Goal: Transaction & Acquisition: Subscribe to service/newsletter

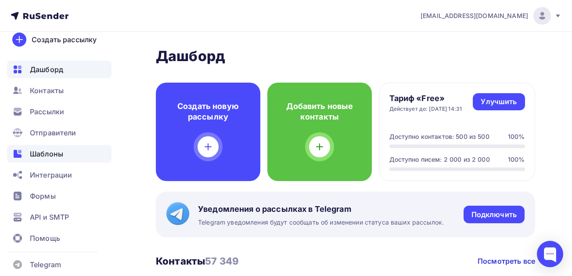
scroll to position [22, 0]
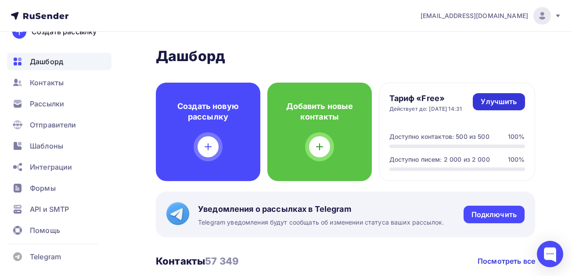
click at [501, 102] on div "Улучшить" at bounding box center [499, 102] width 36 height 10
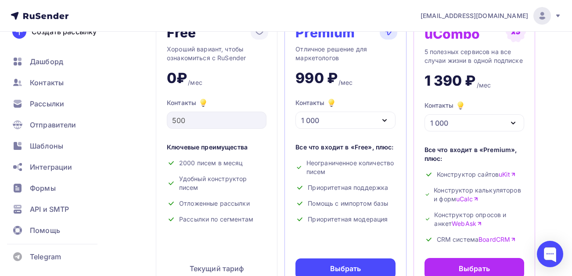
scroll to position [88, 0]
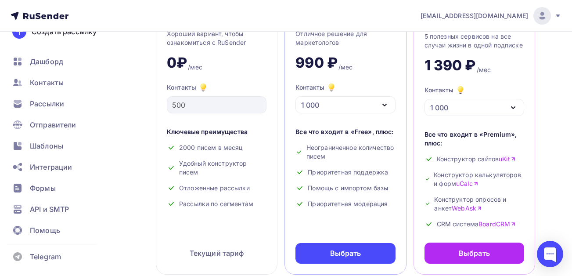
click at [389, 106] on icon "button" at bounding box center [384, 105] width 11 height 11
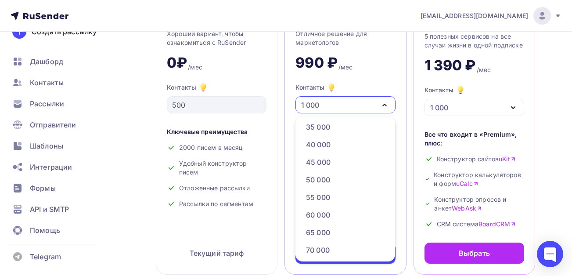
scroll to position [220, 0]
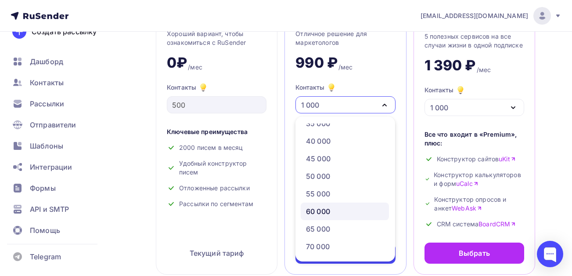
click at [330, 211] on div "60 000" at bounding box center [318, 211] width 24 height 11
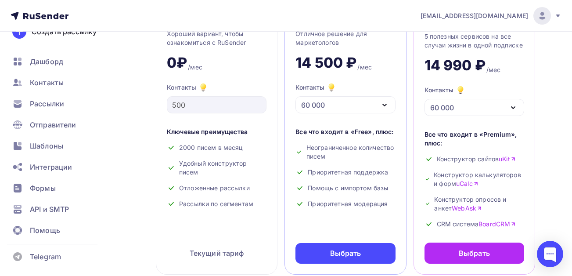
click at [386, 105] on icon "button" at bounding box center [385, 105] width 4 height 2
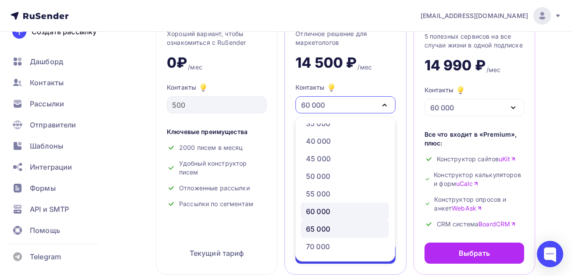
click at [323, 225] on div "65 000" at bounding box center [318, 229] width 24 height 11
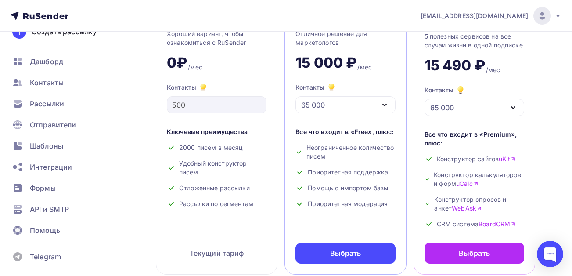
click at [386, 105] on icon "button" at bounding box center [384, 105] width 11 height 11
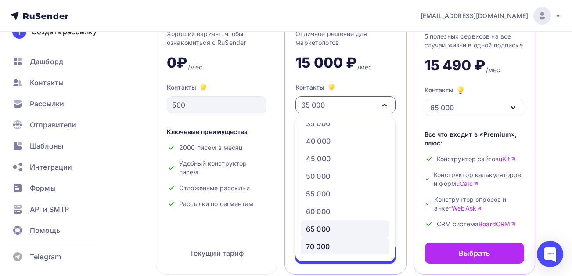
click at [332, 246] on div "70 000" at bounding box center [345, 246] width 78 height 11
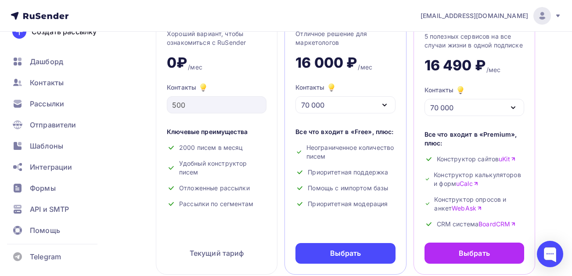
click at [384, 102] on icon "button" at bounding box center [384, 105] width 11 height 11
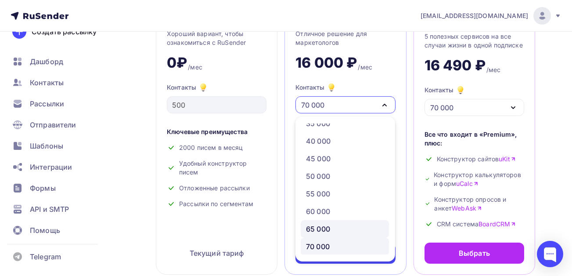
click at [325, 228] on div "65 000" at bounding box center [318, 229] width 24 height 11
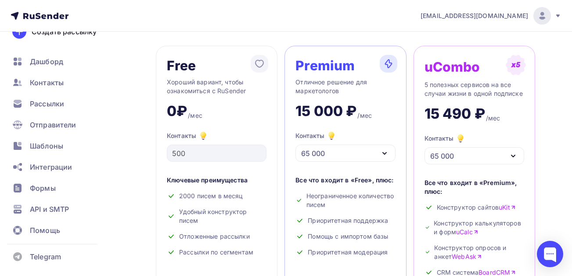
scroll to position [132, 0]
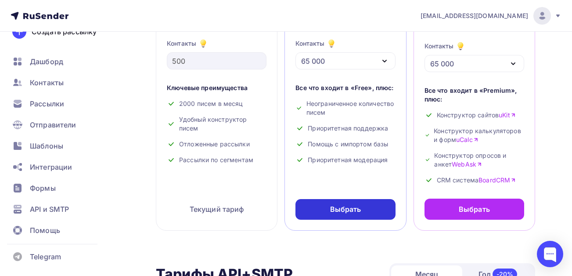
click at [337, 211] on div "Выбрать" at bounding box center [345, 209] width 31 height 10
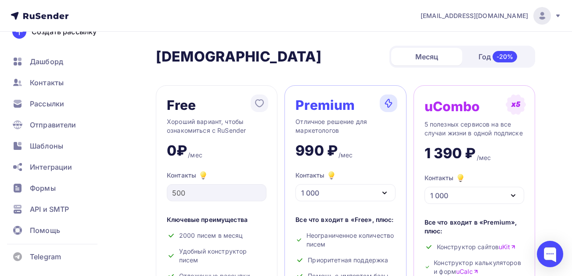
scroll to position [132, 0]
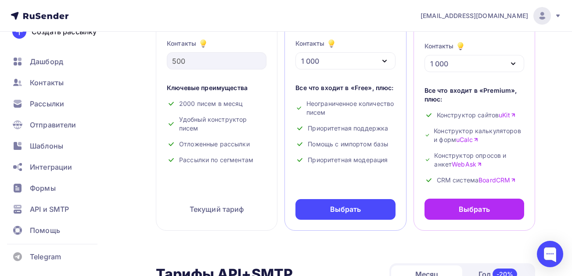
click at [388, 61] on icon "button" at bounding box center [384, 61] width 11 height 11
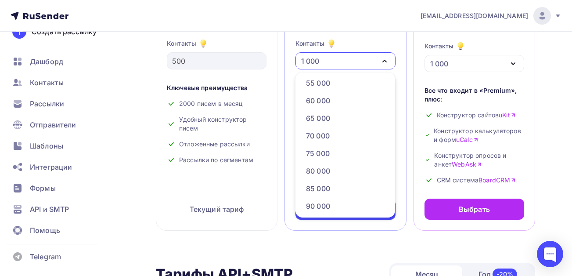
scroll to position [307, 0]
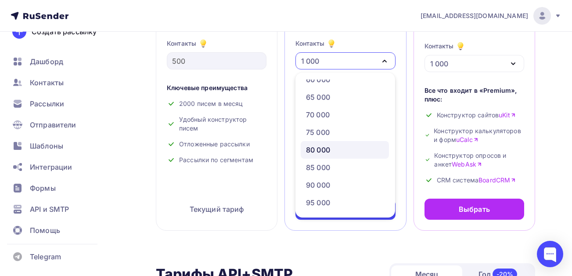
click at [320, 151] on div "80 000" at bounding box center [318, 149] width 24 height 11
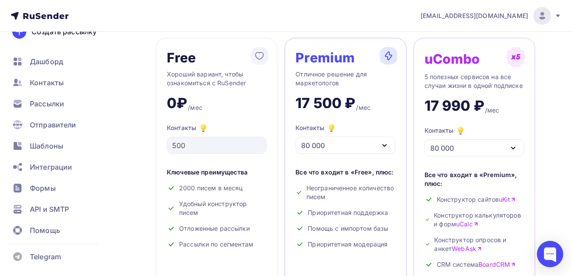
scroll to position [44, 0]
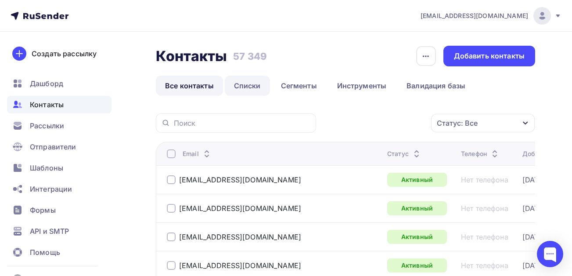
click at [244, 77] on link "Списки" at bounding box center [247, 86] width 45 height 20
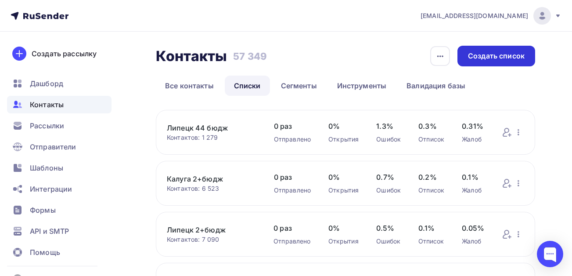
click at [491, 52] on div "Создать список" at bounding box center [496, 56] width 57 height 10
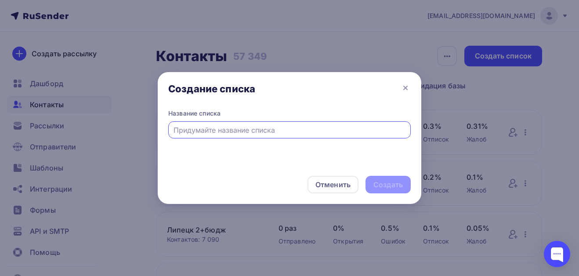
click at [275, 125] on input "text" at bounding box center [289, 130] width 232 height 11
type input "Ульяновск 2+бюдж"
click at [388, 185] on div "Создать" at bounding box center [387, 185] width 29 height 10
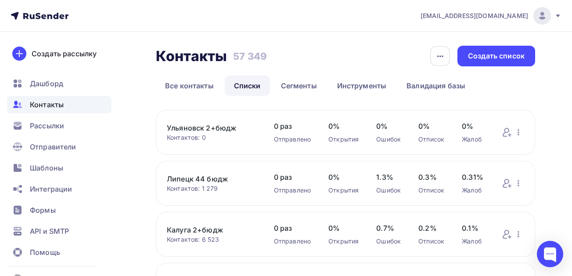
click at [201, 127] on link "Ульяновск 2+бюдж" at bounding box center [212, 128] width 90 height 11
click at [209, 125] on link "Ульяновск 2+бюдж" at bounding box center [212, 128] width 90 height 11
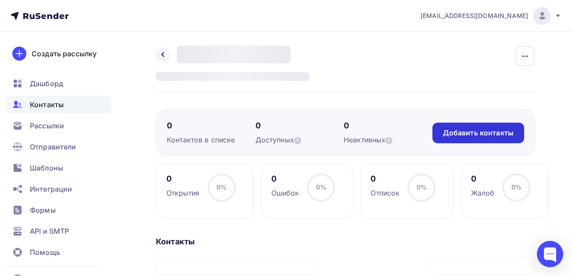
click at [479, 132] on div "Добавить контакты" at bounding box center [478, 133] width 71 height 10
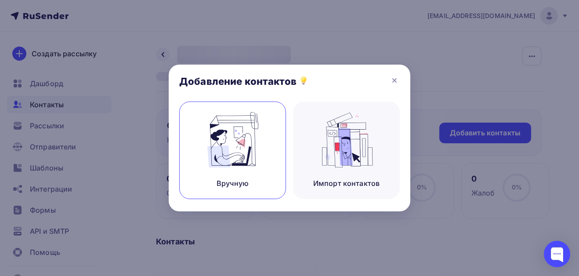
click at [235, 162] on img at bounding box center [232, 139] width 59 height 55
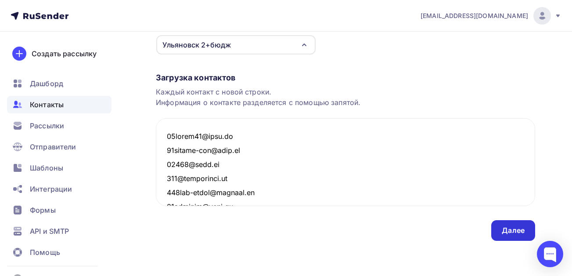
scroll to position [97964, 0]
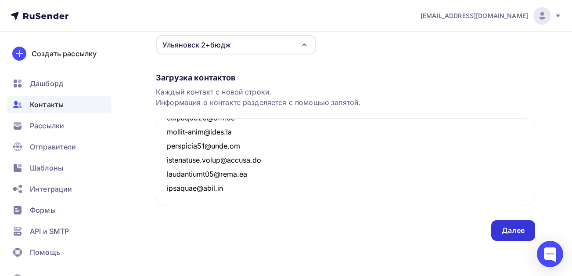
type textarea "06sobes73@list.ru 11stylev-meb@mail.ru 12978@mail.ru 135@peptidesco.ru 155gar-p…"
click at [512, 234] on div "Далее" at bounding box center [513, 230] width 23 height 10
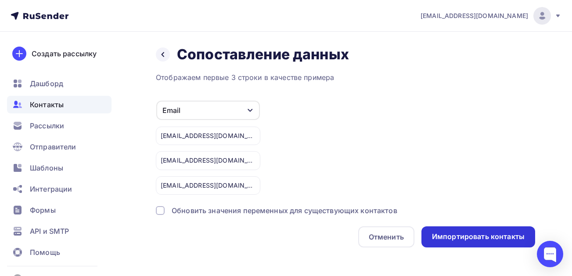
click at [449, 233] on div "Импортировать контакты" at bounding box center [478, 236] width 93 height 10
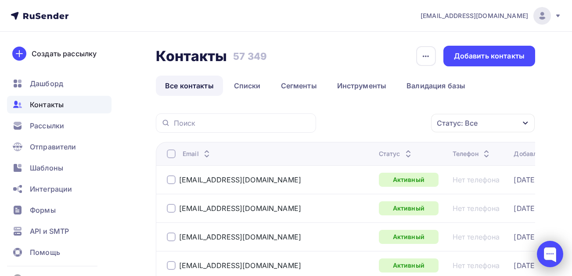
click at [548, 256] on div at bounding box center [550, 254] width 26 height 26
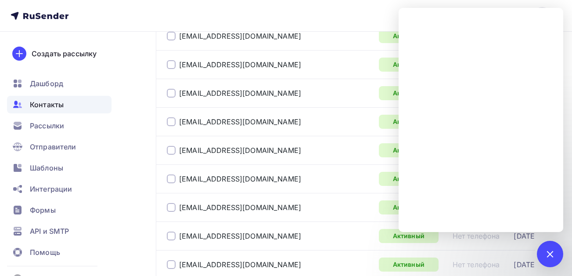
scroll to position [263, 0]
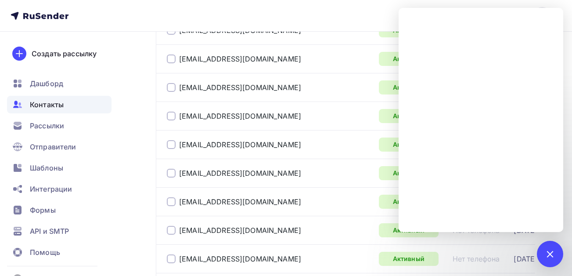
click at [52, 106] on span "Контакты" at bounding box center [47, 104] width 34 height 11
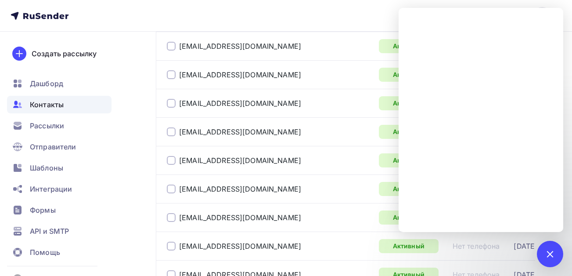
scroll to position [571, 0]
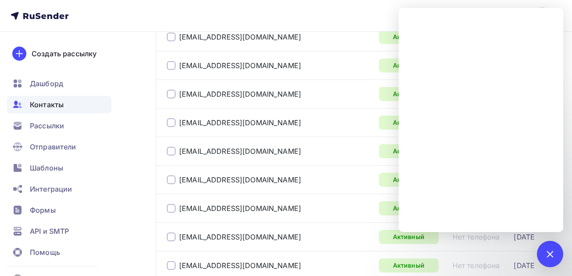
click at [43, 106] on span "Контакты" at bounding box center [47, 104] width 34 height 11
click at [546, 258] on div at bounding box center [550, 254] width 26 height 26
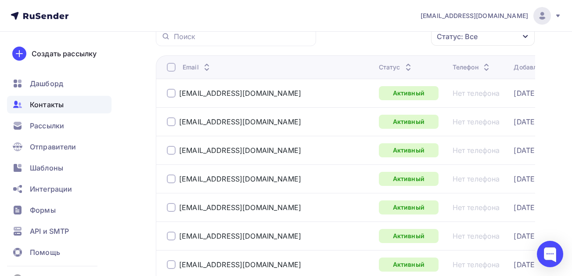
scroll to position [0, 0]
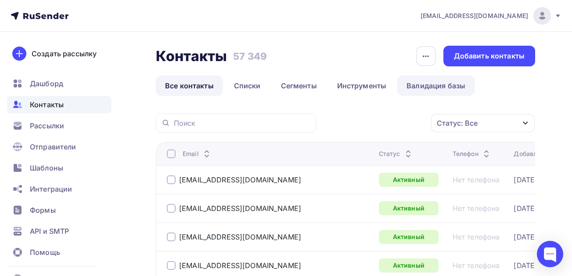
click at [422, 86] on link "Валидация базы" at bounding box center [435, 86] width 77 height 20
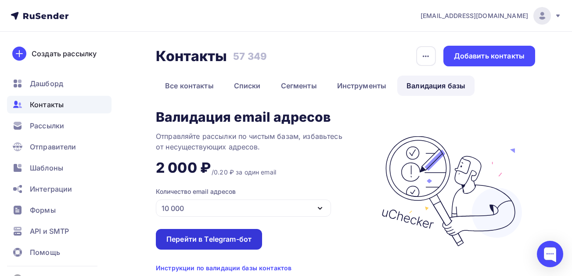
scroll to position [32, 0]
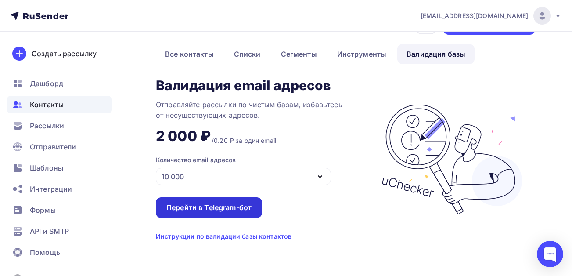
click at [234, 209] on div "Перейти в Telegram-бот" at bounding box center [208, 207] width 85 height 10
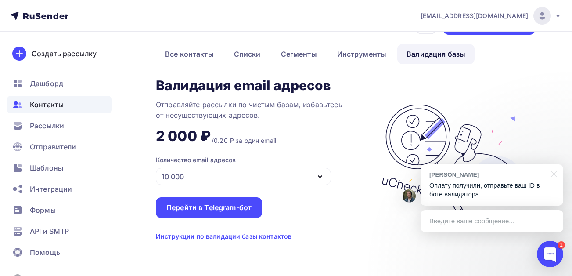
click at [526, 225] on div "Введите ваше сообщение..." at bounding box center [492, 221] width 143 height 22
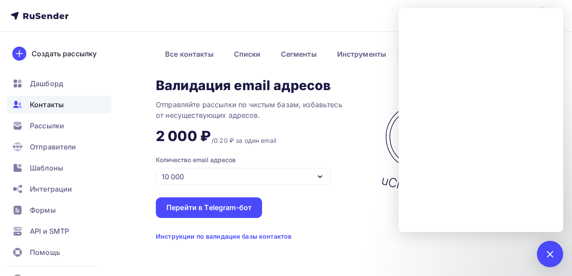
click at [41, 103] on span "Контакты" at bounding box center [47, 104] width 34 height 11
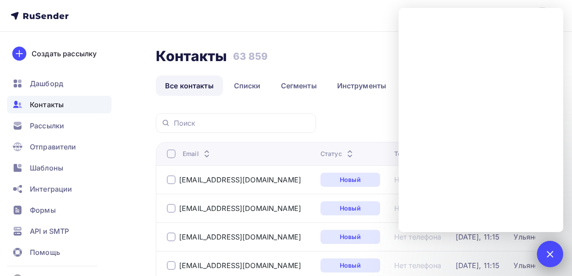
click at [556, 254] on div at bounding box center [550, 254] width 12 height 12
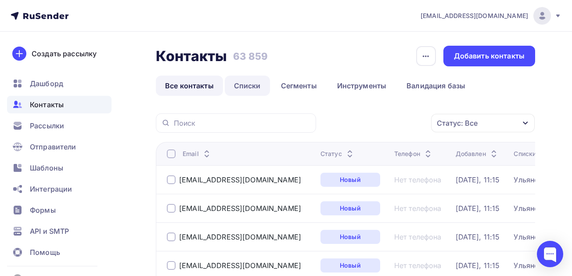
click at [235, 86] on link "Списки" at bounding box center [247, 86] width 45 height 20
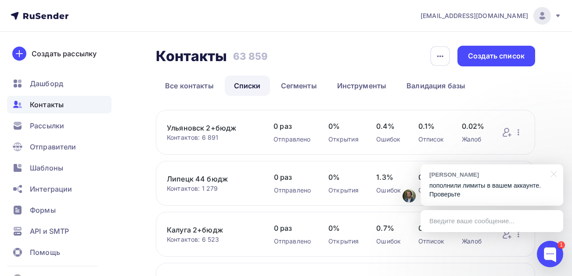
click at [505, 219] on div "Введите ваше сообщение..." at bounding box center [492, 221] width 143 height 22
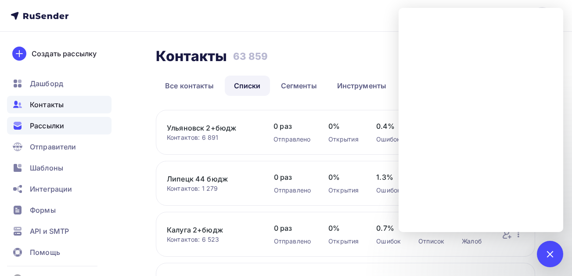
click at [44, 128] on span "Рассылки" at bounding box center [47, 125] width 34 height 11
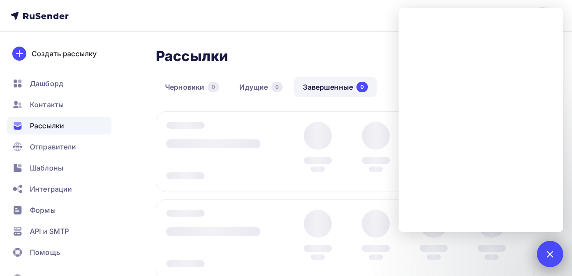
click at [553, 252] on div at bounding box center [550, 254] width 12 height 12
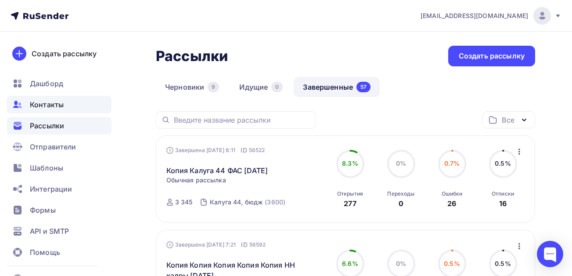
click at [43, 102] on span "Контакты" at bounding box center [47, 104] width 34 height 11
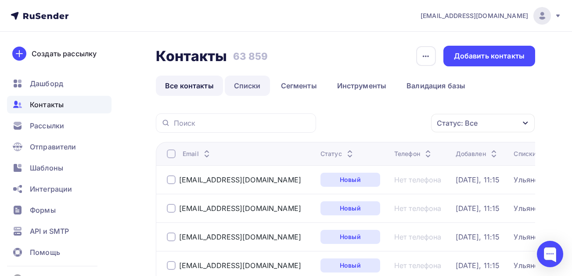
click at [250, 87] on link "Списки" at bounding box center [247, 86] width 45 height 20
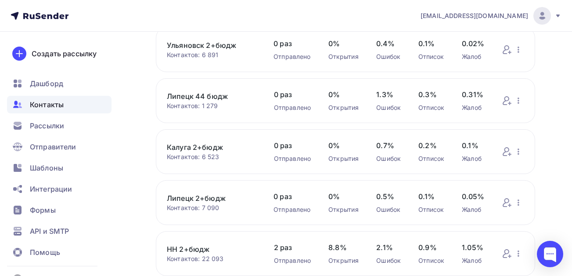
scroll to position [88, 0]
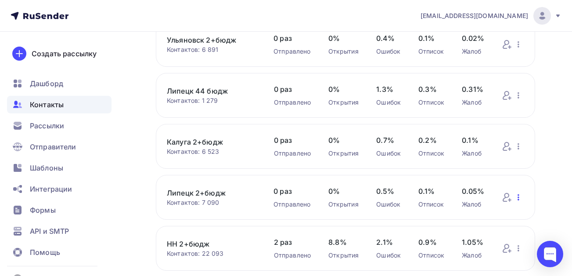
click at [518, 197] on icon "button" at bounding box center [519, 197] width 2 height 6
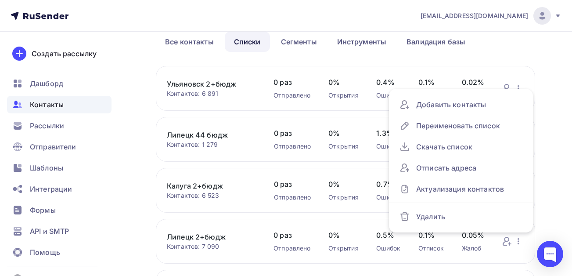
scroll to position [0, 0]
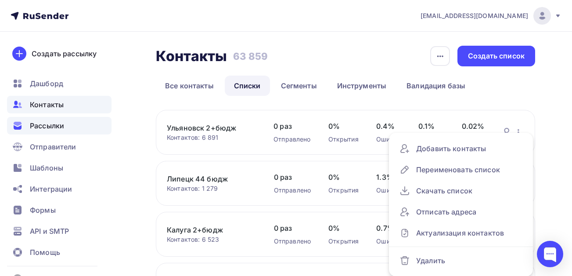
click at [48, 122] on span "Рассылки" at bounding box center [47, 125] width 34 height 11
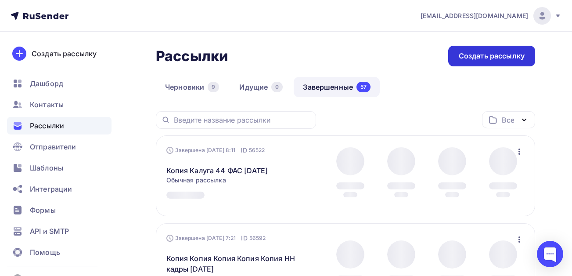
click at [479, 52] on div "Создать рассылку" at bounding box center [492, 56] width 66 height 10
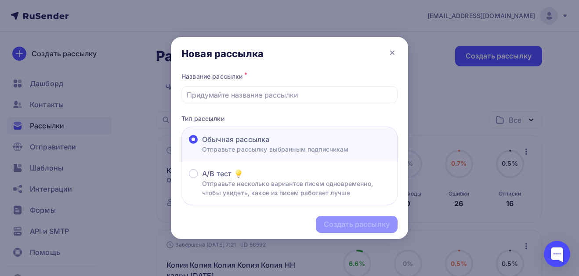
click at [365, 223] on div "Создать рассылку" at bounding box center [289, 224] width 237 height 38
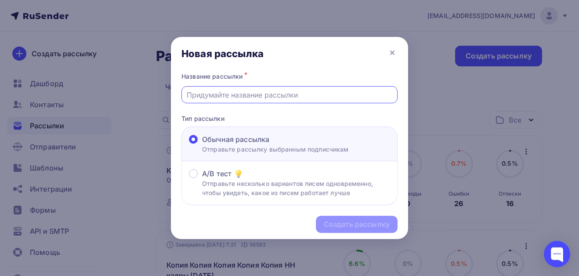
click at [273, 90] on input "text" at bounding box center [290, 95] width 206 height 11
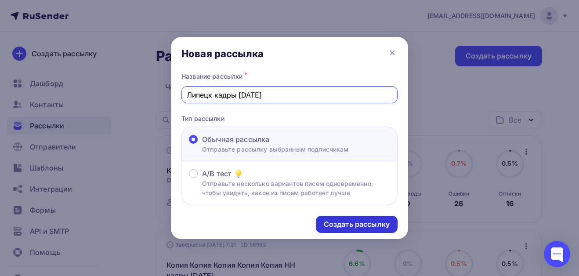
type input "Липецк кадры сентябрь 25"
click at [339, 226] on div "Создать рассылку" at bounding box center [357, 224] width 66 height 10
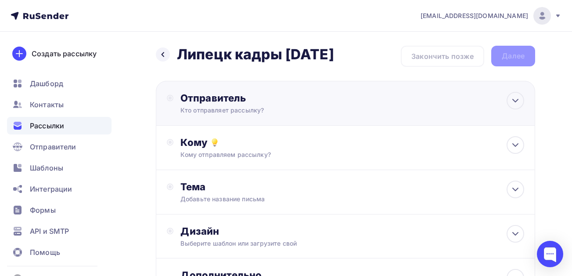
click at [239, 112] on div "Кто отправляет рассылку?" at bounding box center [265, 110] width 171 height 9
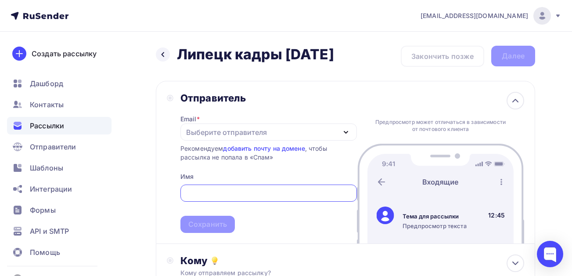
click at [387, 109] on div "Предпросмотр может отличаться в зависимости от почтового клиента Тема для рассы…" at bounding box center [440, 162] width 167 height 162
click at [253, 130] on div "Выберите отправителя" at bounding box center [226, 132] width 81 height 11
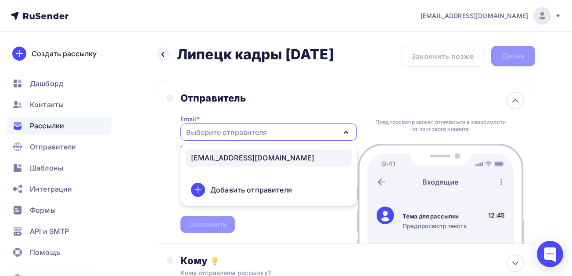
click at [232, 159] on div "seminar@ocbf.ru" at bounding box center [252, 157] width 123 height 11
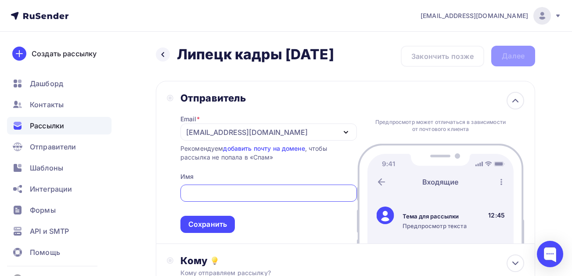
click at [225, 196] on input "text" at bounding box center [268, 193] width 166 height 11
click at [221, 189] on input "text" at bounding box center [268, 193] width 166 height 11
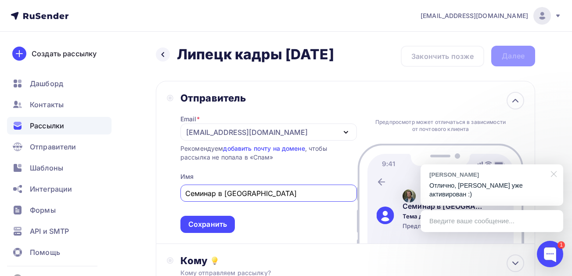
type input "Семинар в Липецке"
click at [556, 181] on div at bounding box center [552, 173] width 22 height 18
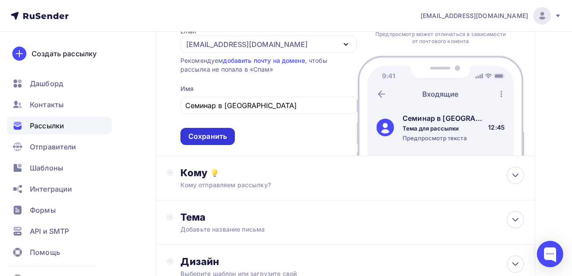
click at [214, 135] on div "Сохранить" at bounding box center [207, 136] width 39 height 10
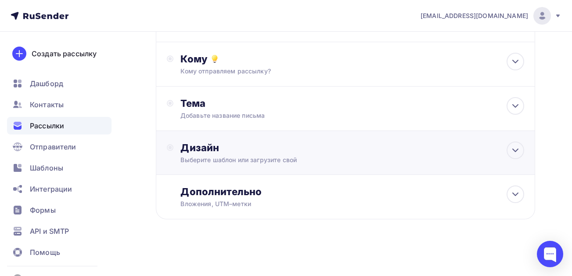
scroll to position [83, 0]
click at [172, 58] on circle at bounding box center [171, 59] width 4 height 4
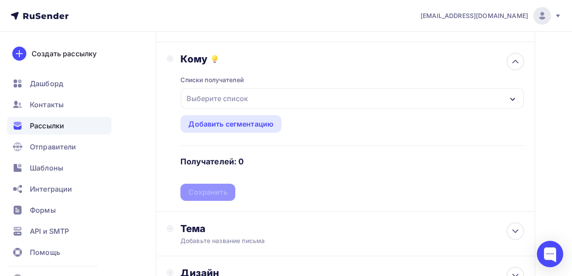
scroll to position [88, 0]
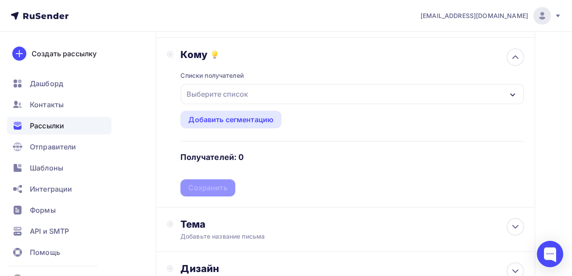
click at [241, 92] on div "Выберите список" at bounding box center [217, 94] width 69 height 16
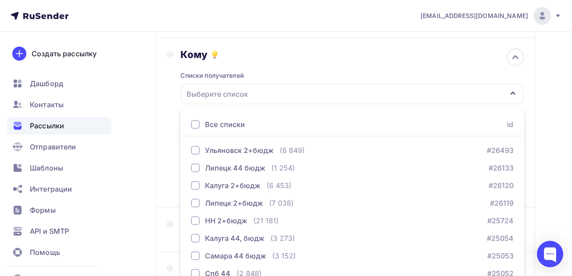
scroll to position [147, 0]
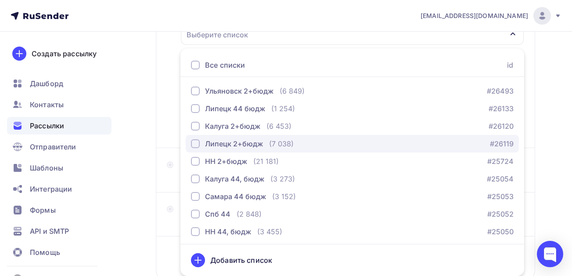
click at [198, 142] on div "button" at bounding box center [195, 143] width 9 height 9
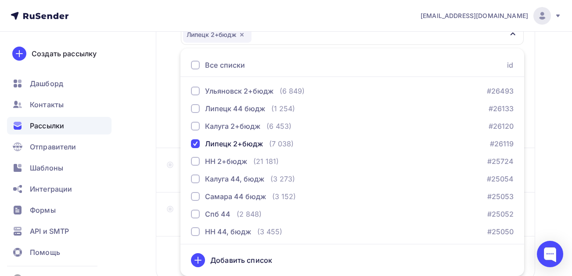
click at [141, 169] on div "Назад Липецк кадры сентябрь 25 Липецк кадры сентябрь 25 Закончить позже Далее О…" at bounding box center [286, 111] width 572 height 453
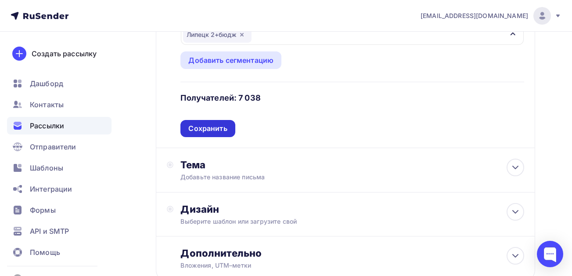
click at [216, 130] on div "Сохранить" at bounding box center [207, 128] width 39 height 10
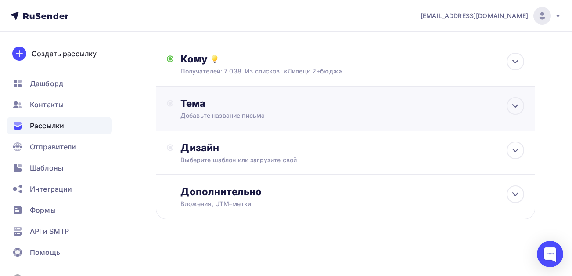
click at [231, 112] on div "Добавьте название письма" at bounding box center [258, 115] width 156 height 9
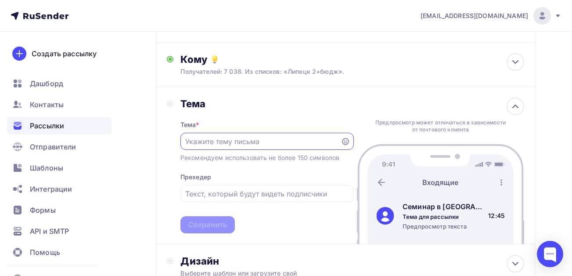
scroll to position [0, 0]
click at [232, 141] on input "text" at bounding box center [260, 141] width 150 height 11
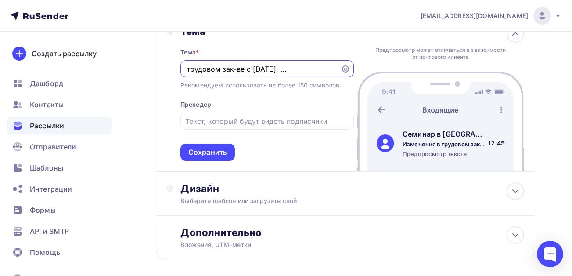
scroll to position [171, 0]
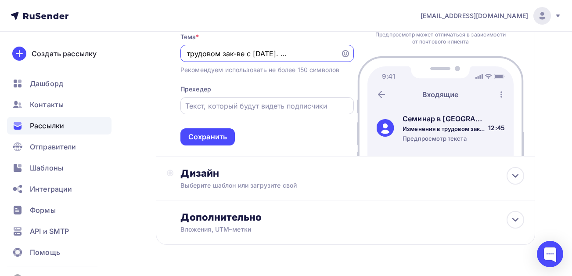
type input "Изменения в трудовом зак-ве с 1.09.25. Пройдет 5.09.2025"
click at [229, 104] on input "text" at bounding box center [266, 106] width 163 height 11
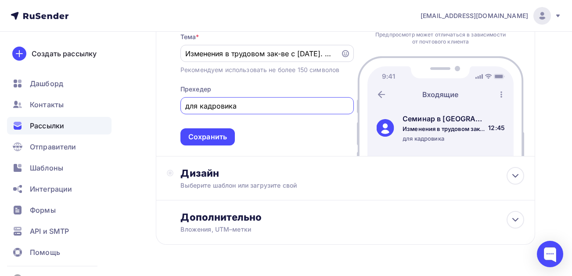
type input "для кадровика"
click at [303, 54] on input "Изменения в трудовом зак-ве с 1.09.25. Пройдет 5.09.2025" at bounding box center [260, 53] width 150 height 11
click at [326, 53] on input "Изменения в трудовом зак-ве с 1.09.25. Пройдет 5.09.2025" at bounding box center [260, 53] width 150 height 11
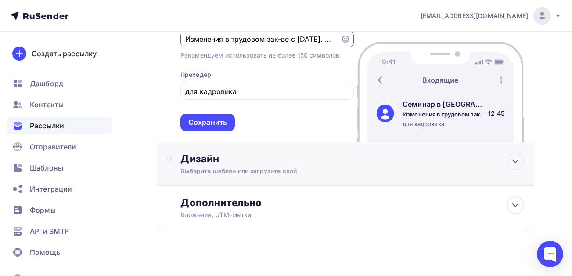
scroll to position [196, 0]
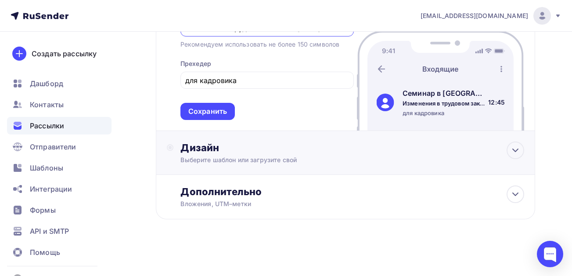
click at [190, 146] on div "Дизайн" at bounding box center [352, 147] width 344 height 12
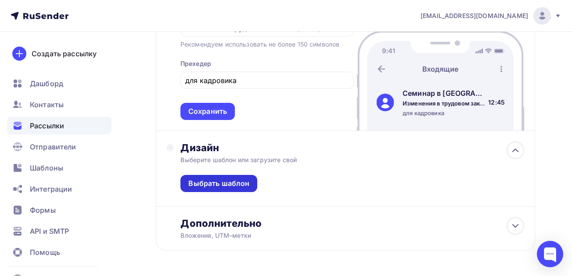
click at [211, 184] on div "Выбрать шаблон" at bounding box center [218, 183] width 61 height 10
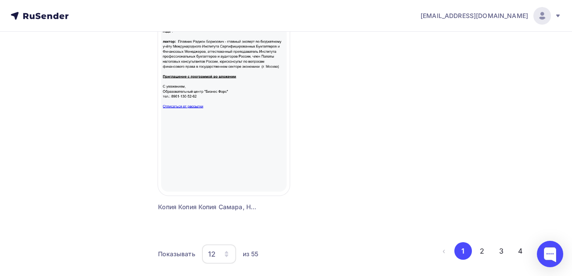
scroll to position [1106, 0]
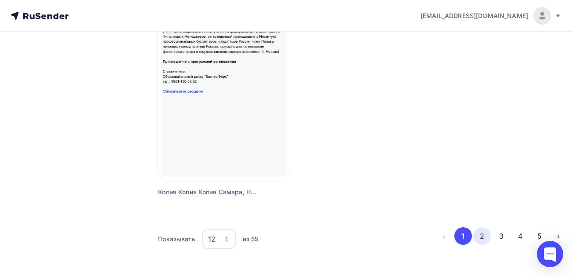
click at [482, 235] on button "2" at bounding box center [482, 236] width 18 height 18
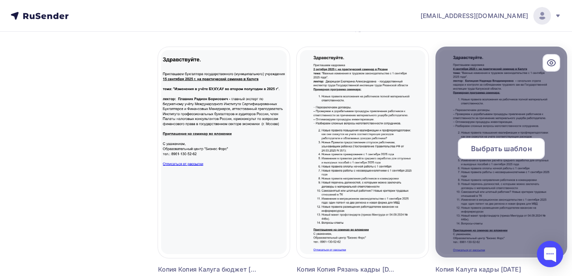
scroll to position [307, 0]
click at [494, 144] on span "Выбрать шаблон" at bounding box center [501, 148] width 61 height 11
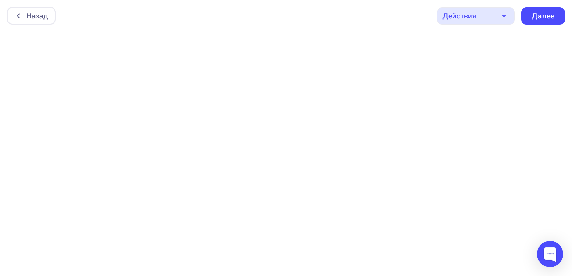
scroll to position [2, 0]
click at [548, 17] on div "Далее" at bounding box center [543, 14] width 23 height 10
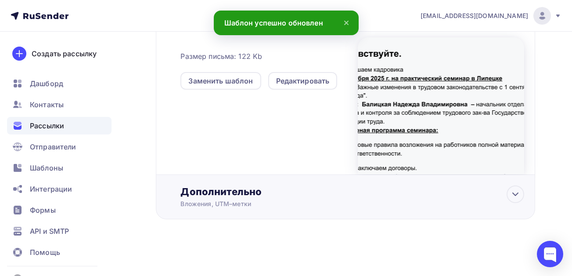
click at [238, 188] on div "Дополнительно" at bounding box center [352, 191] width 344 height 12
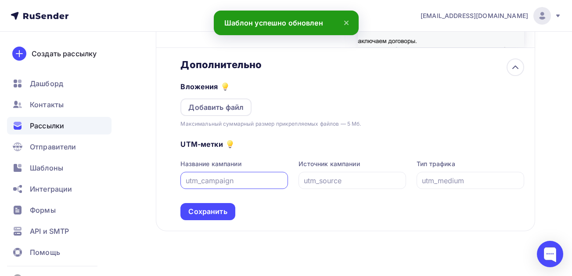
scroll to position [374, 0]
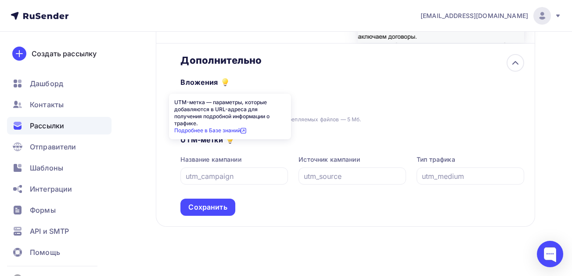
click at [225, 104] on div "UTM-метка — параметры, которые добавляются в URL-адреса для получения подробной…" at bounding box center [230, 117] width 122 height 46
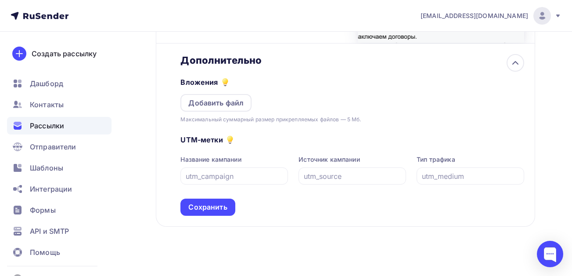
click at [339, 98] on div "Вложения Добавить файл Максимальный суммарный размер прикрепляемых файлов — 5 М…" at bounding box center [352, 95] width 344 height 58
click at [220, 104] on div "Добавить файл" at bounding box center [215, 102] width 55 height 11
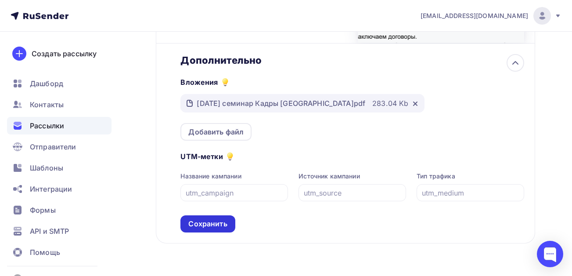
click at [216, 223] on div "Сохранить" at bounding box center [207, 224] width 39 height 10
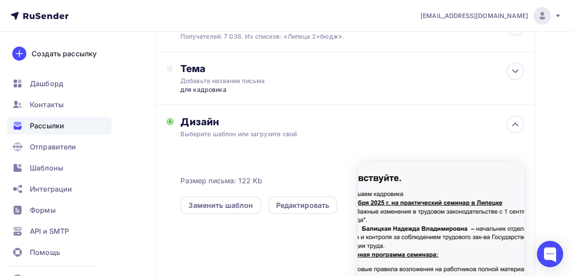
scroll to position [0, 0]
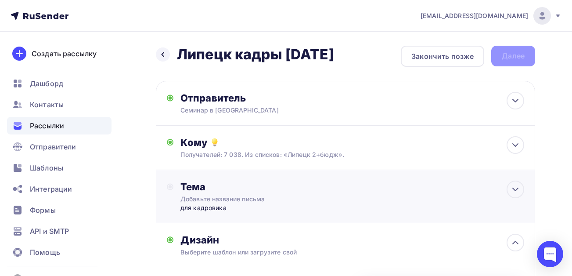
click at [220, 192] on div "Тема" at bounding box center [266, 186] width 173 height 12
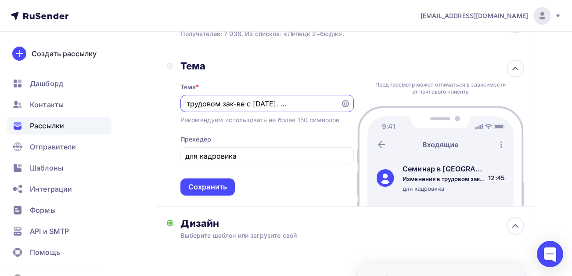
scroll to position [132, 0]
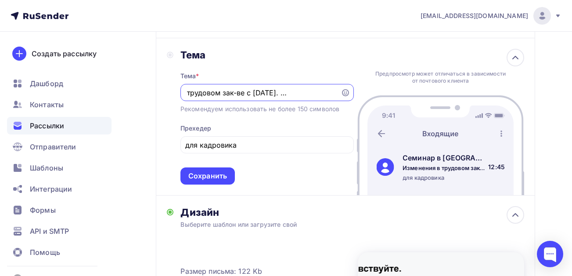
click at [269, 93] on input "Изменения в трудовом зак-ве с 1.09.25. Пройдет 5.09.2025" at bounding box center [260, 92] width 150 height 11
drag, startPoint x: 270, startPoint y: 93, endPoint x: 238, endPoint y: 93, distance: 32.5
click at [238, 93] on input "Изменения в трудовом зак-ве с 1.09.25. Пройдет 5.09.2025" at bounding box center [260, 92] width 150 height 11
type input "Изменения в трудовом зак-ве с 1.09.25. Пройдет 5.09.2025"
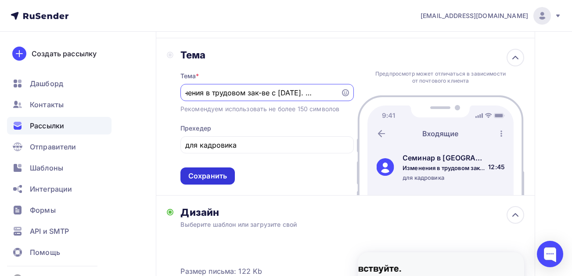
click at [210, 173] on div "Сохранить" at bounding box center [207, 176] width 39 height 10
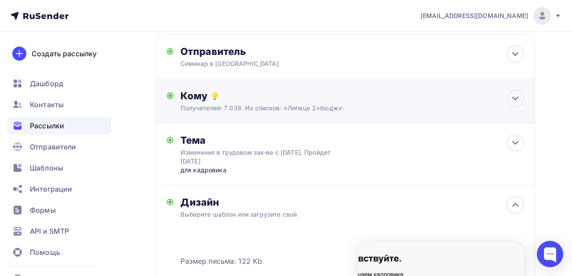
scroll to position [0, 0]
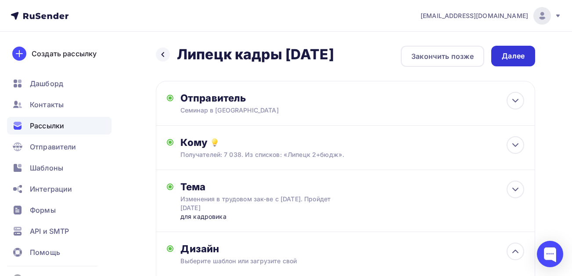
click at [509, 55] on div "Далее" at bounding box center [513, 56] width 23 height 10
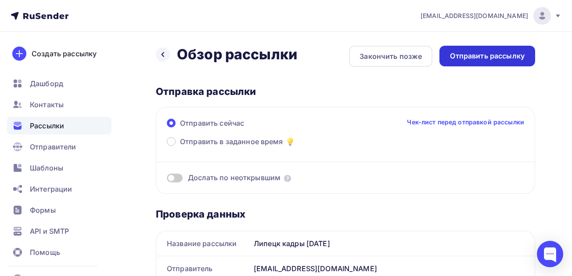
click at [492, 53] on div "Отправить рассылку" at bounding box center [487, 56] width 75 height 10
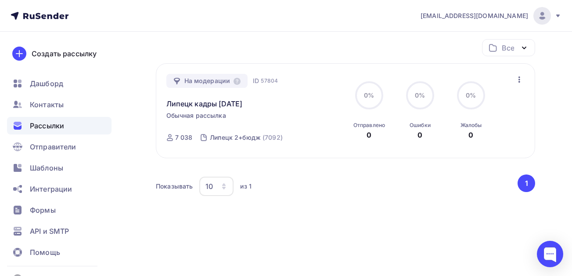
scroll to position [82, 0]
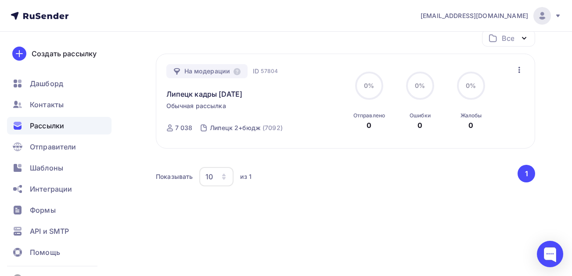
click at [519, 69] on icon "button" at bounding box center [519, 70] width 11 height 11
click at [556, 74] on div "Рассылки Рассылки Создать рассылку Черновики 9 Идущие 1 Завершенные 57 Идущие 1…" at bounding box center [286, 113] width 572 height 326
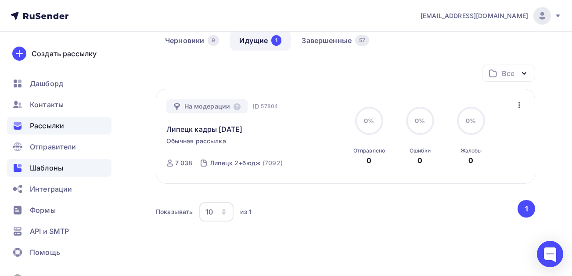
scroll to position [0, 0]
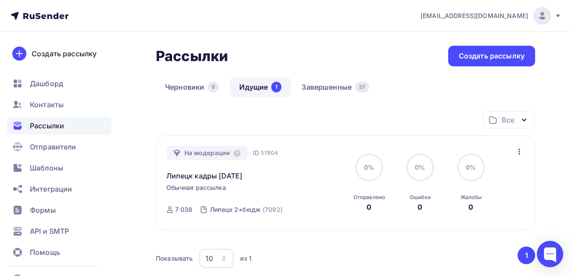
click at [48, 121] on span "Рассылки" at bounding box center [47, 125] width 34 height 11
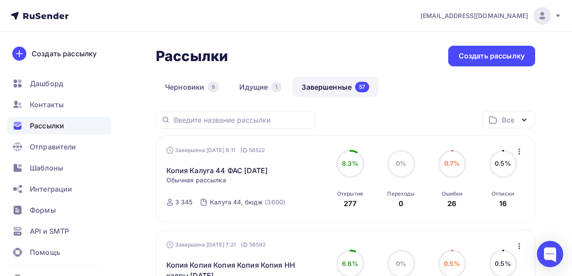
click at [520, 153] on icon "button" at bounding box center [520, 151] width 2 height 6
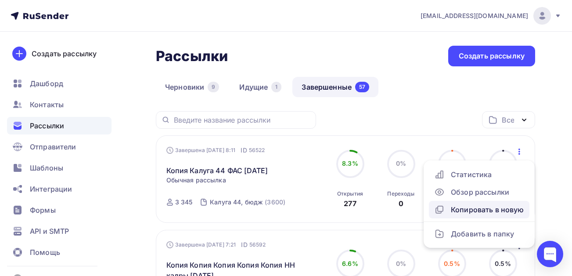
click at [465, 206] on div "Копировать в новую" at bounding box center [479, 209] width 90 height 11
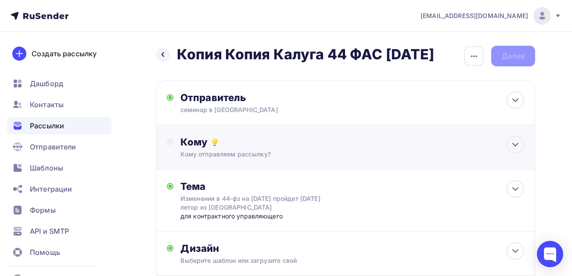
click at [228, 159] on div "Кому отправляем рассылку?" at bounding box center [334, 154] width 309 height 9
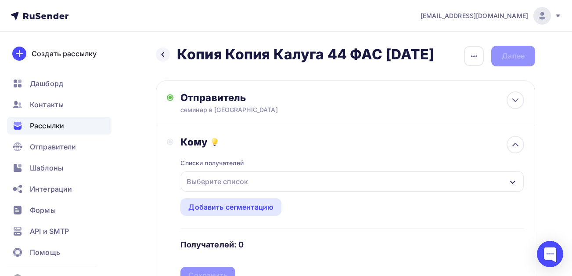
click at [221, 189] on div "Выберите список" at bounding box center [217, 181] width 69 height 16
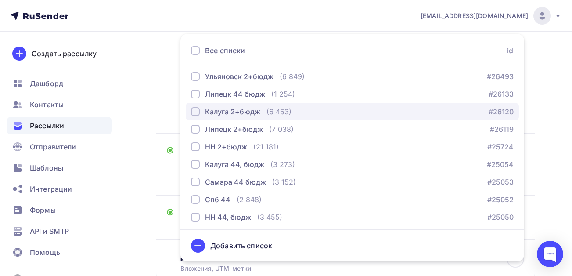
click at [198, 116] on div "button" at bounding box center [195, 111] width 9 height 9
click at [196, 116] on div "button" at bounding box center [195, 111] width 9 height 9
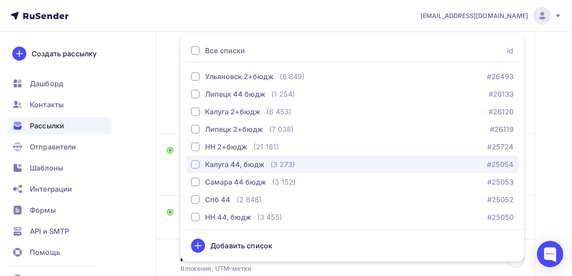
click at [196, 169] on div "button" at bounding box center [195, 164] width 9 height 9
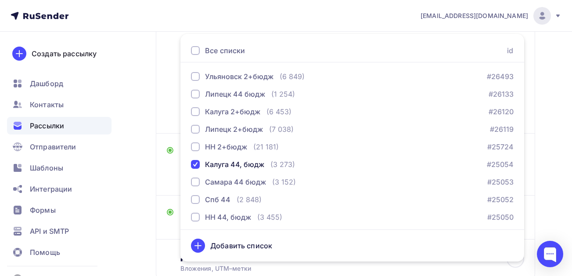
click at [129, 205] on div "Назад Копия Копия Калуга 44 ФАС сентябрь 25 Копия Копия Калуга 44 ФАС сентябрь …" at bounding box center [286, 105] width 572 height 470
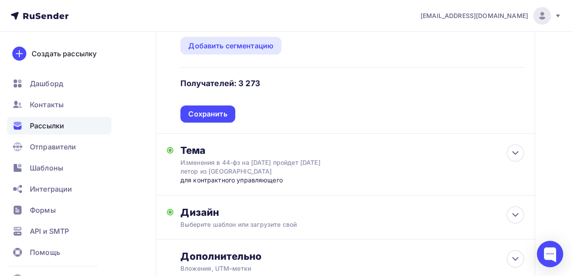
click at [217, 119] on div "Списки получателей Калуга 44, бюдж Все списки id Ульяновск 2+бюдж (6 849) #2649…" at bounding box center [352, 55] width 344 height 136
click at [216, 119] on div "Сохранить" at bounding box center [207, 114] width 39 height 10
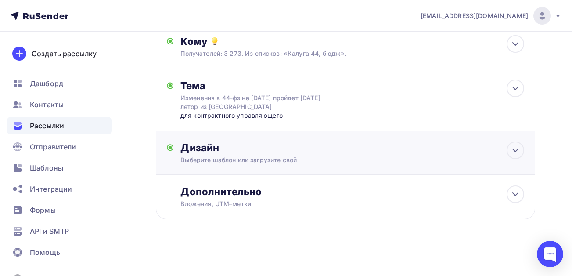
scroll to position [115, 0]
click at [290, 198] on div "Дополнительно" at bounding box center [352, 191] width 344 height 12
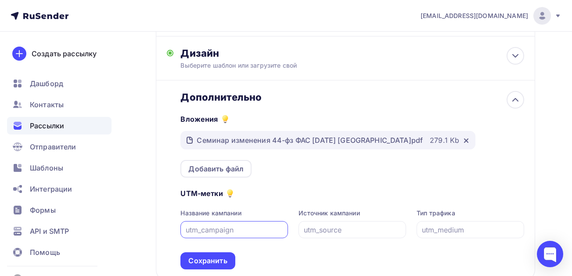
scroll to position [202, 0]
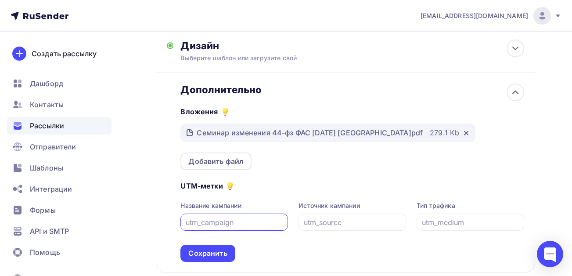
click at [139, 170] on div "Назад Копия Копия Калуга 44 ФАС сентябрь 25 Копия Копия Калуга 44 ФАС сентябрь …" at bounding box center [286, 79] width 572 height 500
click at [196, 258] on div "Сохранить" at bounding box center [207, 253] width 39 height 10
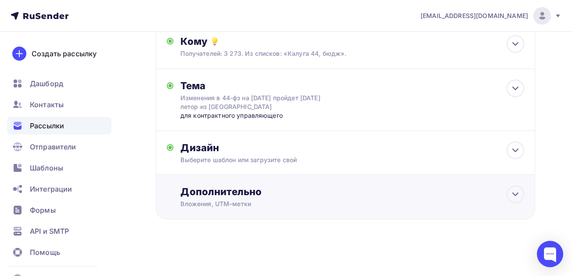
click at [238, 183] on div "Дополнительно Вложения, UTM–метки Вложения Семинар изменения 44-фз ФАС 16.09.20…" at bounding box center [345, 197] width 379 height 44
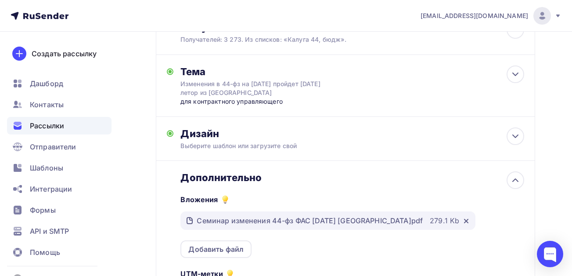
scroll to position [0, 0]
drag, startPoint x: 143, startPoint y: 169, endPoint x: 231, endPoint y: 162, distance: 88.6
click at [143, 169] on div "Назад Копия Копия Калуга 44 ФАС сентябрь 25 Копия Копия Калуга 44 ФАС сентябрь …" at bounding box center [286, 167] width 572 height 500
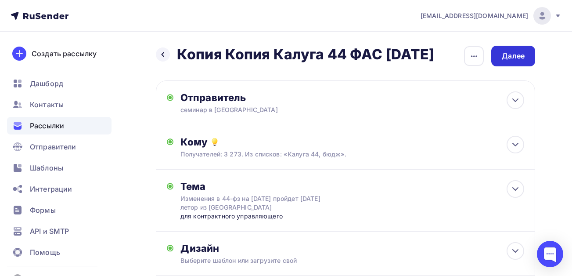
click at [513, 59] on div "Далее" at bounding box center [513, 56] width 23 height 10
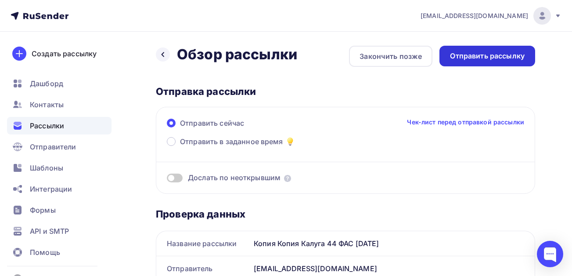
click at [478, 52] on div "Отправить рассылку" at bounding box center [487, 56] width 75 height 10
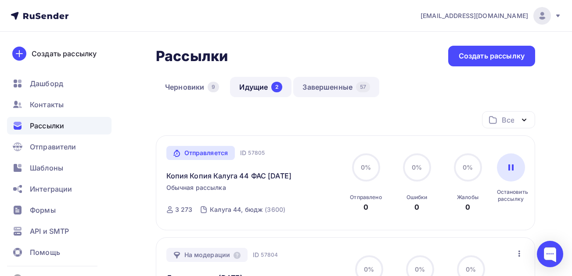
click at [328, 83] on link "Завершенные 57" at bounding box center [336, 87] width 86 height 20
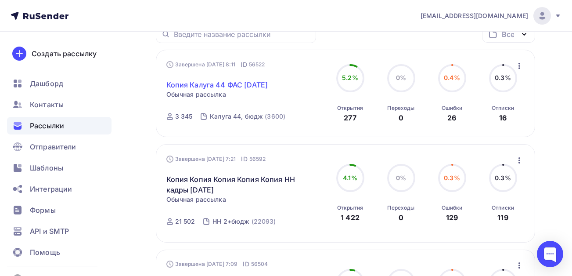
scroll to position [88, 0]
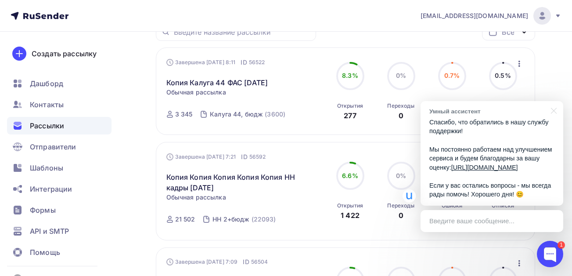
click at [487, 222] on div "Введите ваше сообщение..." at bounding box center [492, 221] width 143 height 22
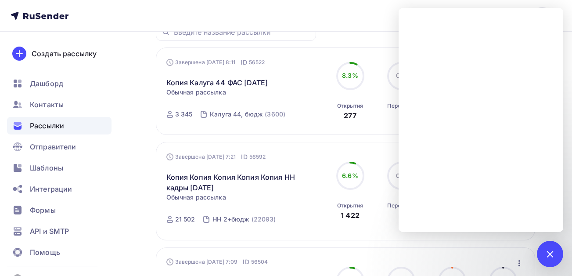
drag, startPoint x: 554, startPoint y: 253, endPoint x: 545, endPoint y: 250, distance: 9.3
click at [553, 253] on div at bounding box center [550, 254] width 12 height 12
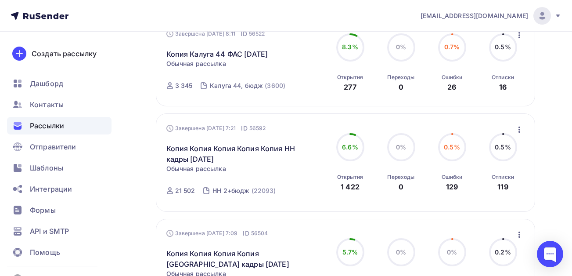
scroll to position [132, 0]
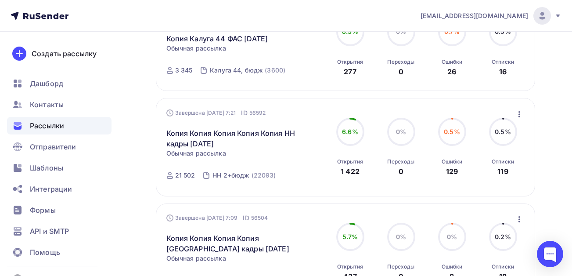
click at [519, 115] on icon "button" at bounding box center [519, 114] width 11 height 11
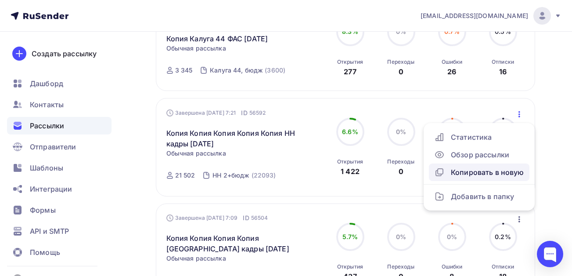
click at [463, 174] on div "Копировать в новую" at bounding box center [479, 172] width 90 height 11
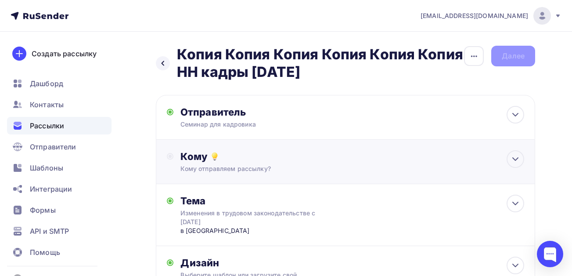
click at [233, 164] on div "Кому отправляем рассылку?" at bounding box center [334, 168] width 309 height 9
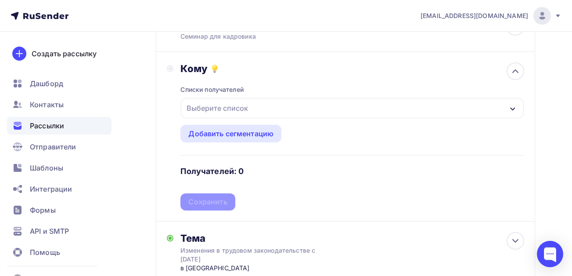
click at [243, 108] on div "Выберите список" at bounding box center [217, 108] width 69 height 16
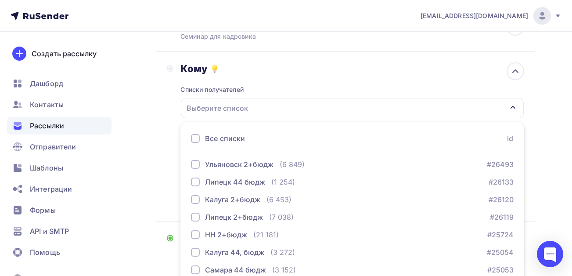
scroll to position [161, 0]
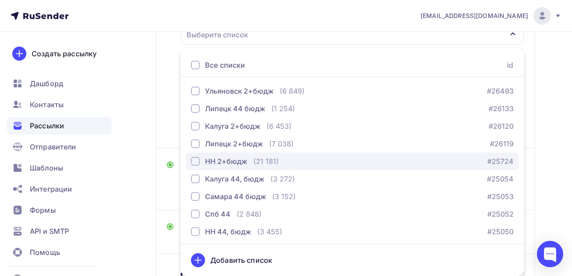
click at [209, 162] on div "НН 2+бюдж" at bounding box center [226, 161] width 42 height 11
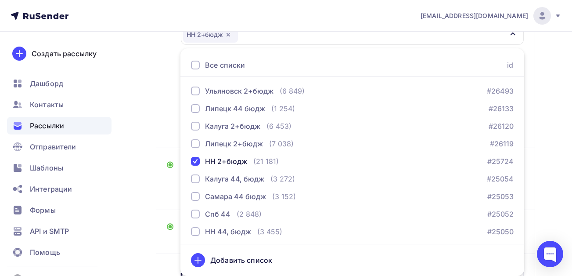
click at [140, 213] on div "Назад Копия Копия Копия Копия Копия Копия НН кадры сентябрь 25 Копия Копия Копи…" at bounding box center [286, 112] width 572 height 484
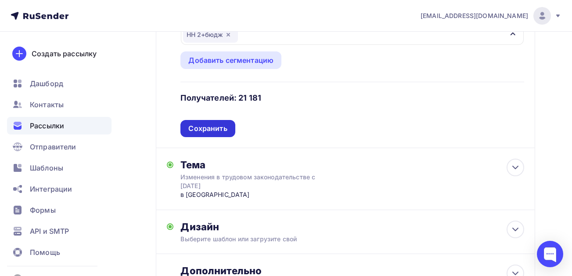
click at [217, 127] on div "Сохранить" at bounding box center [207, 128] width 39 height 10
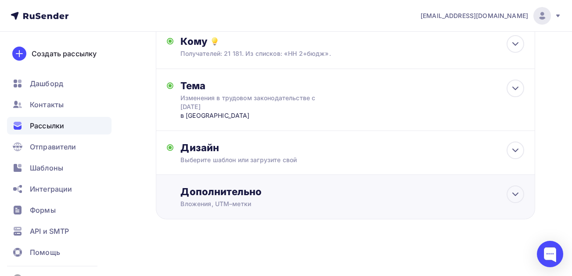
scroll to position [115, 0]
click at [280, 207] on div "Вложения, UTM–метки" at bounding box center [334, 203] width 309 height 9
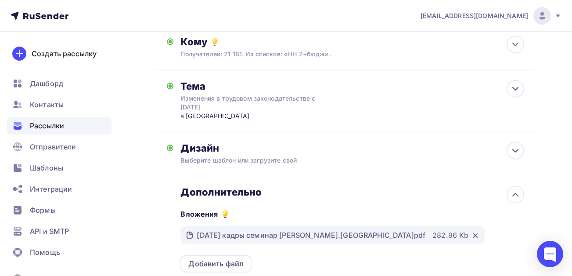
scroll to position [0, 0]
click at [281, 148] on div "Дизайн" at bounding box center [352, 148] width 344 height 12
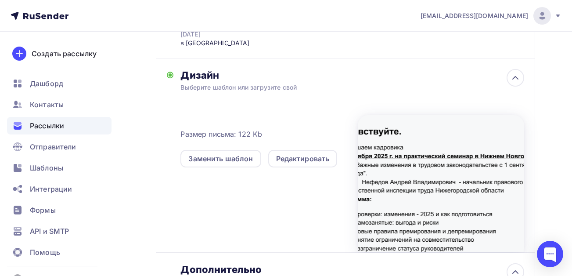
scroll to position [202, 0]
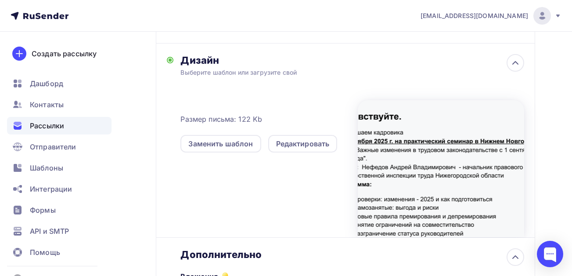
click at [139, 168] on div "Назад Копия Копия Копия Копия Копия Копия НН кадры сентябрь 25 Копия Копия Копи…" at bounding box center [286, 161] width 572 height 665
click at [563, 190] on div "Назад Копия Копия Копия Копия Копия Копия НН кадры сентябрь 25 Копия Копия Копи…" at bounding box center [286, 161] width 572 height 665
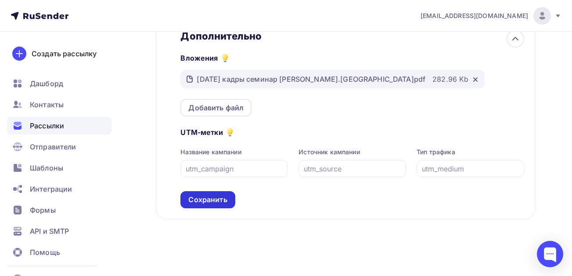
click at [196, 201] on div "Сохранить" at bounding box center [207, 200] width 39 height 10
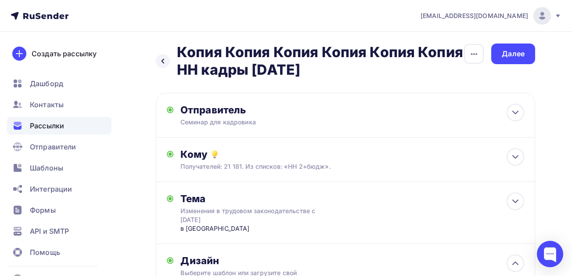
scroll to position [0, 0]
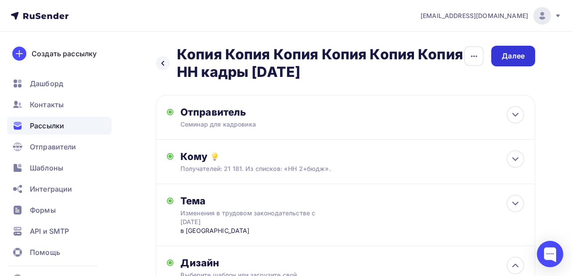
click at [509, 53] on div "Далее" at bounding box center [513, 56] width 23 height 10
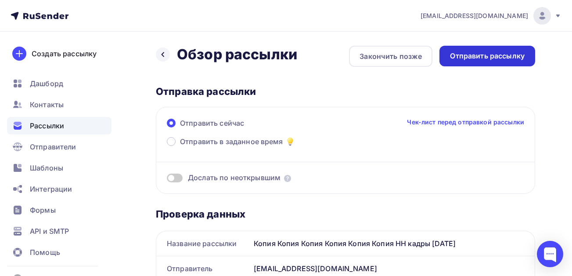
click at [474, 60] on div "Отправить рассылку" at bounding box center [487, 56] width 75 height 10
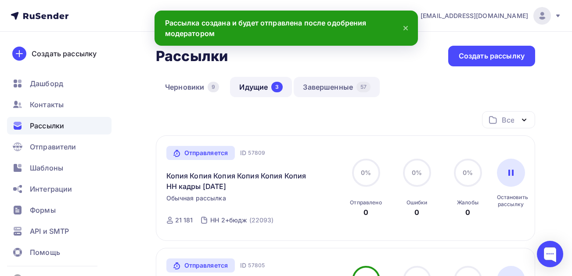
click at [330, 87] on link "Завершенные 57" at bounding box center [337, 87] width 86 height 20
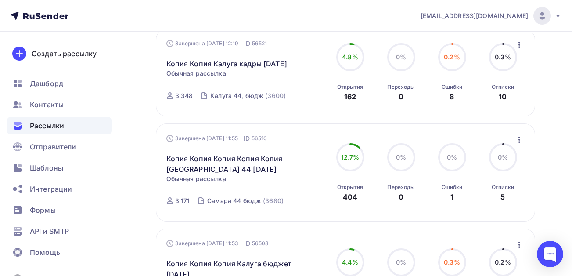
scroll to position [726, 0]
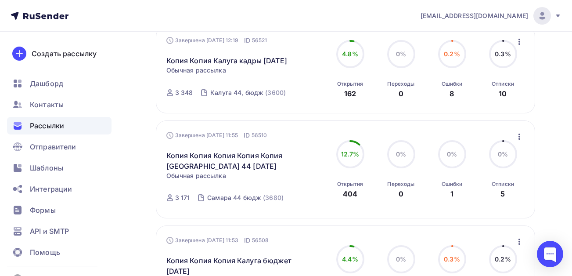
click at [519, 134] on icon "button" at bounding box center [520, 136] width 2 height 6
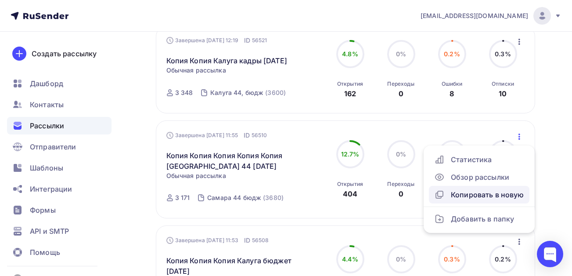
click at [460, 198] on div "Копировать в новую" at bounding box center [479, 194] width 90 height 11
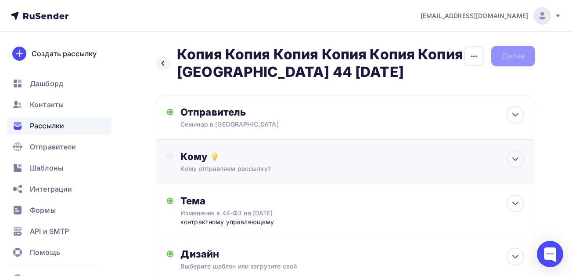
click at [274, 167] on div "Кому отправляем рассылку?" at bounding box center [334, 168] width 309 height 9
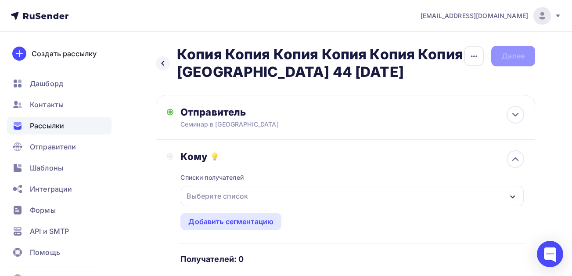
click at [229, 196] on div "Выберите список" at bounding box center [217, 196] width 69 height 16
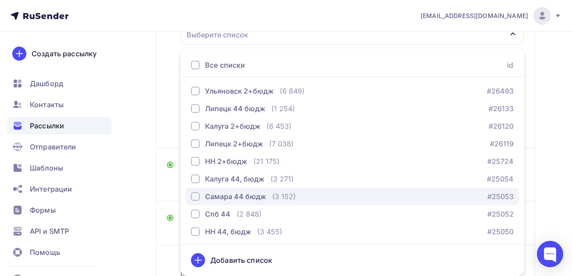
click at [245, 197] on div "Самара 44 бюдж" at bounding box center [235, 196] width 61 height 11
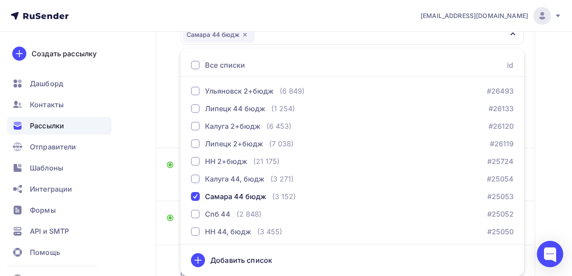
click at [137, 200] on div "Назад Копия Копия Копия Копия Копия Копия Самара 44 сентябрь 25 Копия Копия Коп…" at bounding box center [286, 108] width 572 height 476
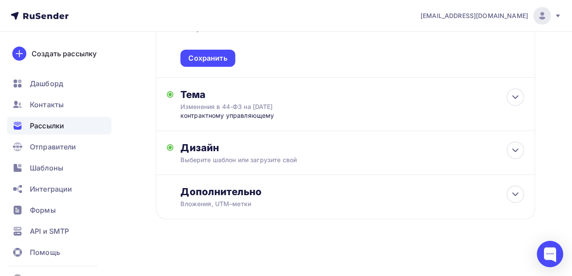
drag, startPoint x: 216, startPoint y: 60, endPoint x: 221, endPoint y: 66, distance: 8.4
click at [215, 60] on div "Сохранить" at bounding box center [207, 58] width 39 height 10
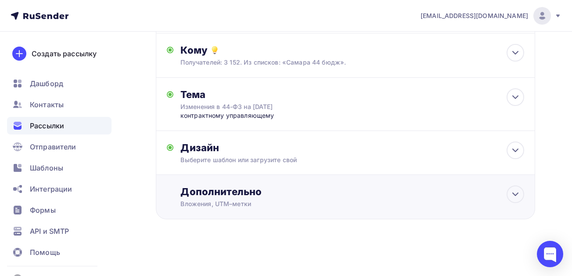
click at [283, 197] on div "Дополнительно" at bounding box center [352, 191] width 344 height 12
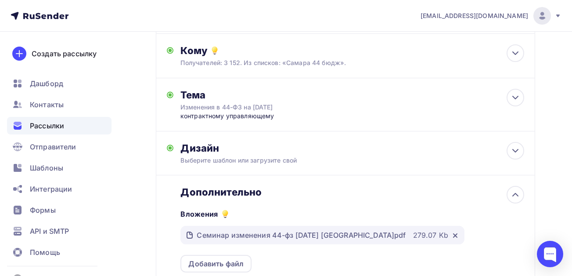
scroll to position [0, 0]
click at [283, 159] on div "Выберите шаблон или загрузите свой" at bounding box center [334, 160] width 309 height 9
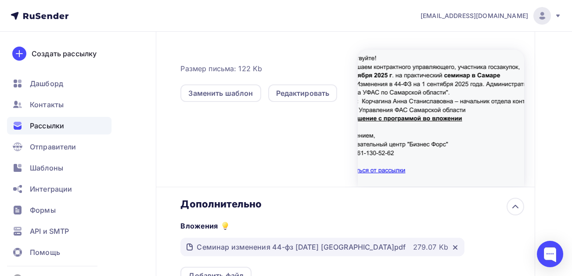
scroll to position [369, 0]
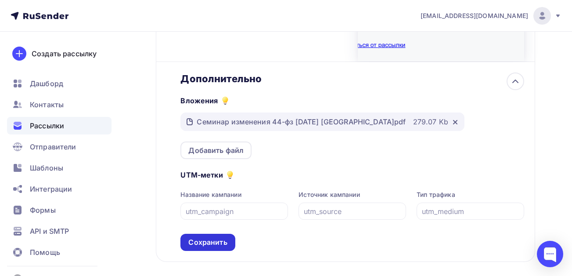
click at [209, 247] on div "Сохранить" at bounding box center [207, 242] width 39 height 10
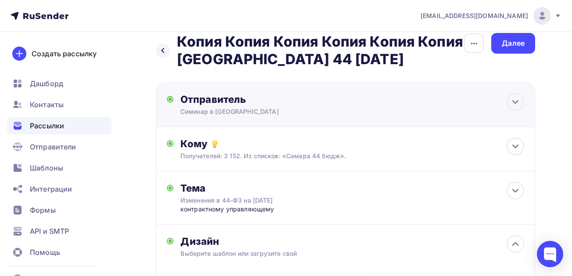
scroll to position [0, 0]
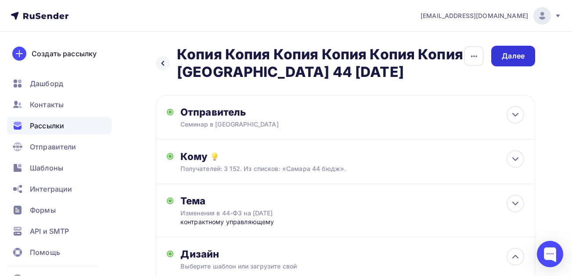
click at [515, 58] on div "Далее" at bounding box center [513, 56] width 23 height 10
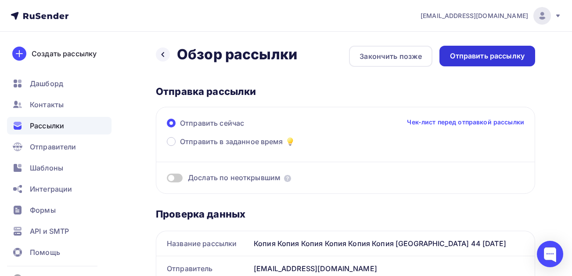
click at [461, 59] on div "Отправить рассылку" at bounding box center [487, 56] width 75 height 10
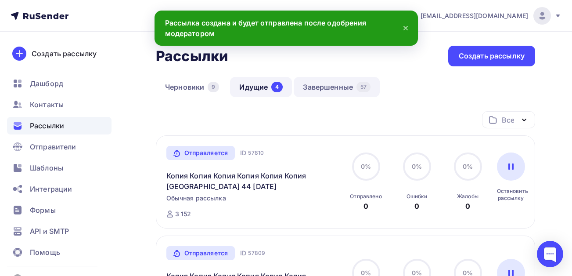
click at [339, 86] on link "Завершенные 57" at bounding box center [337, 87] width 86 height 20
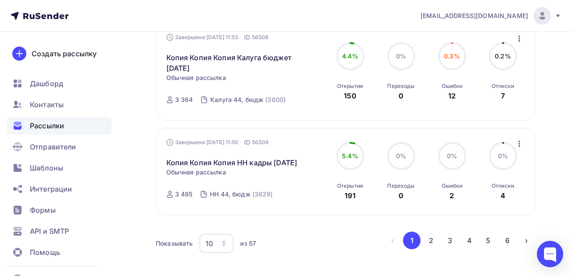
scroll to position [974, 0]
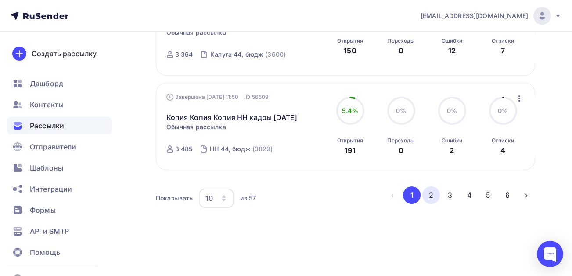
click at [429, 194] on button "2" at bounding box center [431, 195] width 18 height 18
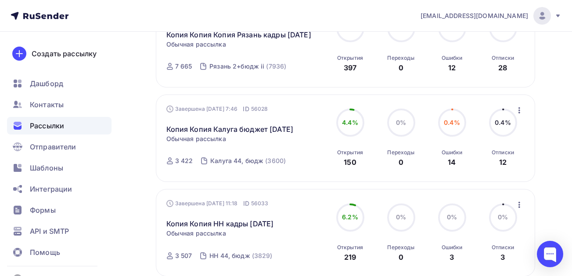
scroll to position [243, 0]
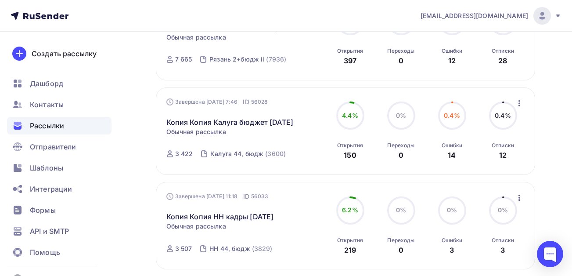
click at [519, 106] on icon "button" at bounding box center [520, 103] width 2 height 6
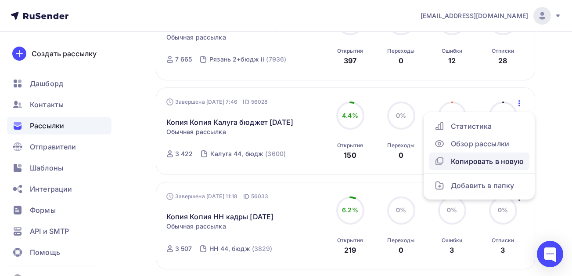
click at [480, 166] on div "Копировать в новую" at bounding box center [479, 161] width 90 height 11
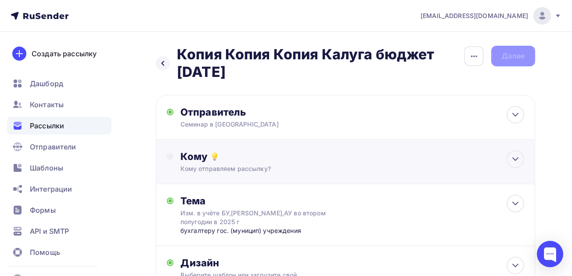
click at [245, 155] on div "Кому" at bounding box center [352, 156] width 344 height 12
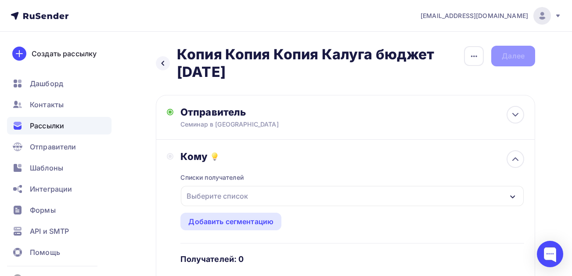
click at [228, 191] on div "Выберите список" at bounding box center [217, 196] width 69 height 16
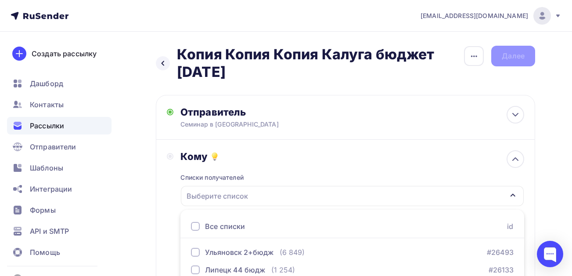
scroll to position [161, 0]
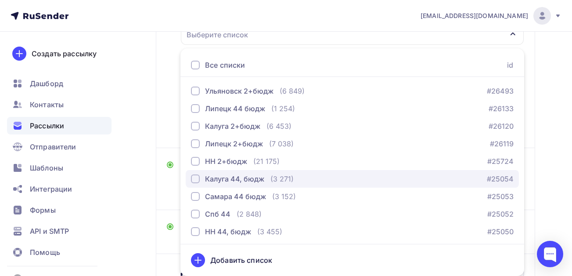
click at [230, 182] on div "Калуга 44, бюдж" at bounding box center [234, 178] width 59 height 11
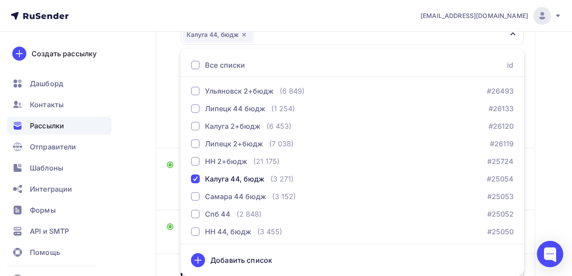
click at [145, 182] on div "Назад Копия Копия Копия Калуга бюджет сентябрь 25 Копия Копия Копия Калуга бюдж…" at bounding box center [286, 112] width 572 height 484
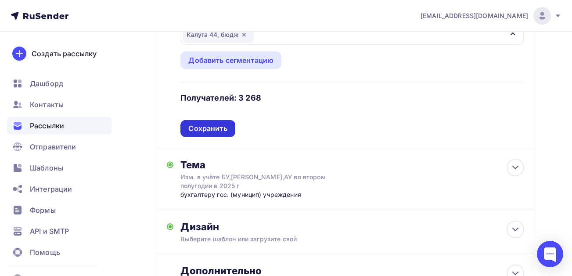
click at [224, 130] on div "Сохранить" at bounding box center [207, 128] width 39 height 10
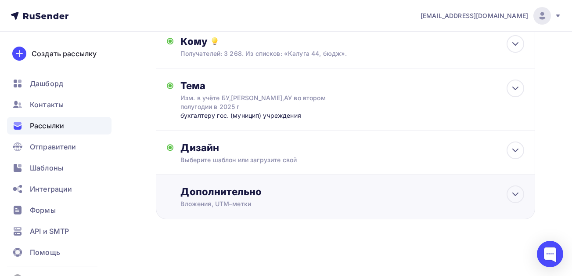
click at [271, 192] on div "Дополнительно" at bounding box center [352, 191] width 344 height 12
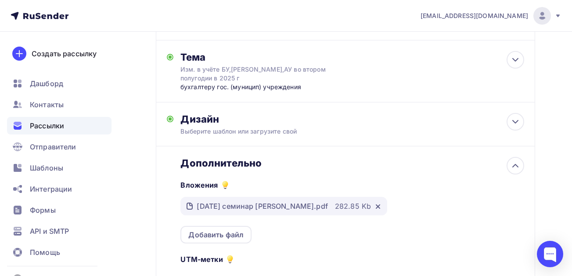
scroll to position [159, 0]
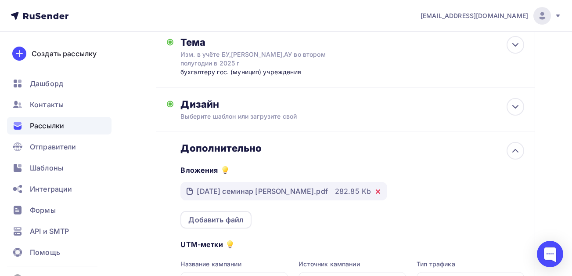
click at [375, 190] on icon at bounding box center [378, 191] width 7 height 7
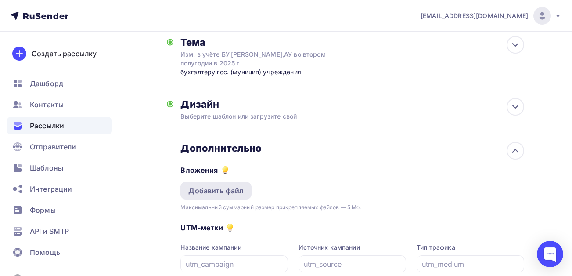
click at [216, 195] on div "Добавить файл" at bounding box center [215, 190] width 55 height 11
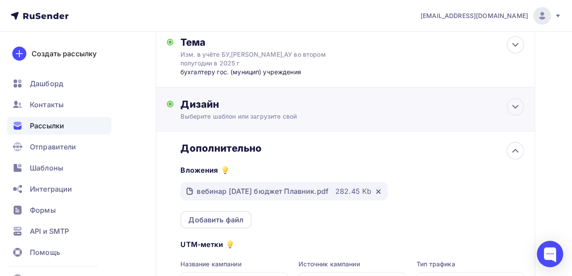
click at [236, 116] on div "Выберите шаблон или загрузите свой" at bounding box center [334, 116] width 309 height 9
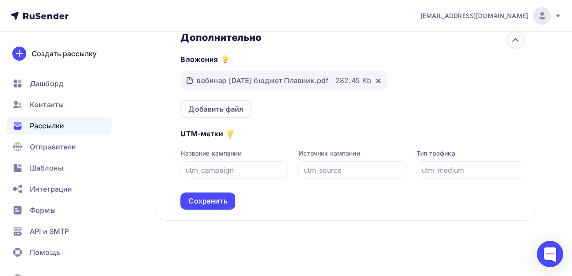
scroll to position [421, 0]
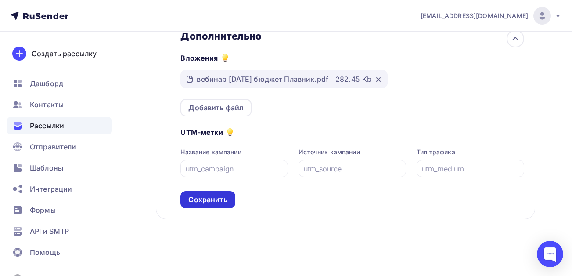
click at [214, 200] on div "Сохранить" at bounding box center [207, 200] width 39 height 10
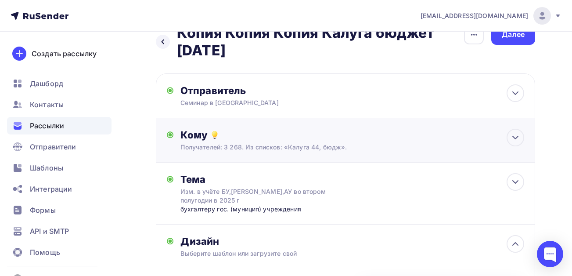
scroll to position [0, 0]
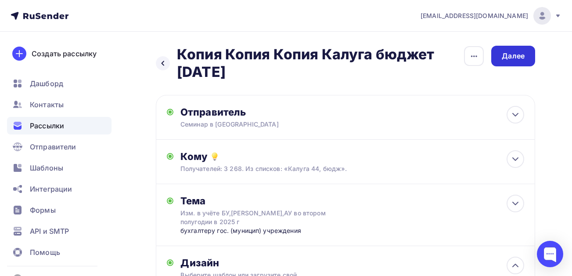
click at [510, 54] on div "Далее" at bounding box center [513, 56] width 23 height 10
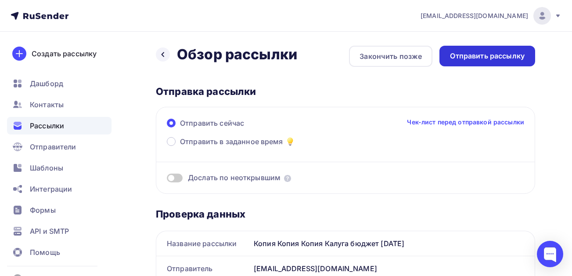
click at [468, 53] on div "Отправить рассылку" at bounding box center [487, 56] width 75 height 10
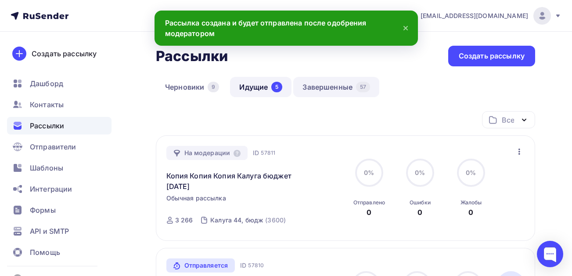
click at [322, 84] on link "Завершенные 57" at bounding box center [336, 87] width 86 height 20
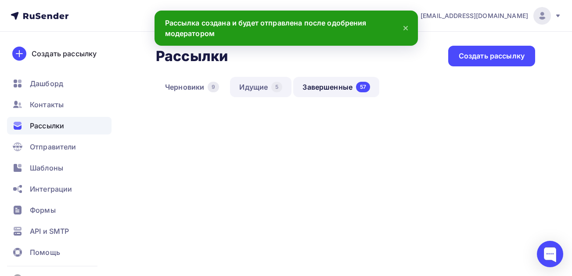
click at [249, 87] on link "Идущие 5" at bounding box center [260, 87] width 61 height 20
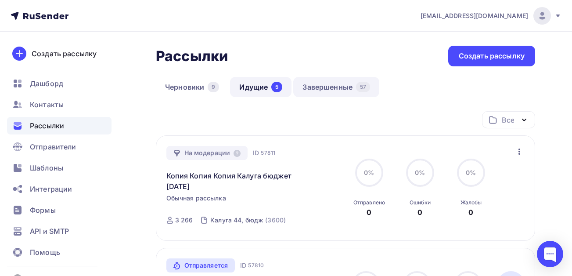
click at [322, 86] on link "Завершенные 57" at bounding box center [336, 87] width 86 height 20
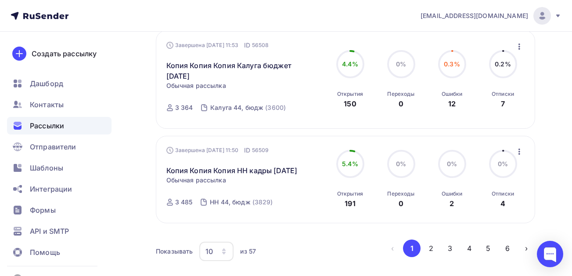
scroll to position [974, 0]
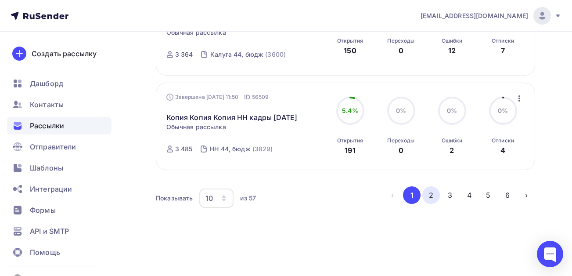
click at [434, 193] on button "2" at bounding box center [431, 195] width 18 height 18
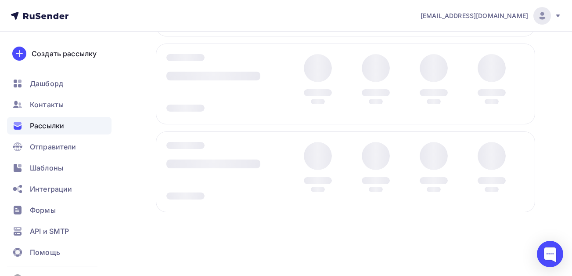
scroll to position [155, 0]
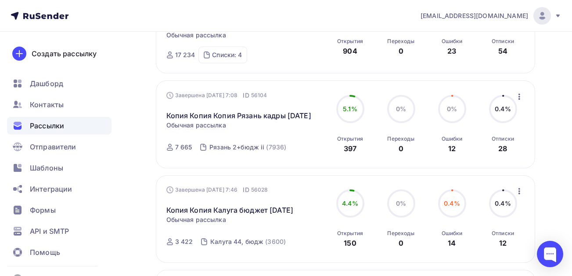
click at [519, 94] on icon "button" at bounding box center [520, 97] width 2 height 6
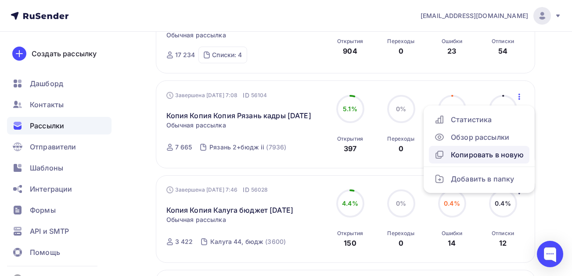
click at [485, 155] on div "Копировать в новую" at bounding box center [479, 154] width 90 height 11
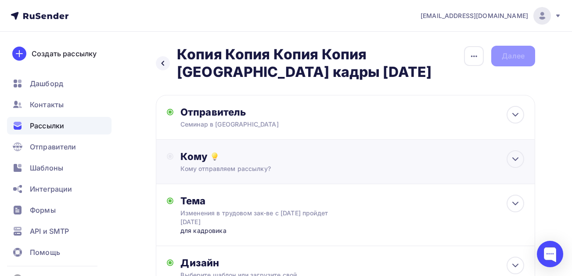
click at [210, 163] on div "Кому Кому отправляем рассылку? Списки получателей Выберите список Все списки id…" at bounding box center [352, 161] width 344 height 23
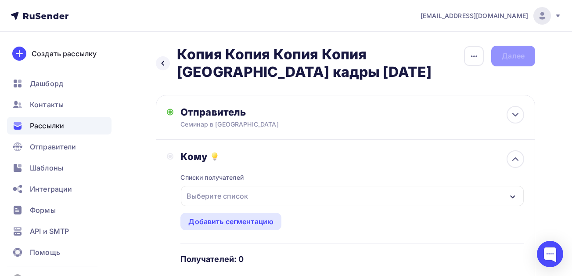
click at [204, 196] on div "Выберите список" at bounding box center [217, 196] width 69 height 16
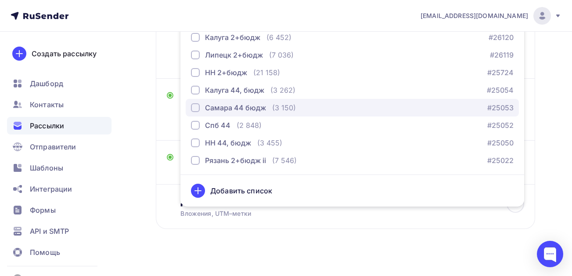
scroll to position [240, 0]
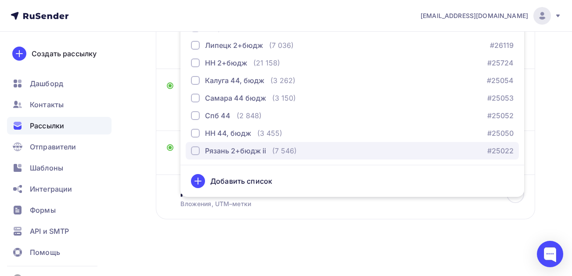
click at [197, 149] on div "button" at bounding box center [195, 150] width 9 height 9
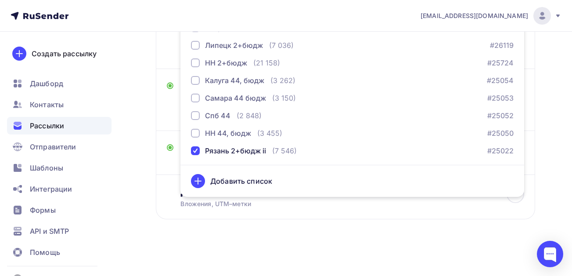
click at [125, 164] on div "Назад Копия Копия Копия Копия Рязань кадры октябрь 25 Копия Копия Копия Копия Р…" at bounding box center [286, 33] width 572 height 484
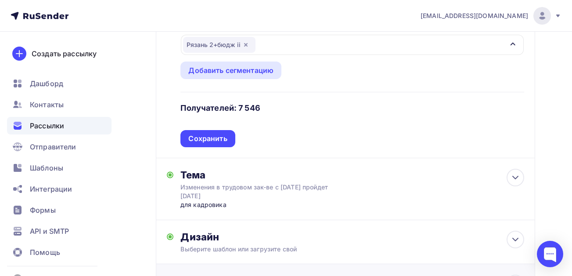
scroll to position [108, 0]
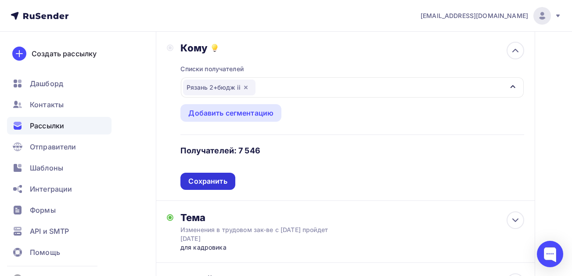
click at [208, 179] on div "Сохранить" at bounding box center [207, 181] width 39 height 10
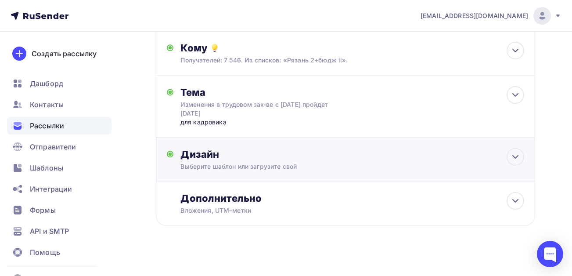
click at [283, 168] on div "Выберите шаблон или загрузите свой" at bounding box center [334, 166] width 309 height 9
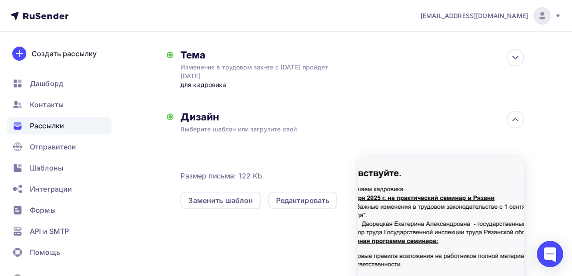
scroll to position [240, 0]
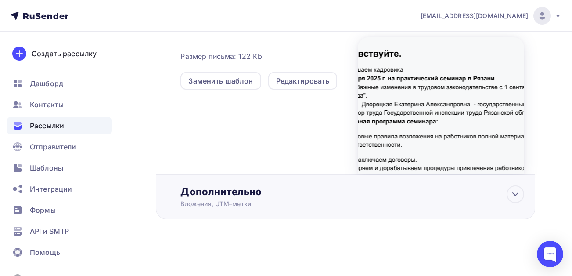
click at [243, 182] on div "Дополнительно Вложения, UTM–метки Вложения вебинар 15.09.2025 бюджет Плавник.pd…" at bounding box center [345, 197] width 379 height 44
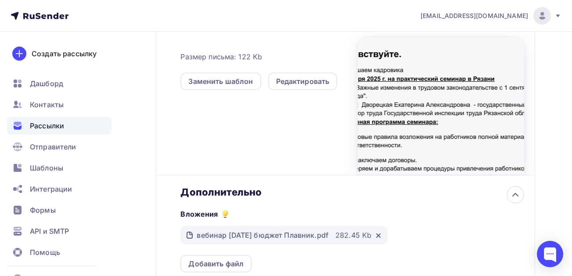
scroll to position [0, 0]
click at [382, 237] on icon at bounding box center [378, 235] width 7 height 7
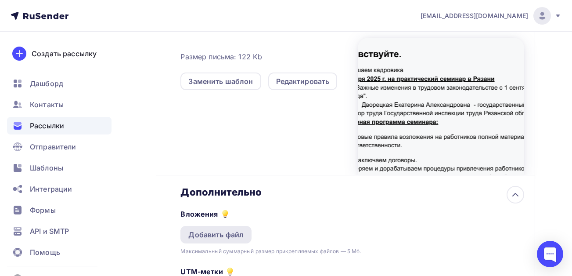
click at [212, 238] on div "Добавить файл" at bounding box center [215, 234] width 55 height 11
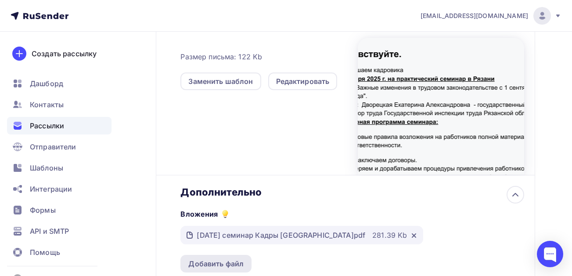
click at [217, 265] on div "Добавить файл" at bounding box center [215, 263] width 55 height 11
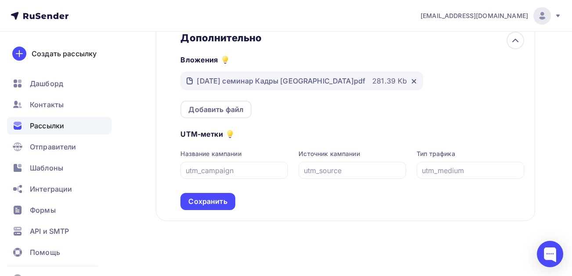
scroll to position [421, 0]
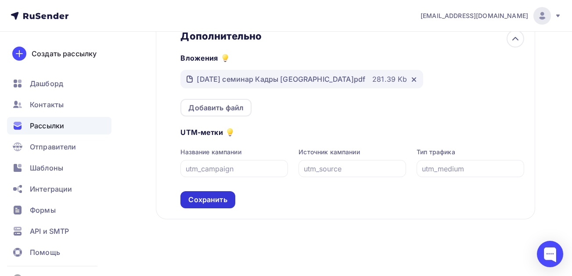
click at [201, 195] on div "Сохранить" at bounding box center [207, 200] width 39 height 10
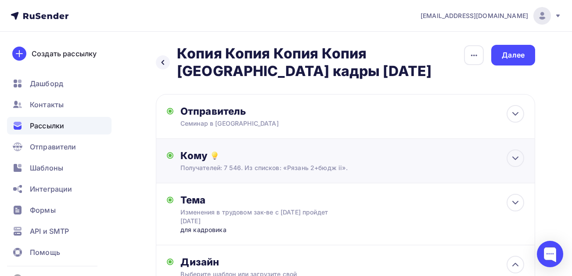
scroll to position [0, 0]
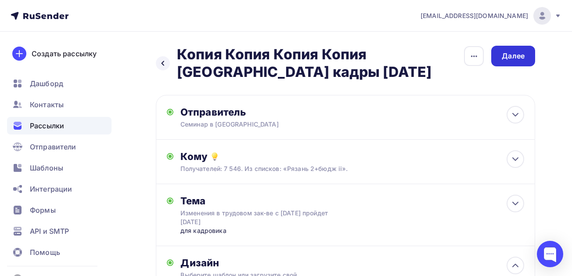
click at [512, 52] on div "Далее" at bounding box center [513, 56] width 23 height 10
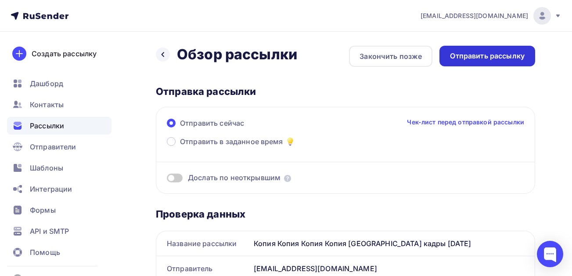
click at [511, 55] on div "Отправить рассылку" at bounding box center [487, 56] width 75 height 10
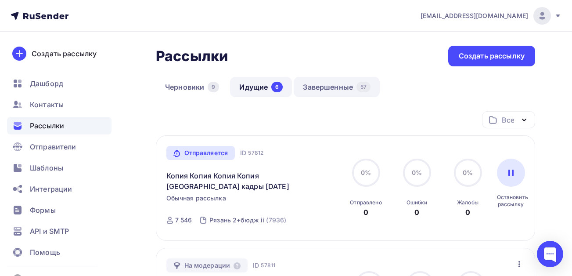
click at [330, 89] on link "Завершенные 57" at bounding box center [337, 87] width 86 height 20
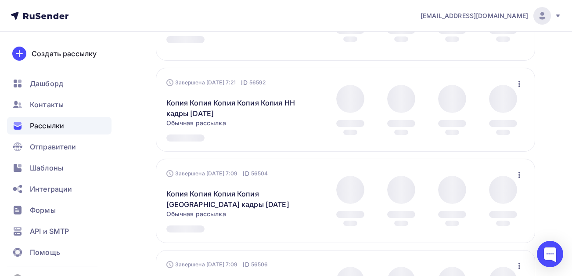
scroll to position [351, 0]
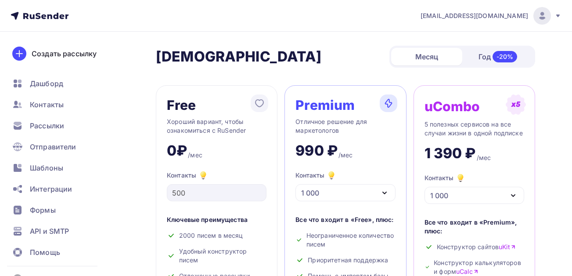
click at [386, 195] on icon "button" at bounding box center [384, 193] width 11 height 11
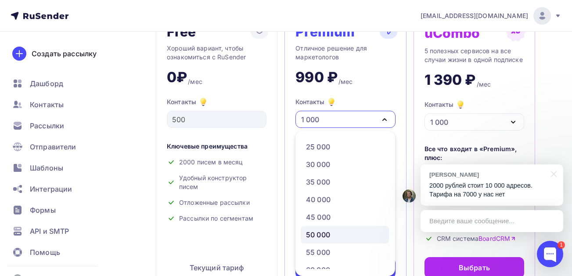
scroll to position [220, 0]
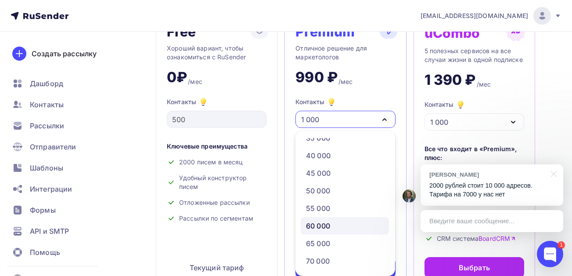
click at [322, 224] on div "60 000" at bounding box center [318, 225] width 24 height 11
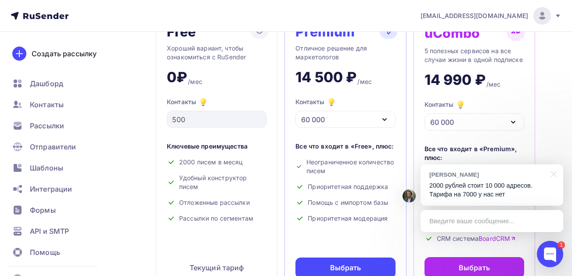
click at [386, 121] on icon "button" at bounding box center [384, 119] width 11 height 11
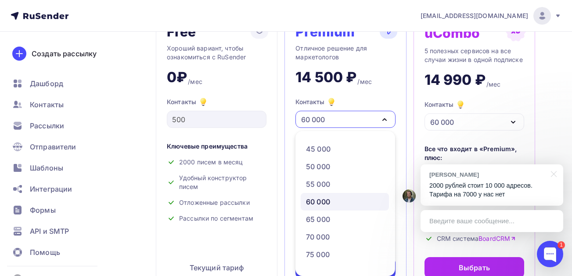
scroll to position [263, 0]
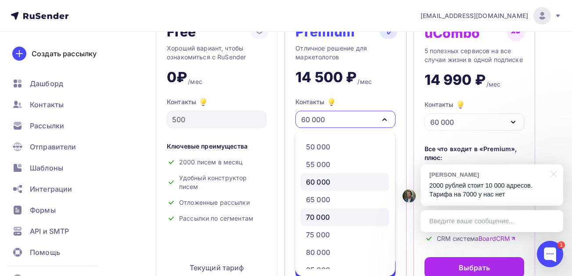
click at [328, 213] on div "70 000" at bounding box center [318, 217] width 24 height 11
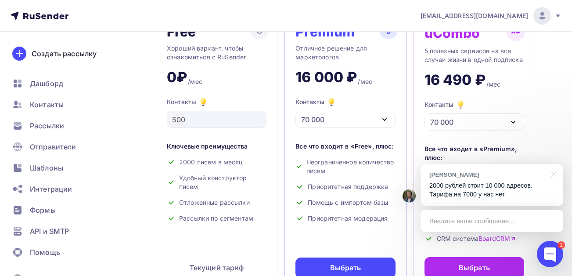
click at [384, 117] on icon "button" at bounding box center [384, 119] width 11 height 11
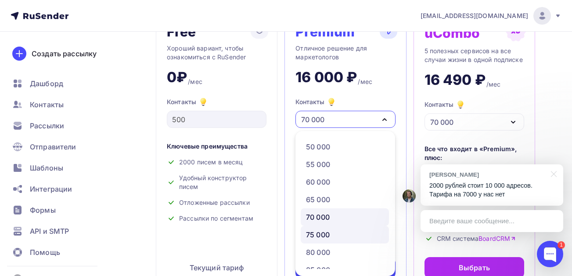
click at [333, 235] on div "75 000" at bounding box center [345, 234] width 78 height 11
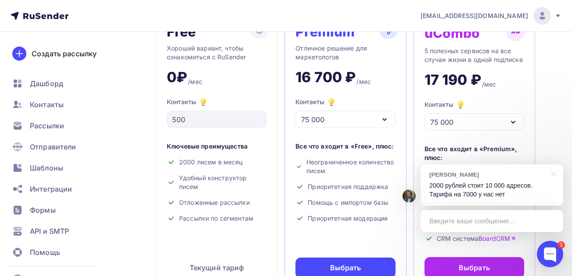
click at [386, 118] on icon "button" at bounding box center [384, 119] width 11 height 11
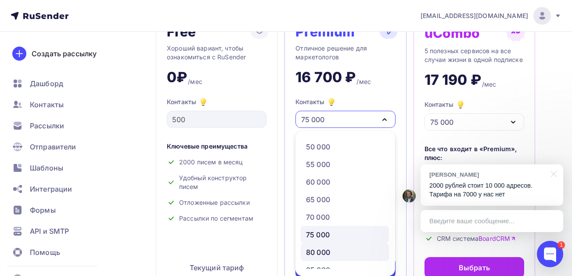
click at [328, 249] on div "80 000" at bounding box center [318, 252] width 24 height 11
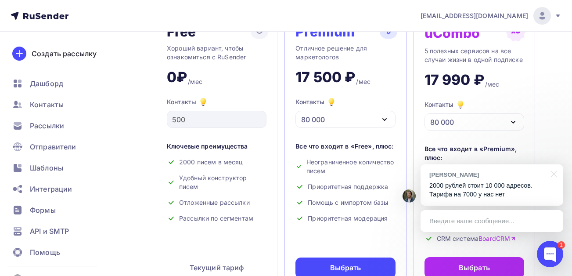
click at [388, 117] on icon "button" at bounding box center [384, 119] width 11 height 11
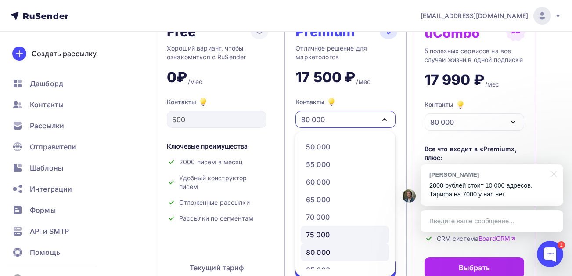
click at [353, 237] on div "75 000" at bounding box center [345, 234] width 78 height 11
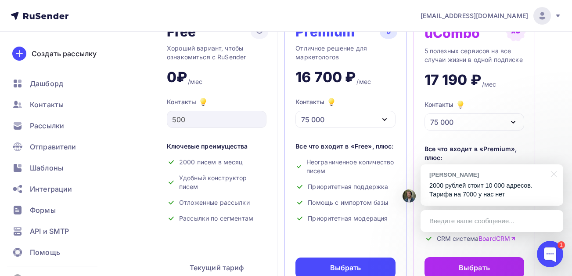
click at [383, 119] on icon "button" at bounding box center [385, 120] width 4 height 2
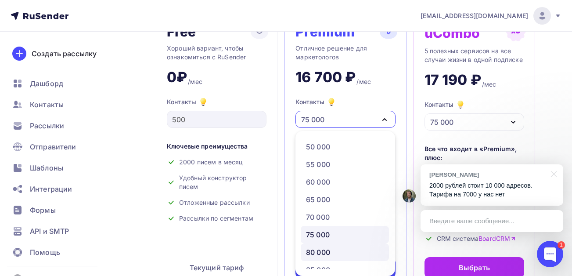
click at [319, 249] on div "80 000" at bounding box center [318, 252] width 24 height 11
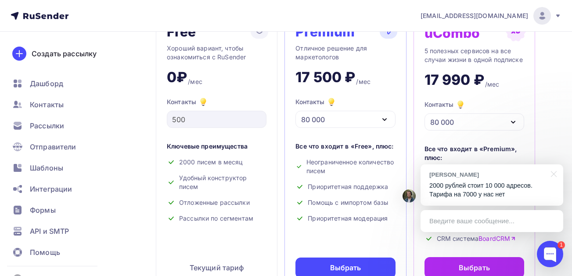
click at [473, 219] on div "Введите ваше сообщение..." at bounding box center [492, 221] width 143 height 22
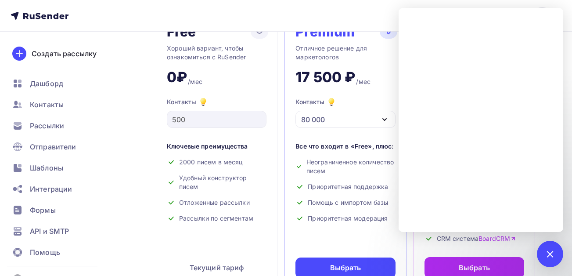
click at [387, 119] on icon "button" at bounding box center [384, 119] width 11 height 11
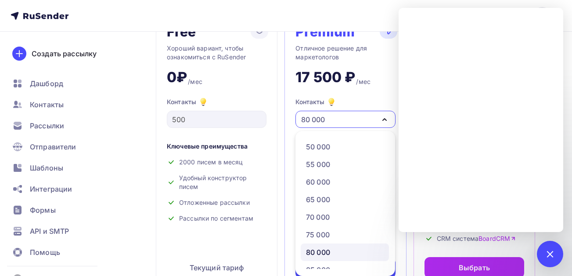
click at [383, 121] on icon "button" at bounding box center [384, 119] width 11 height 11
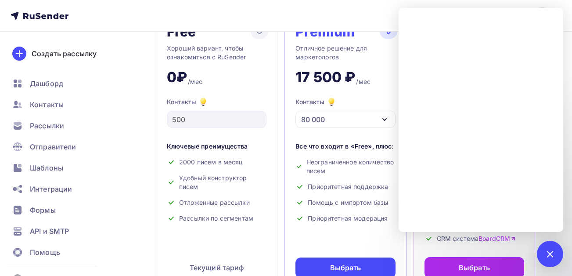
click at [386, 120] on icon "button" at bounding box center [384, 119] width 11 height 11
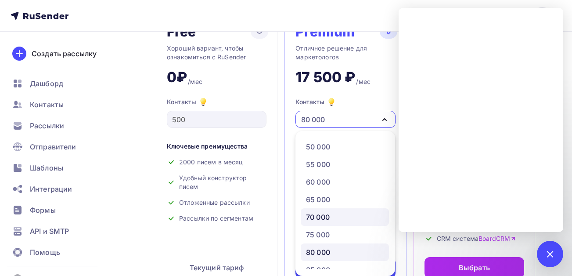
click at [341, 221] on div "70 000" at bounding box center [345, 217] width 78 height 11
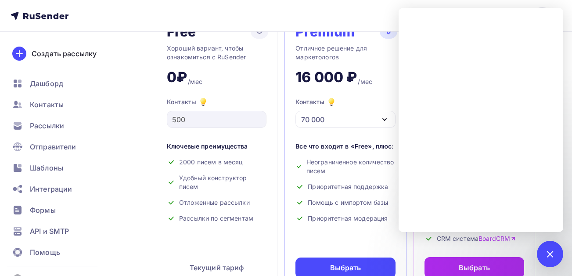
click at [389, 117] on icon "button" at bounding box center [384, 119] width 11 height 11
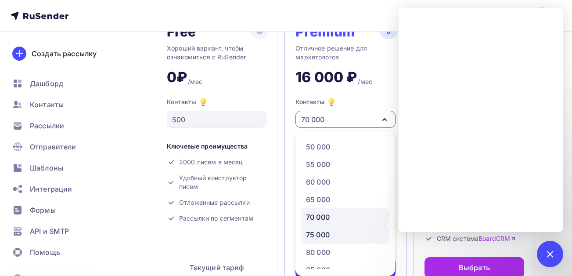
click at [321, 230] on div "75 000" at bounding box center [318, 234] width 24 height 11
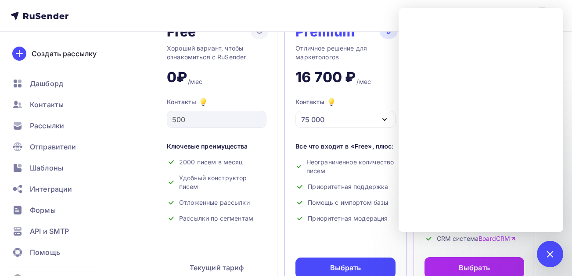
click at [381, 118] on icon "button" at bounding box center [384, 119] width 11 height 11
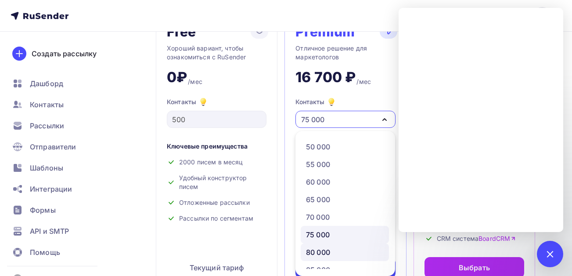
click at [317, 251] on div "80 000" at bounding box center [318, 252] width 24 height 11
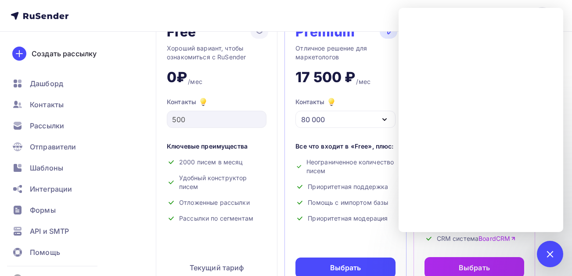
click at [386, 120] on icon "button" at bounding box center [384, 119] width 11 height 11
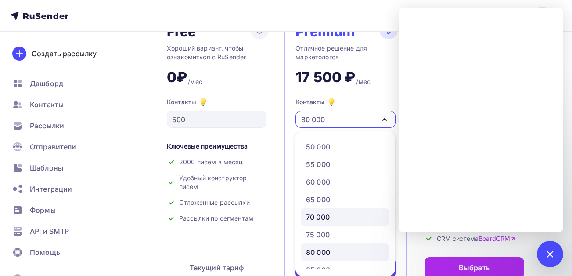
click at [327, 217] on div "70 000" at bounding box center [318, 217] width 24 height 11
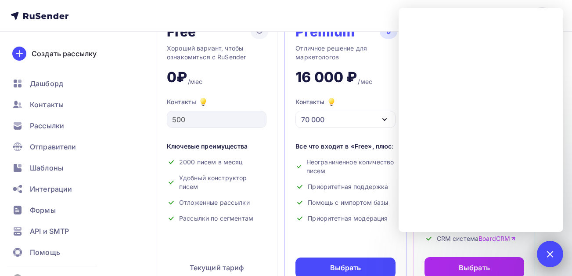
click at [548, 252] on div at bounding box center [550, 254] width 12 height 12
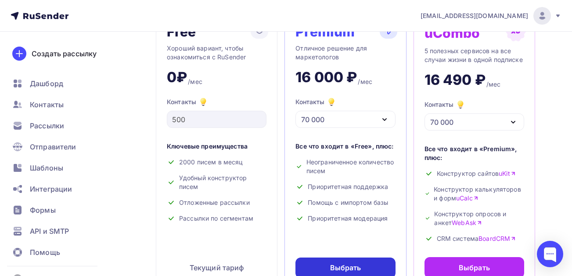
click at [358, 267] on div "Выбрать" at bounding box center [345, 268] width 31 height 10
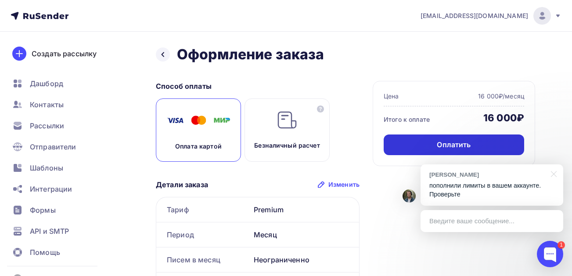
click at [436, 144] on div "Оплатить" at bounding box center [454, 144] width 141 height 21
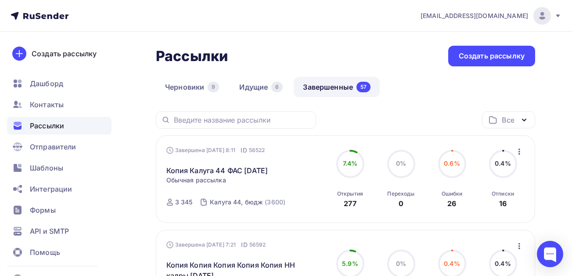
scroll to position [490, 0]
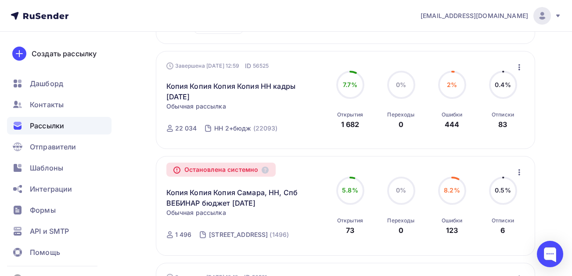
click at [520, 172] on icon "button" at bounding box center [519, 172] width 11 height 11
click at [437, 165] on div "Остановлена системно Копия Копия Копия Самара, НН, Спб ВЕБИНАР бюджет [DATE] Ко…" at bounding box center [345, 205] width 379 height 99
click at [520, 169] on icon "button" at bounding box center [519, 172] width 11 height 11
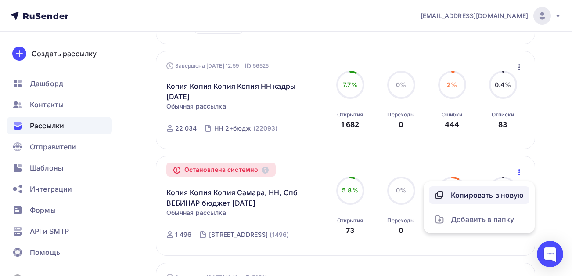
click at [490, 192] on div "Копировать в новую" at bounding box center [479, 195] width 90 height 11
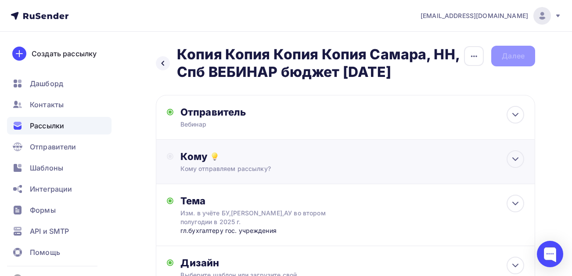
click at [241, 153] on div "Кому" at bounding box center [352, 156] width 344 height 12
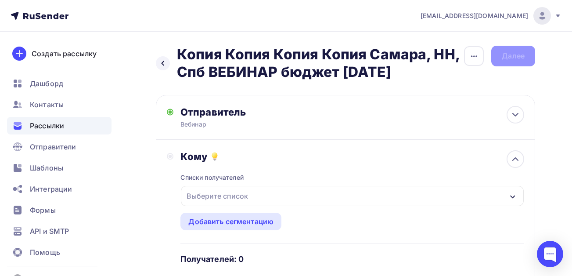
click at [250, 195] on div "Выберите список" at bounding box center [217, 196] width 69 height 16
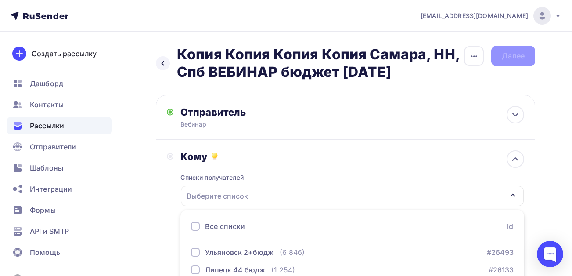
scroll to position [161, 0]
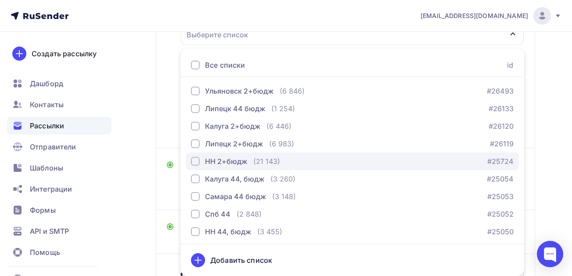
click at [194, 162] on div "button" at bounding box center [195, 161] width 9 height 9
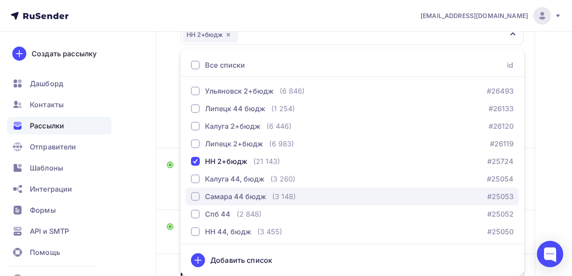
click at [196, 195] on div "button" at bounding box center [195, 196] width 9 height 9
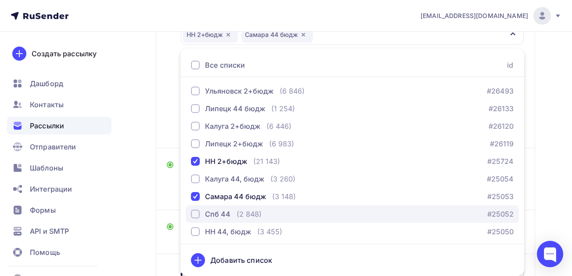
click at [194, 216] on div "button" at bounding box center [195, 213] width 9 height 9
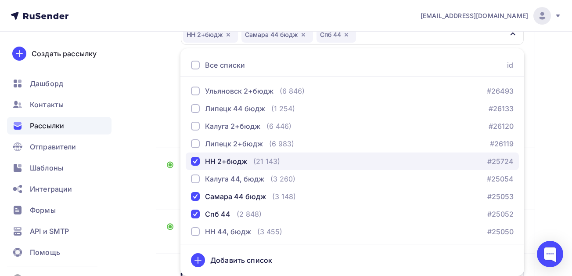
click at [196, 159] on div "button" at bounding box center [195, 161] width 9 height 9
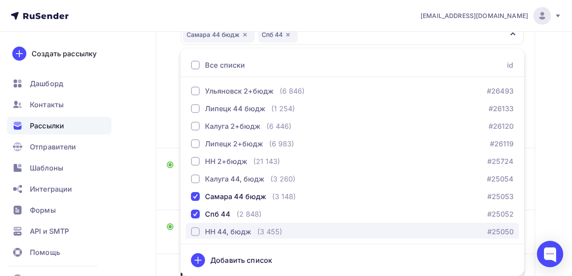
click at [194, 232] on div "button" at bounding box center [195, 231] width 9 height 9
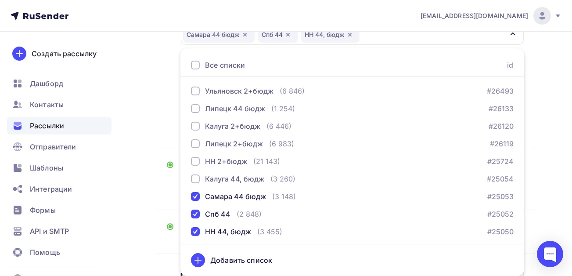
click at [145, 202] on div "Назад Копия Копия Копия Копия Самара, НН, Спб ВЕБИНАР бюджет сентябрь 25 Копия …" at bounding box center [286, 112] width 572 height 484
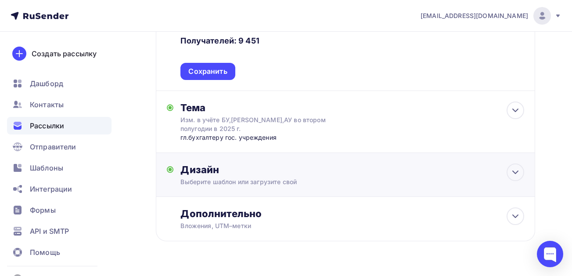
scroll to position [240, 0]
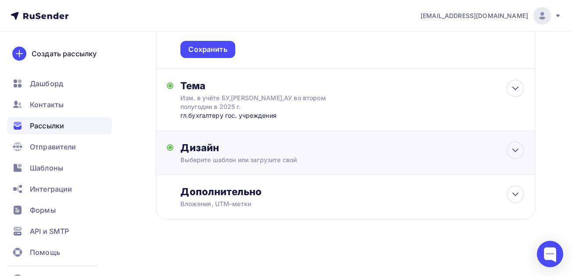
click at [299, 143] on div "Дизайн" at bounding box center [352, 147] width 344 height 12
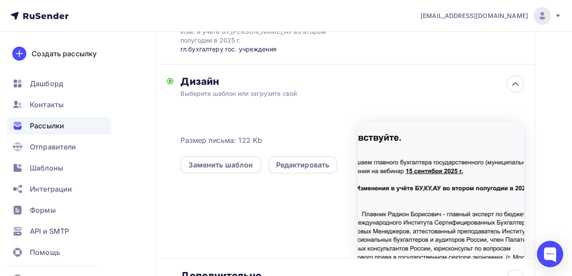
scroll to position [328, 0]
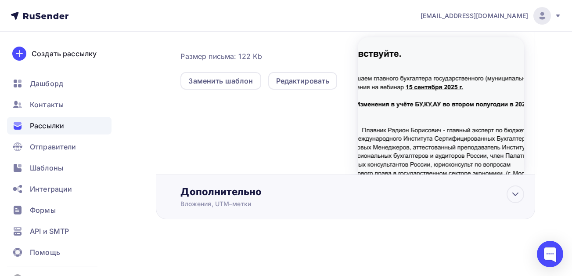
click at [231, 191] on div "Дополнительно" at bounding box center [352, 191] width 344 height 12
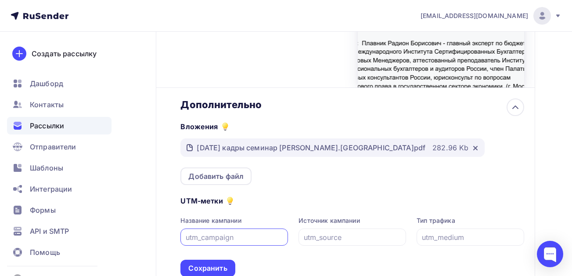
scroll to position [478, 0]
click at [474, 147] on icon at bounding box center [476, 148] width 4 height 4
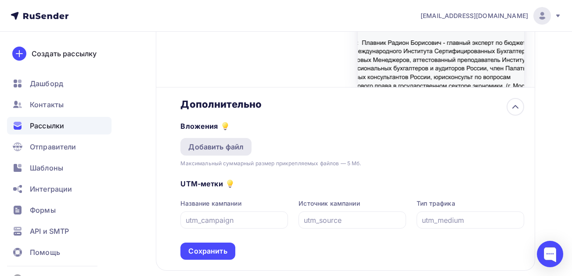
click at [207, 153] on div "Добавить файл" at bounding box center [215, 147] width 71 height 18
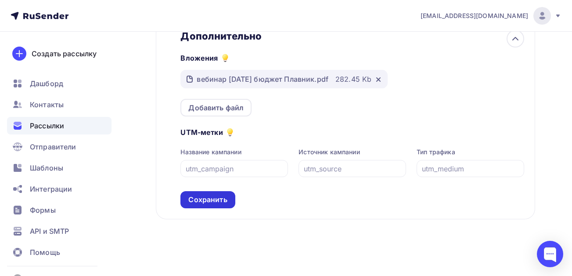
click at [209, 197] on div "Сохранить" at bounding box center [207, 200] width 39 height 10
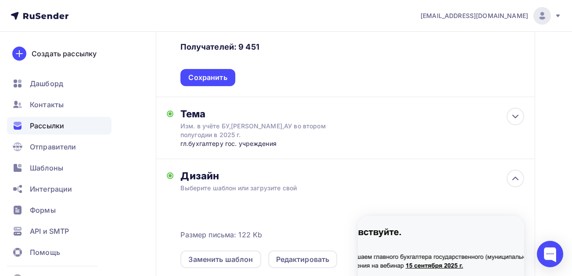
scroll to position [220, 0]
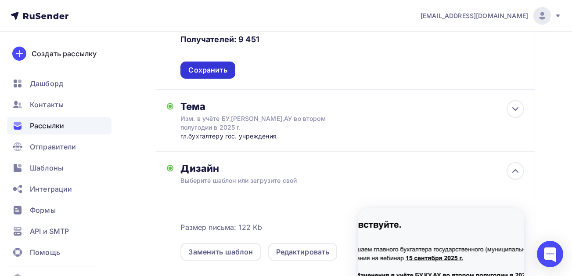
click at [210, 67] on div "Сохранить" at bounding box center [207, 70] width 39 height 10
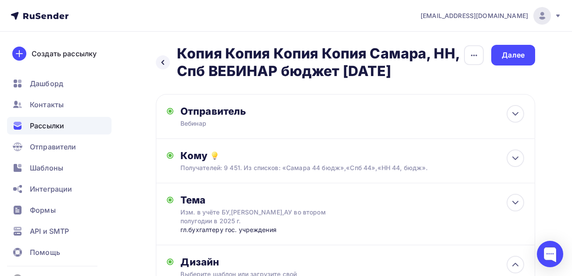
scroll to position [0, 0]
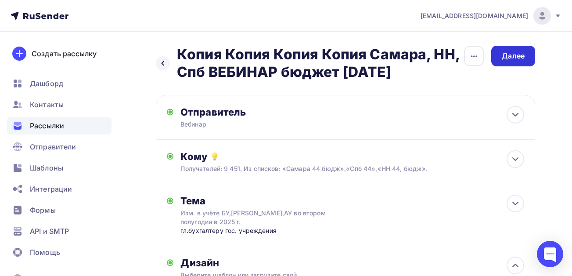
click at [504, 55] on div "Далее" at bounding box center [513, 56] width 23 height 10
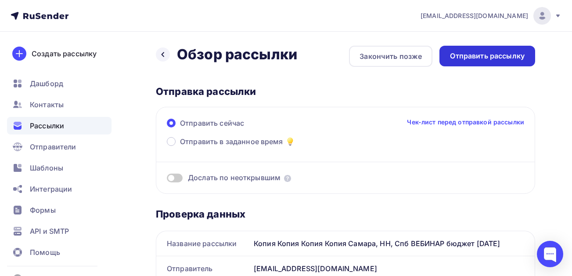
click at [469, 56] on div "Отправить рассылку" at bounding box center [487, 56] width 75 height 10
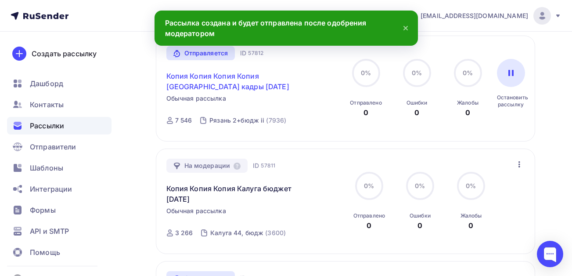
scroll to position [220, 0]
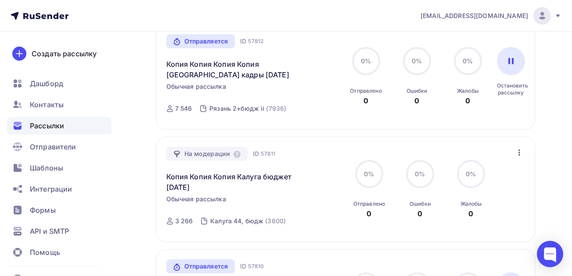
click at [521, 150] on icon "button" at bounding box center [519, 152] width 11 height 11
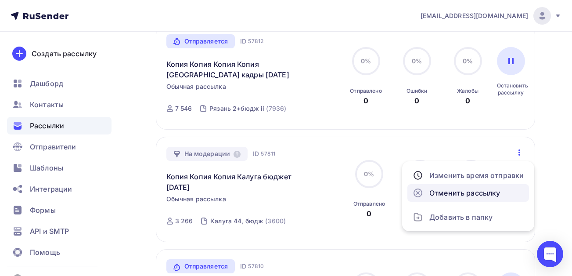
click at [471, 191] on div "Отменить рассылку" at bounding box center [468, 193] width 111 height 11
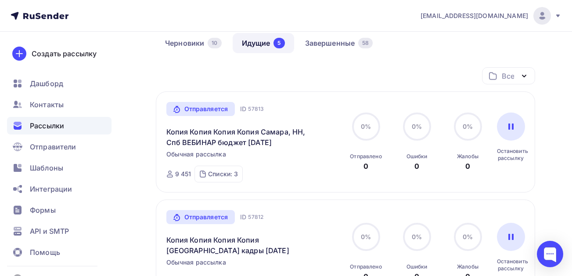
scroll to position [0, 0]
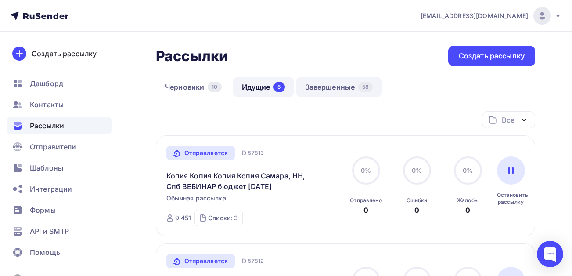
click at [333, 85] on link "Завершенные 58" at bounding box center [339, 87] width 87 height 20
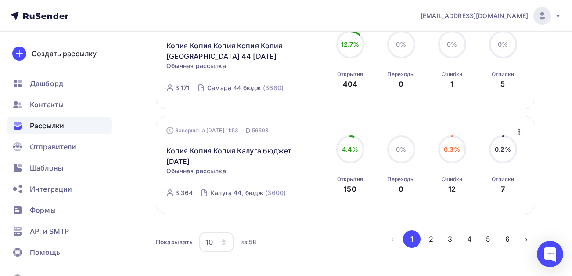
scroll to position [946, 0]
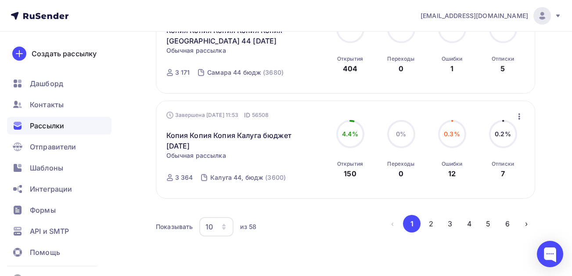
click at [521, 116] on icon "button" at bounding box center [519, 116] width 11 height 11
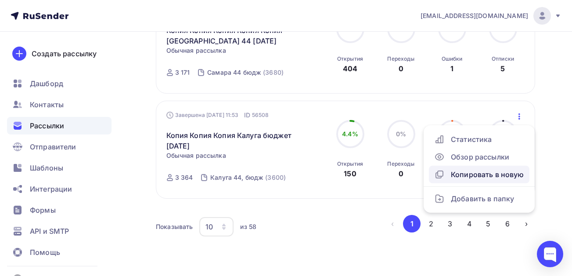
click at [460, 173] on div "Копировать в новую" at bounding box center [479, 174] width 90 height 11
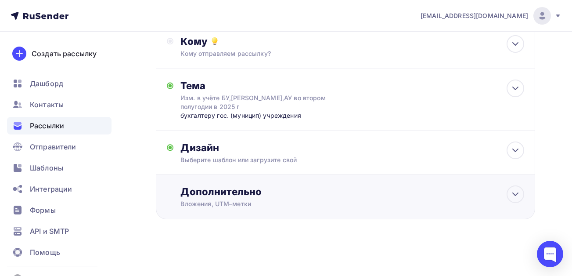
click at [236, 193] on div "Дополнительно" at bounding box center [352, 191] width 344 height 12
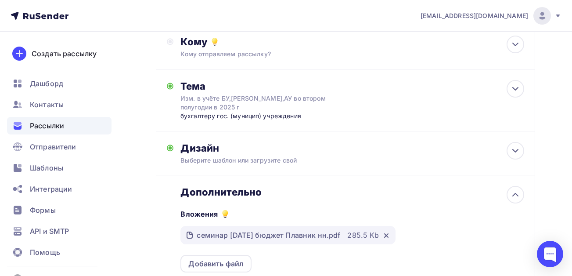
scroll to position [159, 0]
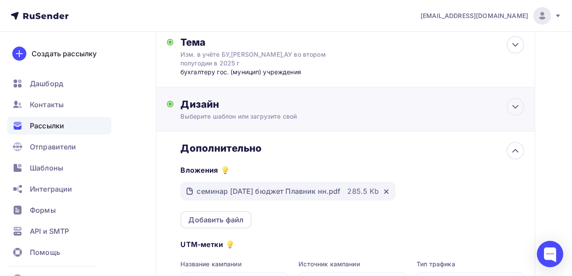
click at [218, 116] on div "Выберите шаблон или загрузите свой" at bounding box center [334, 116] width 309 height 9
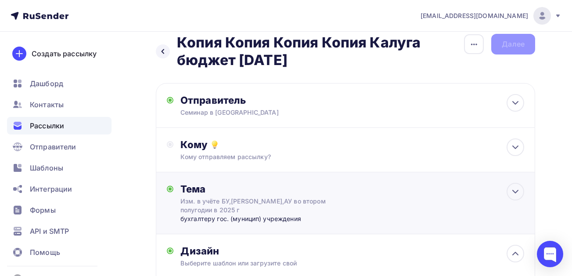
scroll to position [0, 0]
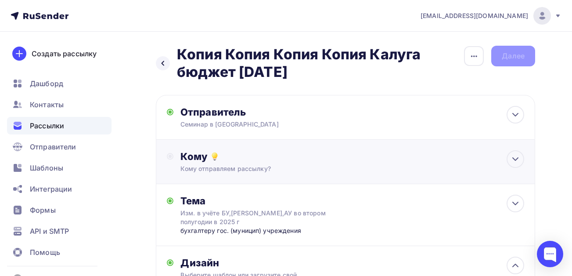
click at [274, 159] on div "Кому" at bounding box center [352, 156] width 344 height 12
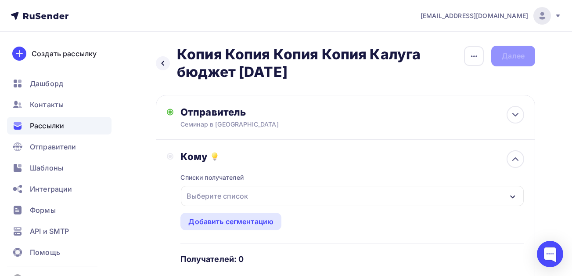
click at [249, 189] on div "Выберите список" at bounding box center [217, 196] width 69 height 16
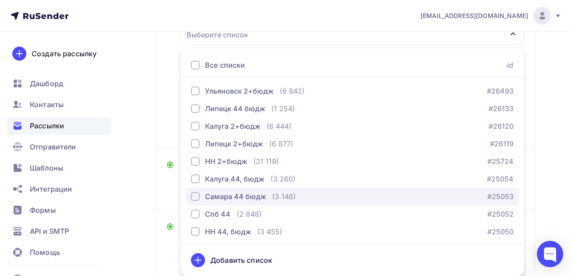
scroll to position [19, 0]
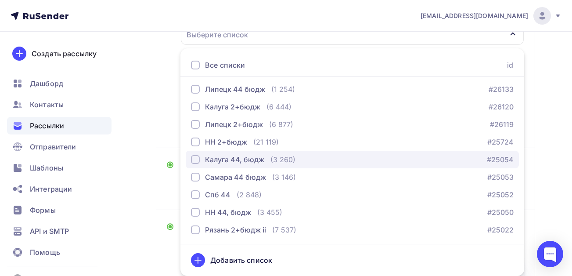
click at [196, 159] on div "button" at bounding box center [195, 159] width 9 height 9
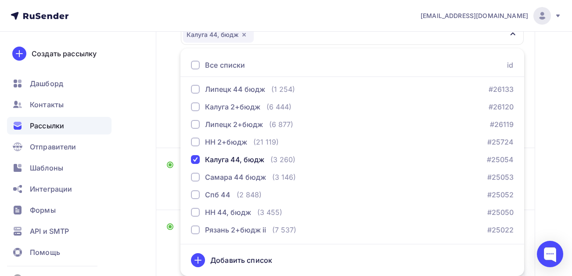
click at [133, 182] on div "Назад Копия Копия Копия Копия Калуга бюджет сентябрь 25 Копия Копия Копия Копия…" at bounding box center [286, 265] width 572 height 790
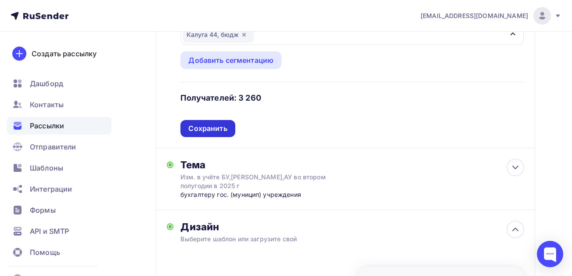
click at [211, 126] on div "Сохранить" at bounding box center [207, 128] width 39 height 10
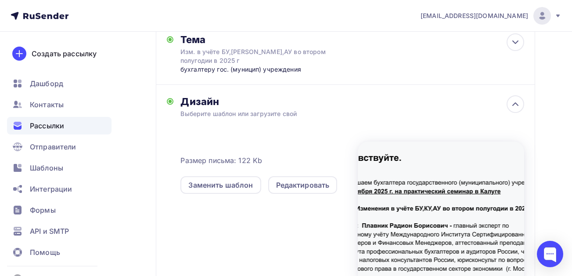
scroll to position [421, 0]
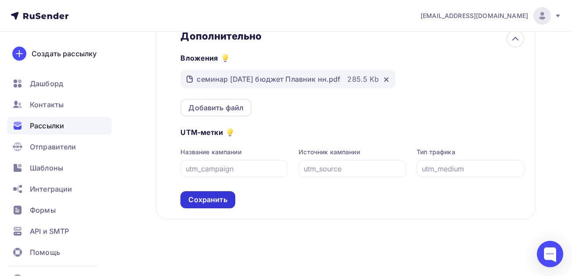
click at [216, 199] on div "Сохранить" at bounding box center [207, 200] width 39 height 10
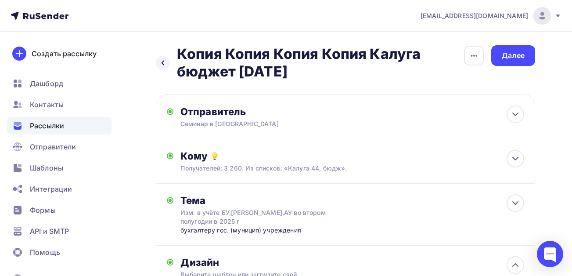
scroll to position [0, 0]
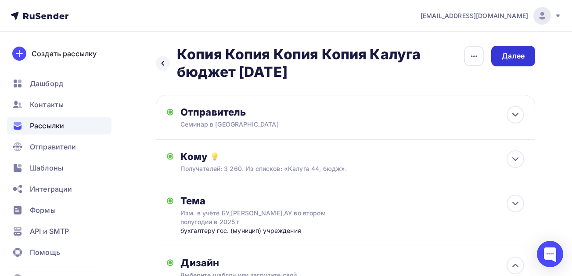
click at [516, 53] on div "Далее" at bounding box center [513, 56] width 23 height 10
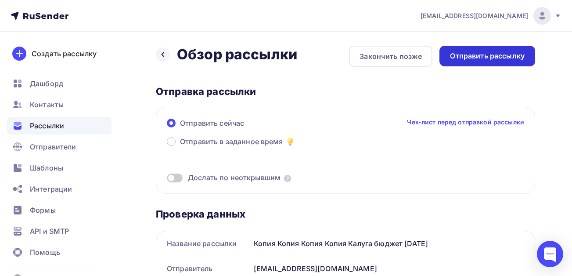
click at [496, 54] on div "Отправить рассылку" at bounding box center [487, 56] width 75 height 10
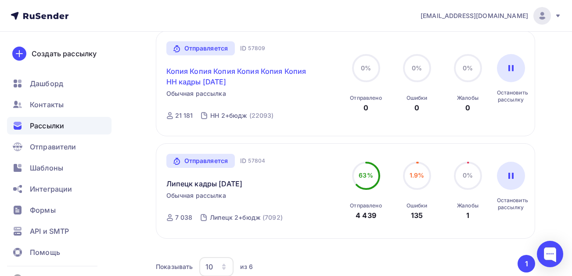
scroll to position [465, 0]
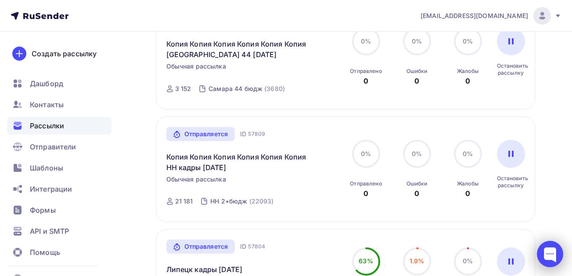
click at [559, 256] on div at bounding box center [550, 254] width 26 height 26
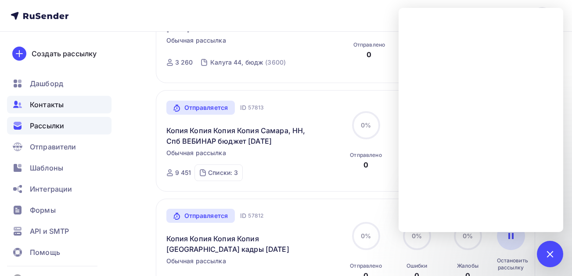
scroll to position [157, 0]
click at [42, 101] on span "Контакты" at bounding box center [47, 104] width 34 height 11
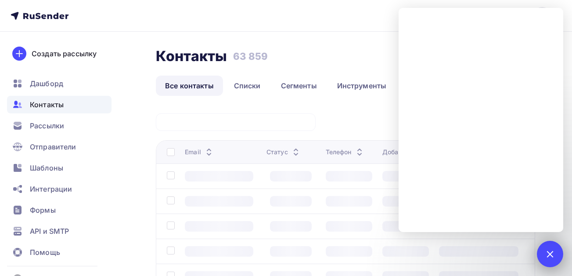
click at [552, 251] on div at bounding box center [550, 254] width 12 height 12
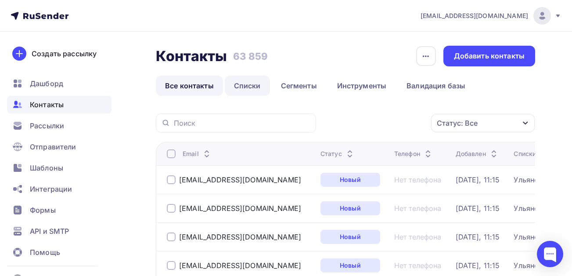
click at [251, 83] on link "Списки" at bounding box center [247, 86] width 45 height 20
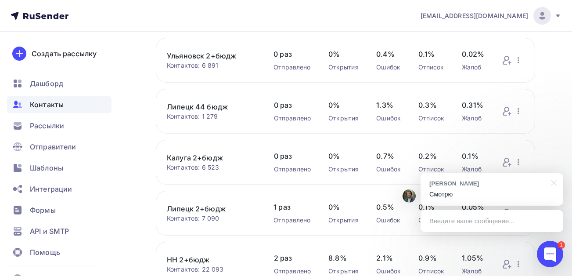
scroll to position [54, 0]
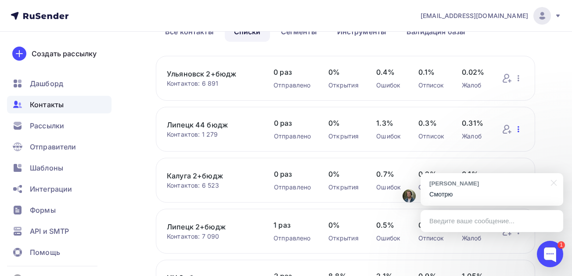
click at [519, 129] on icon "button" at bounding box center [519, 129] width 2 height 6
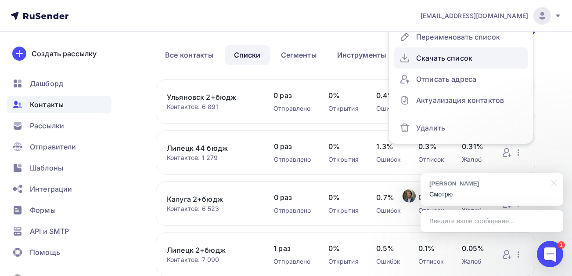
click at [452, 55] on div "Скачать список" at bounding box center [461, 58] width 123 height 14
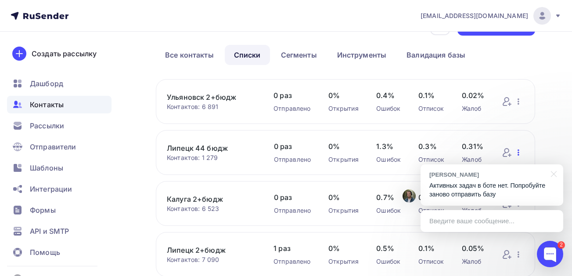
click at [519, 152] on icon "button" at bounding box center [519, 152] width 2 height 6
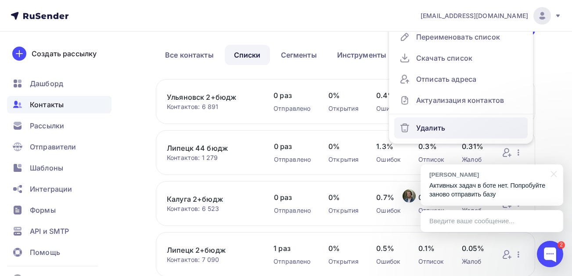
click at [449, 129] on div "Удалить" at bounding box center [461, 128] width 123 height 14
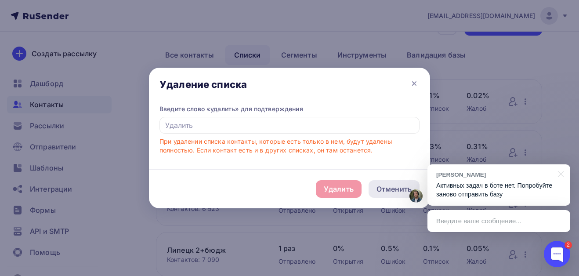
click at [396, 191] on div "Отменить" at bounding box center [393, 189] width 35 height 11
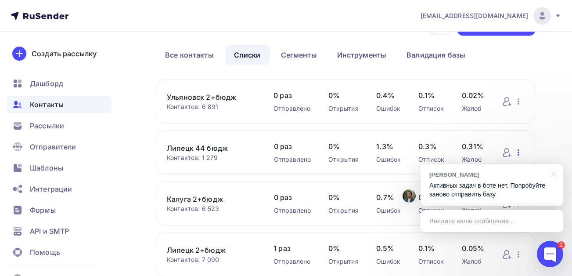
click at [519, 152] on icon "button" at bounding box center [518, 152] width 11 height 11
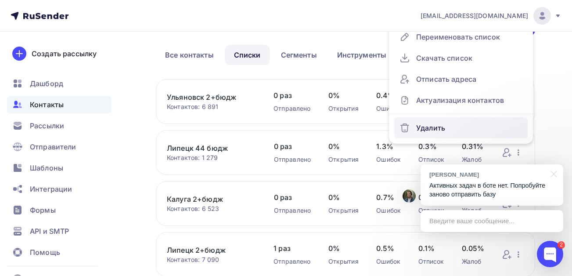
click at [430, 124] on div "Удалить" at bounding box center [461, 128] width 123 height 14
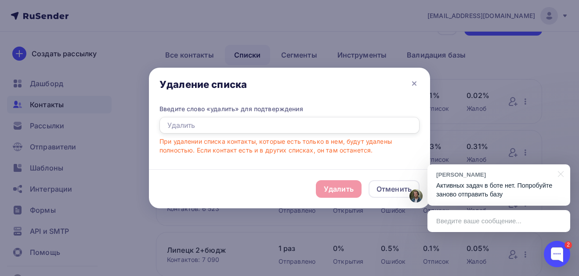
click at [253, 123] on input "text" at bounding box center [289, 125] width 260 height 17
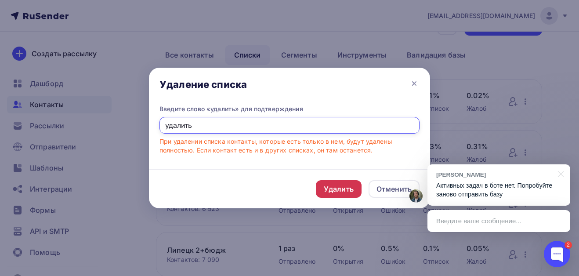
type input "удалить"
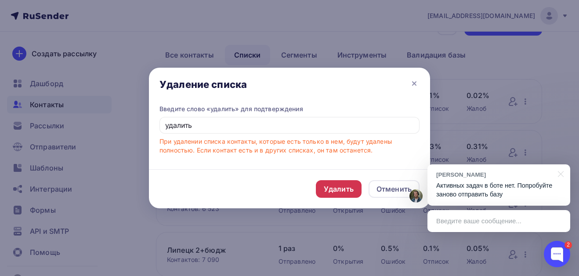
click at [337, 189] on div "Удалить" at bounding box center [339, 189] width 30 height 11
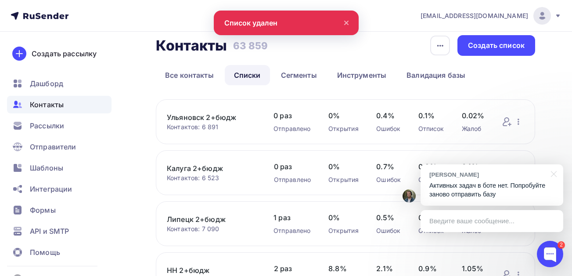
scroll to position [0, 0]
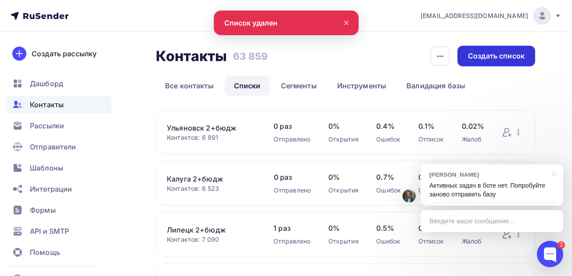
click at [495, 57] on div "Создать список" at bounding box center [496, 56] width 57 height 10
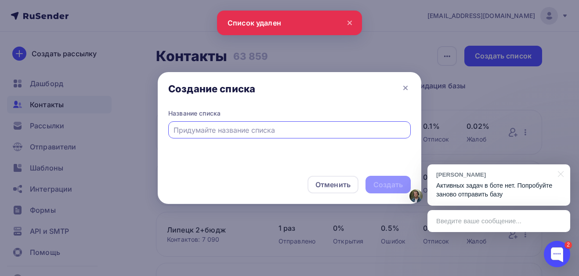
click at [266, 127] on input "text" at bounding box center [289, 130] width 232 height 11
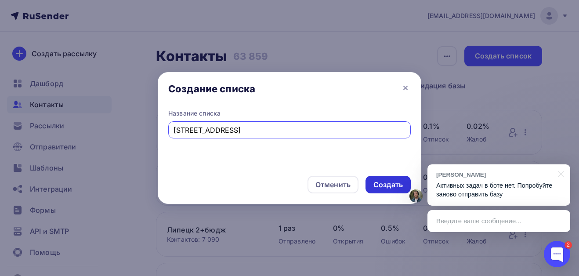
type input "Липецк 44, бюджет"
click at [391, 183] on div "Создать" at bounding box center [387, 185] width 29 height 10
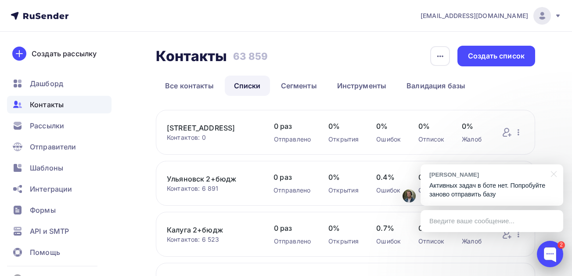
click at [544, 251] on div at bounding box center [550, 254] width 26 height 26
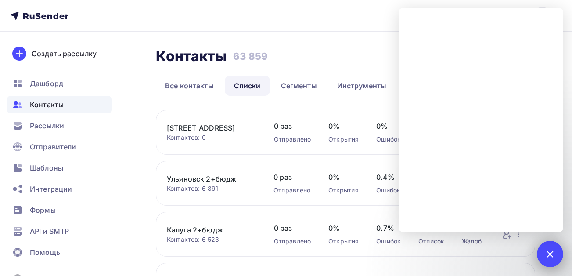
click at [551, 251] on div at bounding box center [550, 254] width 12 height 12
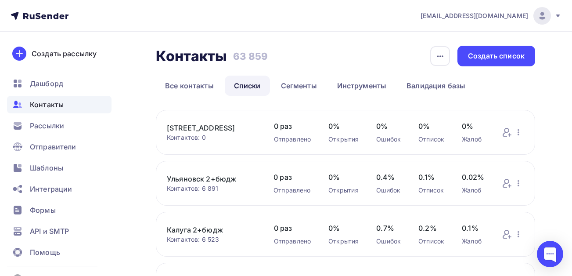
click at [213, 129] on link "Липецк 44, бюджет" at bounding box center [212, 128] width 90 height 11
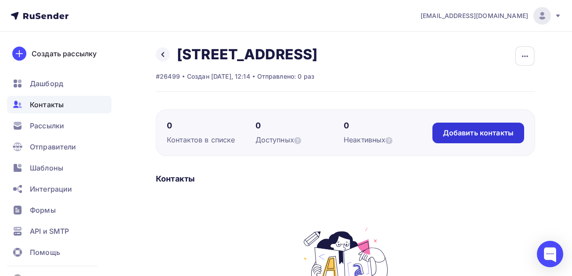
click at [479, 132] on div "Добавить контакты" at bounding box center [478, 133] width 71 height 10
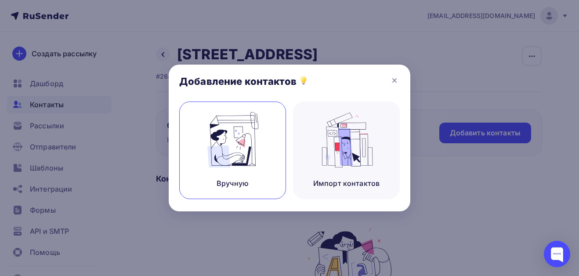
click at [235, 148] on img at bounding box center [232, 139] width 59 height 55
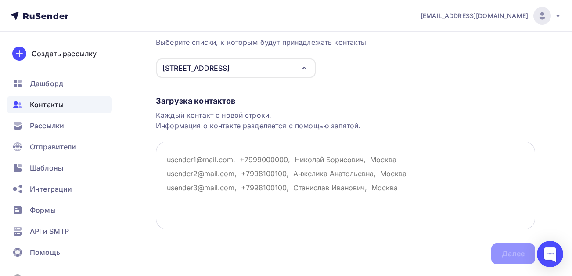
scroll to position [88, 0]
click at [213, 160] on textarea at bounding box center [345, 185] width 379 height 88
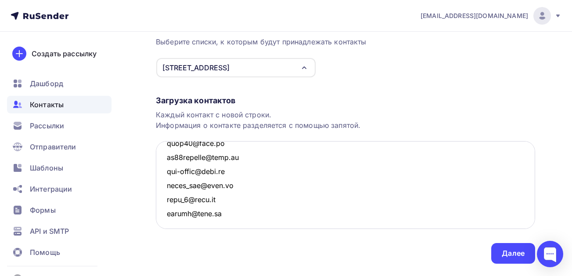
scroll to position [15378, 0]
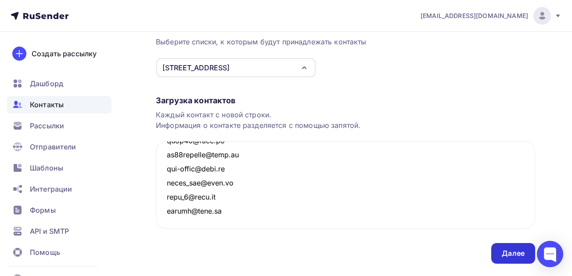
type textarea "bps.dou@mail.ru detsadekaterinovka@mail.ru dobroebibl@mail.ru eshr73@mail.ru li…"
click at [505, 257] on div "Далее" at bounding box center [513, 253] width 23 height 10
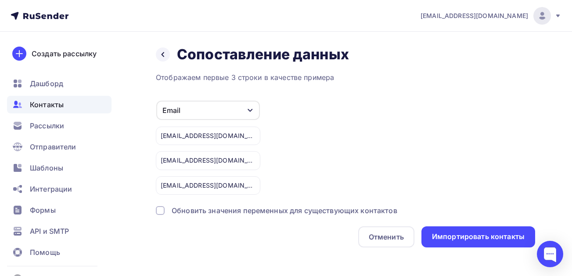
scroll to position [7, 0]
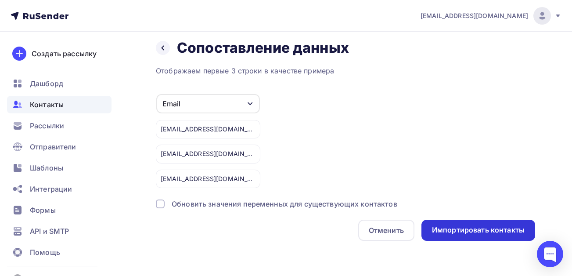
click at [485, 232] on div "Импортировать контакты" at bounding box center [478, 230] width 93 height 10
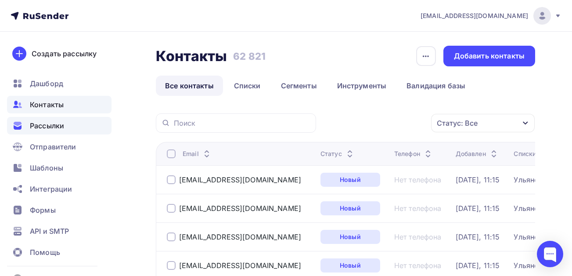
click at [40, 121] on span "Рассылки" at bounding box center [47, 125] width 34 height 11
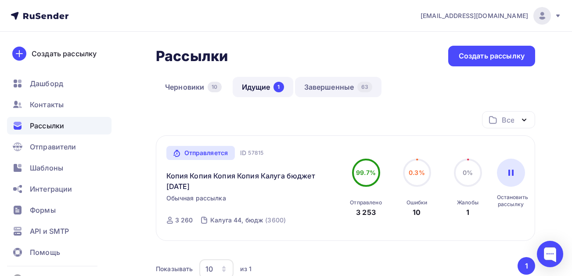
click at [328, 81] on link "Завершенные 63" at bounding box center [338, 87] width 87 height 20
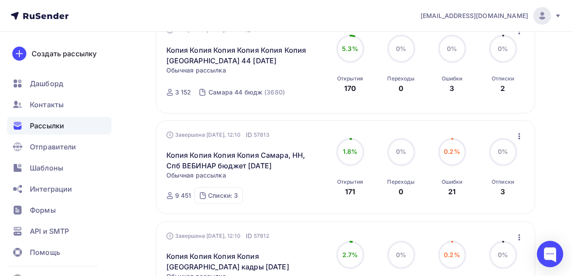
scroll to position [351, 0]
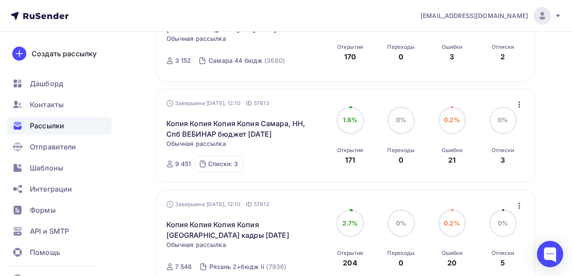
click at [518, 101] on icon "button" at bounding box center [519, 104] width 11 height 11
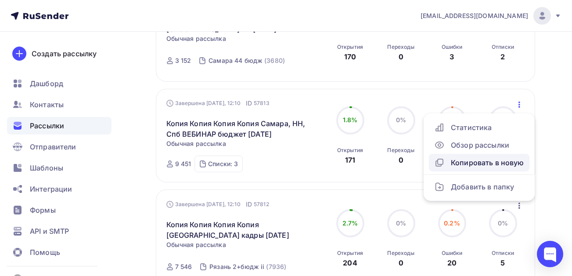
click at [460, 161] on div "Копировать в новую" at bounding box center [479, 162] width 90 height 11
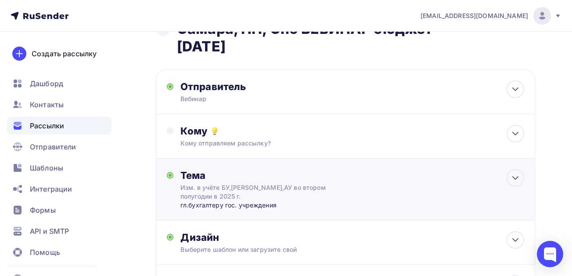
scroll to position [88, 0]
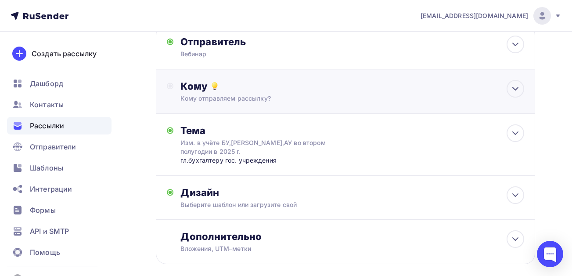
click at [200, 86] on div "Кому" at bounding box center [352, 86] width 344 height 12
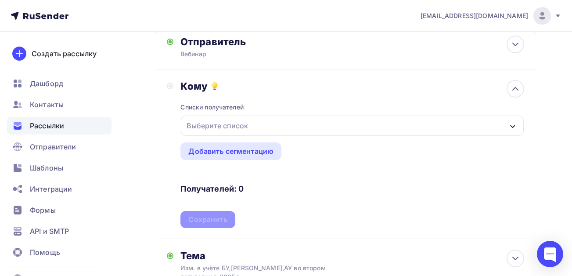
click at [196, 123] on div "Выберите список" at bounding box center [217, 126] width 69 height 16
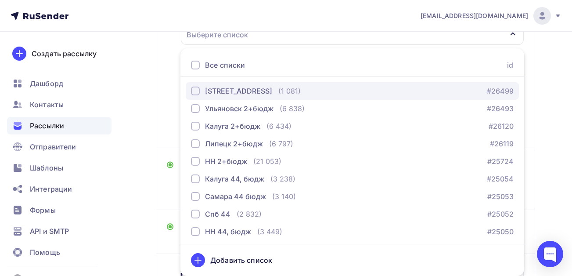
click at [219, 91] on div "Липецк 44, бюджет" at bounding box center [238, 91] width 67 height 11
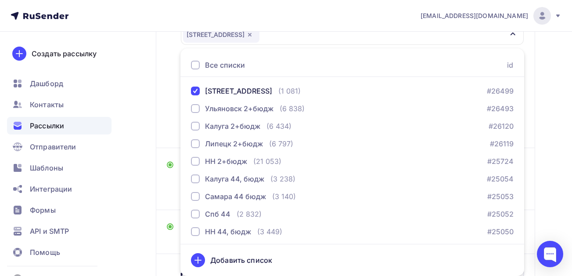
click at [130, 198] on div "Назад Копия Копия Копия Копия Копия Самара, НН, Спб ВЕБИНАР бюджет сентябрь 25 …" at bounding box center [286, 104] width 572 height 502
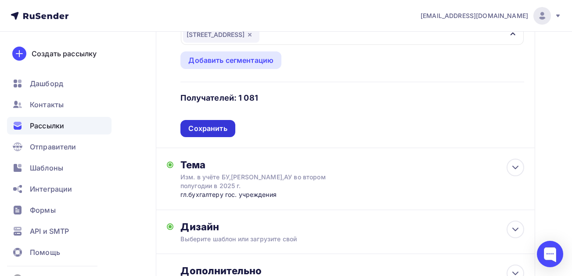
click at [211, 126] on div "Сохранить" at bounding box center [207, 128] width 39 height 10
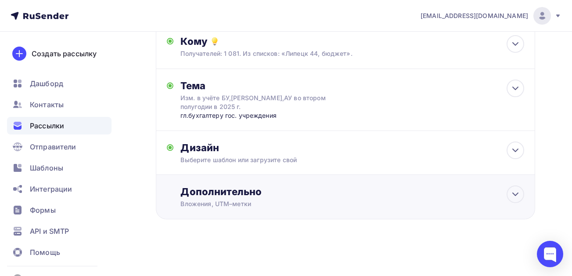
scroll to position [133, 0]
click at [267, 150] on div "Дизайн" at bounding box center [352, 147] width 344 height 12
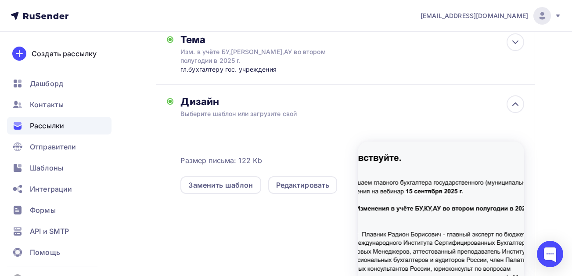
click at [130, 152] on div "Назад Копия Копия Копия Копия Копия Самара, НН, Спб ВЕБИНАР бюджет сентябрь 25 …" at bounding box center [286, 116] width 572 height 527
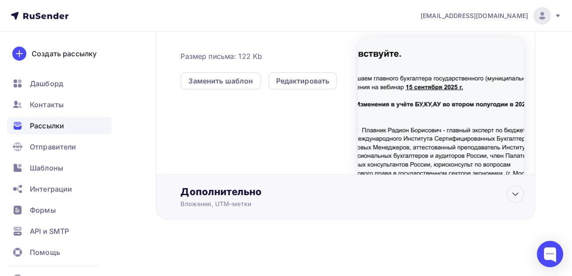
click at [244, 193] on div "Дополнительно" at bounding box center [352, 191] width 344 height 12
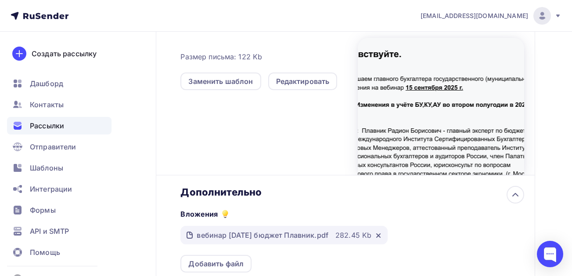
scroll to position [0, 0]
click at [120, 171] on div "Назад Копия Копия Копия Копия Копия Самара, НН, Спб ВЕБИНАР бюджет сентябрь 25 …" at bounding box center [286, 90] width 572 height 682
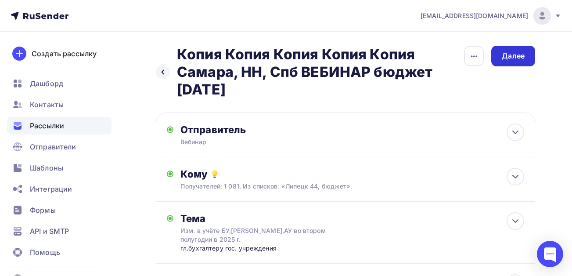
click at [519, 54] on div "Далее" at bounding box center [513, 56] width 23 height 10
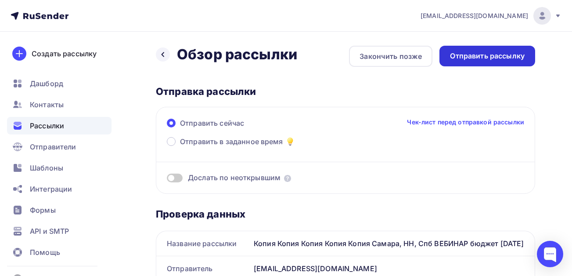
click at [481, 53] on div "Отправить рассылку" at bounding box center [487, 56] width 75 height 10
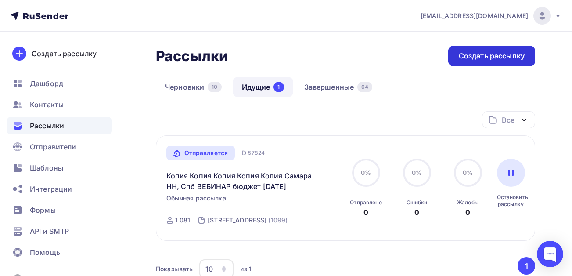
click at [479, 53] on div "Создать рассылку" at bounding box center [492, 56] width 66 height 10
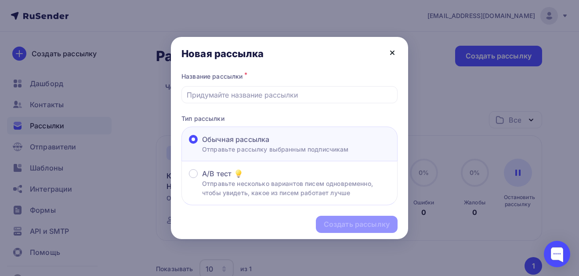
click at [393, 54] on icon at bounding box center [392, 53] width 4 height 4
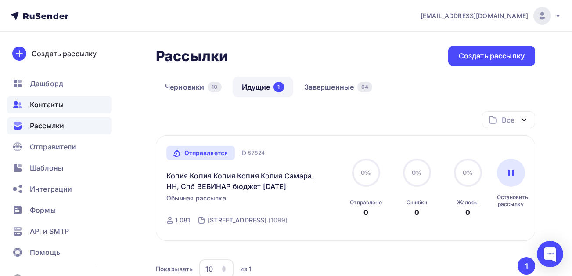
click at [53, 106] on span "Контакты" at bounding box center [47, 104] width 34 height 11
click at [53, 105] on span "Контакты" at bounding box center [47, 104] width 34 height 11
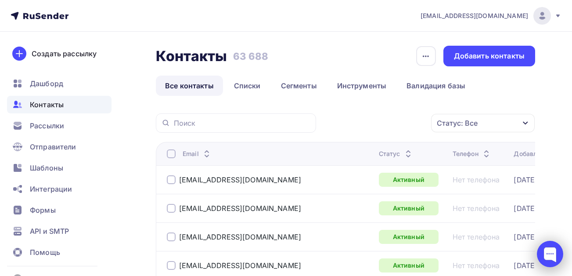
click at [548, 253] on div at bounding box center [550, 254] width 26 height 26
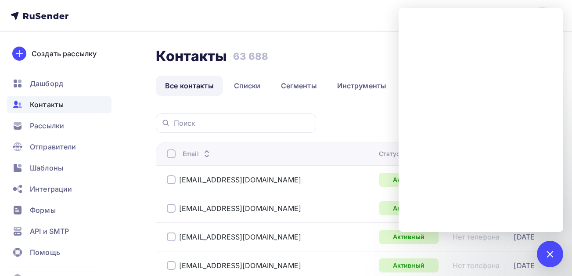
click at [296, 28] on nav "ak.referent@mail.ru Аккаунт Тарифы Выйти Создать рассылку Дашборд Контакты Расс…" at bounding box center [286, 16] width 572 height 32
click at [546, 256] on div "2" at bounding box center [550, 254] width 26 height 26
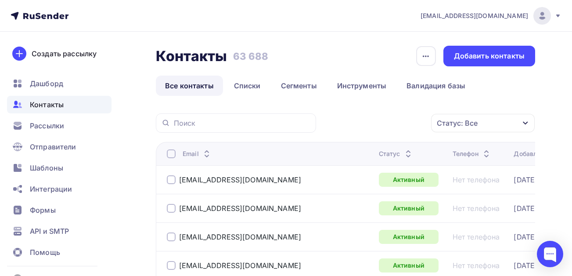
click at [51, 106] on span "Контакты" at bounding box center [47, 104] width 34 height 11
click at [475, 54] on div "Добавить контакты" at bounding box center [489, 56] width 71 height 10
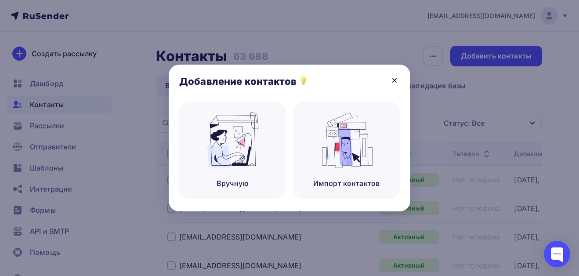
click at [393, 80] on icon at bounding box center [394, 80] width 11 height 11
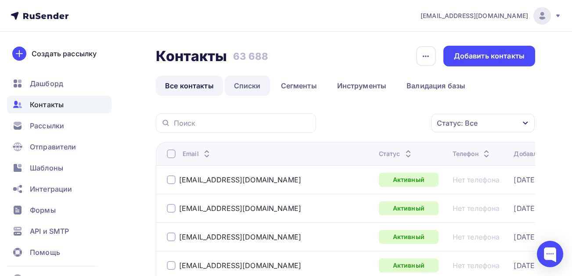
click at [249, 86] on link "Списки" at bounding box center [247, 86] width 45 height 20
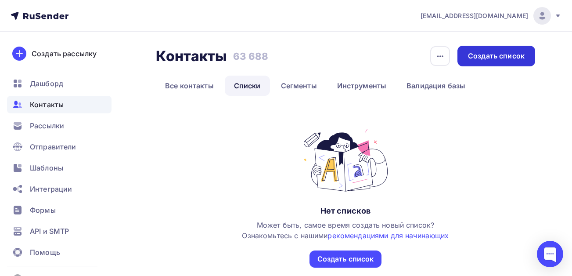
click at [503, 57] on div "Создать список" at bounding box center [496, 56] width 57 height 10
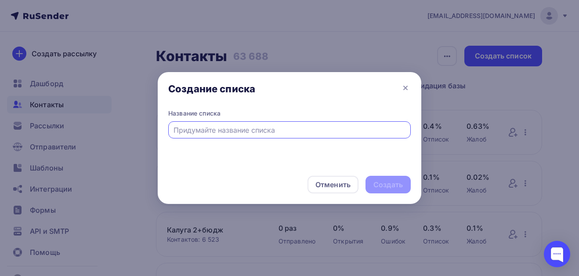
click at [255, 130] on input "text" at bounding box center [289, 130] width 232 height 11
type input "Кадры п"
click at [390, 185] on div "Создать" at bounding box center [387, 185] width 29 height 10
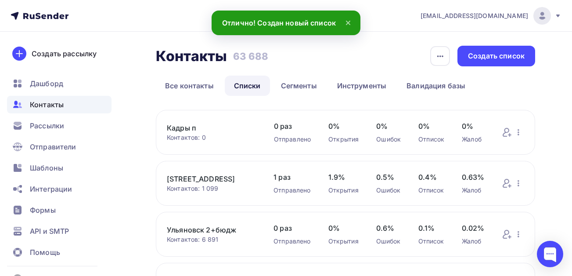
click at [182, 126] on link "Кадры п" at bounding box center [212, 128] width 90 height 11
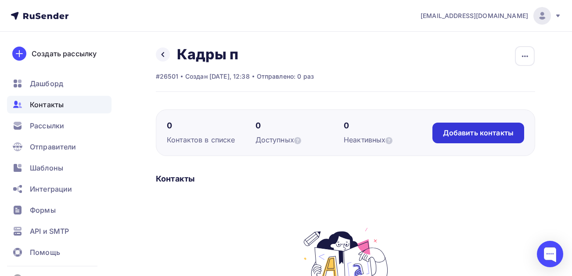
click at [459, 130] on div "Добавить контакты" at bounding box center [478, 133] width 71 height 10
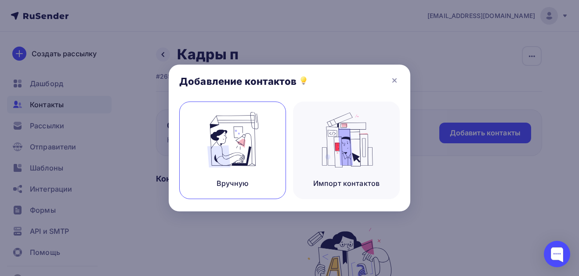
click at [223, 168] on div "Вручную" at bounding box center [232, 149] width 107 height 97
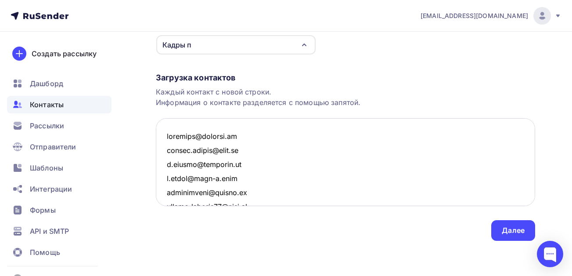
scroll to position [61344, 0]
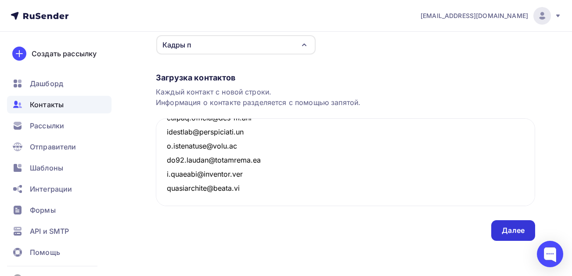
type textarea "yakubaov@tavrich.ru avrora.spbguz@mail.ru a.kaneva@corpdidi.ru o.rybak@open-s.i…"
click at [518, 231] on div "Далее" at bounding box center [513, 230] width 23 height 10
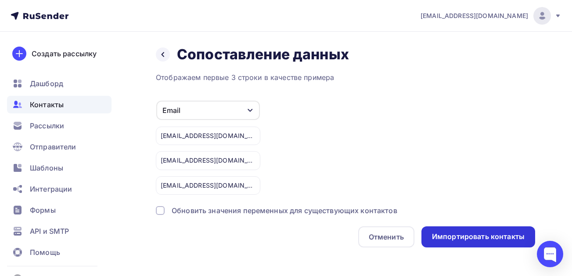
click at [458, 235] on div "Импортировать контакты" at bounding box center [478, 236] width 93 height 10
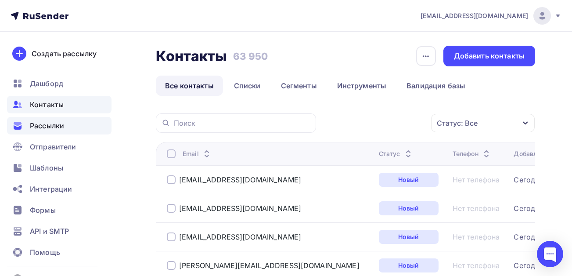
click at [49, 127] on span "Рассылки" at bounding box center [47, 125] width 34 height 11
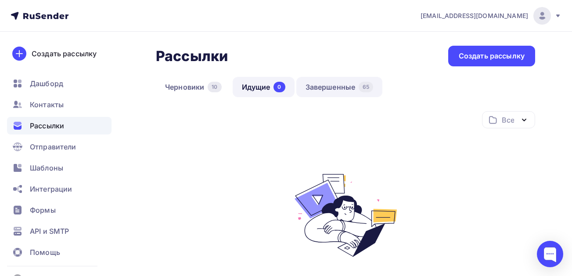
click at [337, 87] on link "Завершенные 65" at bounding box center [339, 87] width 87 height 20
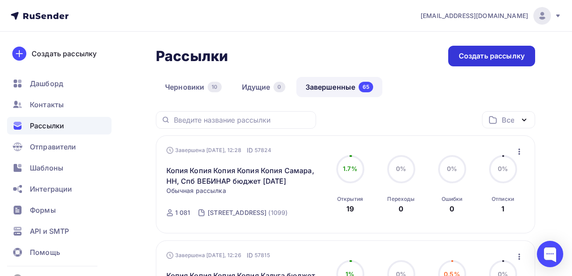
click at [478, 54] on div "Создать рассылку" at bounding box center [492, 56] width 66 height 10
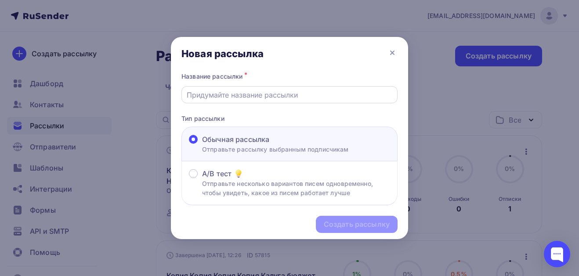
click at [266, 95] on input "text" at bounding box center [290, 95] width 206 height 11
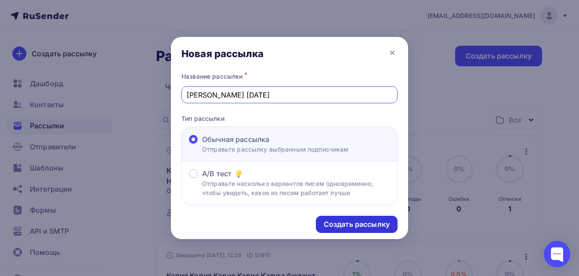
type input "Кадры вебинар 5.09.25"
click at [359, 227] on div "Создать рассылку" at bounding box center [357, 224] width 66 height 10
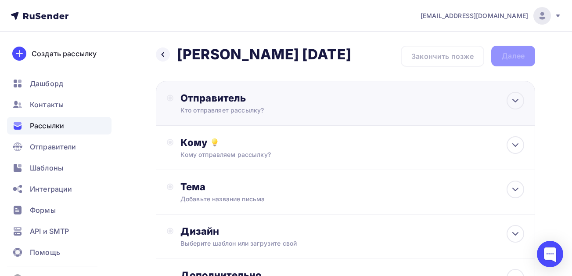
click at [267, 108] on div "Кто отправляет рассылку?" at bounding box center [265, 110] width 171 height 9
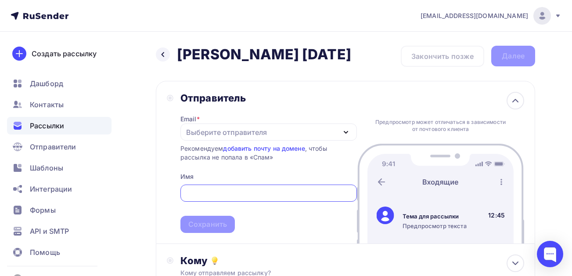
scroll to position [1, 0]
click at [196, 129] on div "Выберите отправителя" at bounding box center [226, 132] width 81 height 11
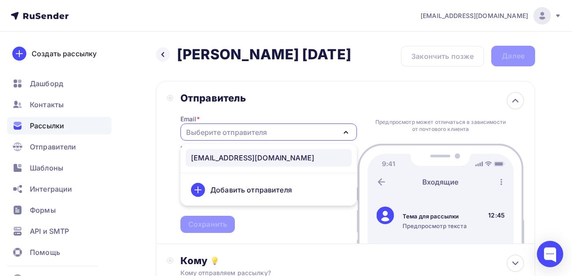
click at [216, 157] on div "seminar@ocbf.ru" at bounding box center [252, 157] width 123 height 11
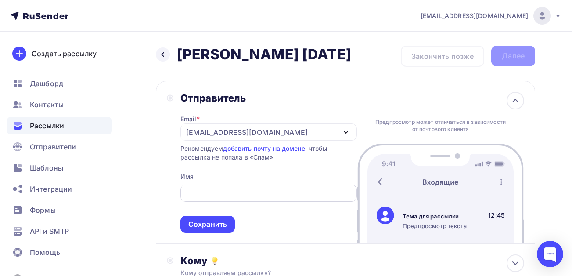
click at [225, 195] on input "text" at bounding box center [268, 193] width 166 height 11
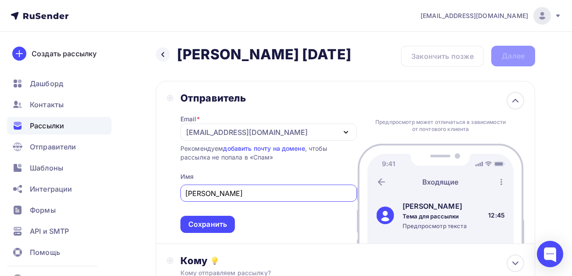
drag, startPoint x: 224, startPoint y: 194, endPoint x: 153, endPoint y: 196, distance: 71.2
click at [153, 196] on div "Назад Кадры вебинар 5.09.25 Кадры вебинар 5.09.25 Закончить позже Далее Отправи…" at bounding box center [286, 255] width 572 height 446
type input "Вебинар для Кадровика"
click at [146, 182] on div "Назад Кадры вебинар 5.09.25 Кадры вебинар 5.09.25 Закончить позже Далее Отправи…" at bounding box center [286, 255] width 572 height 446
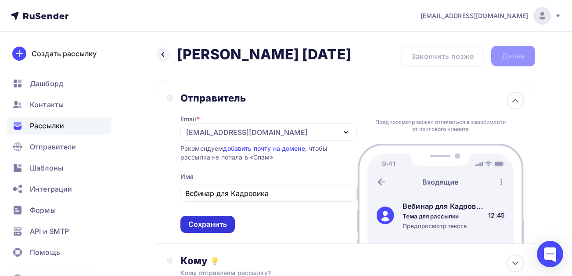
click at [194, 222] on div "Сохранить" at bounding box center [207, 224] width 39 height 10
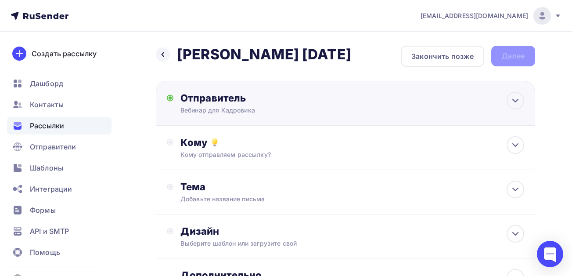
scroll to position [0, 0]
click at [215, 159] on div "Кому отправляем рассылку?" at bounding box center [334, 154] width 309 height 9
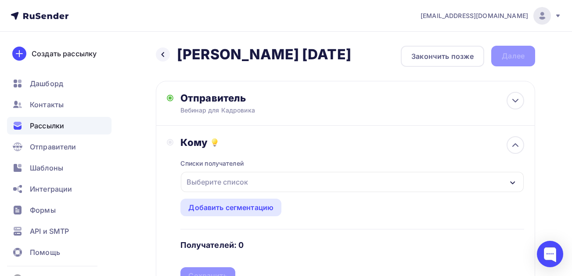
click at [213, 181] on div "Выберите список" at bounding box center [217, 182] width 69 height 16
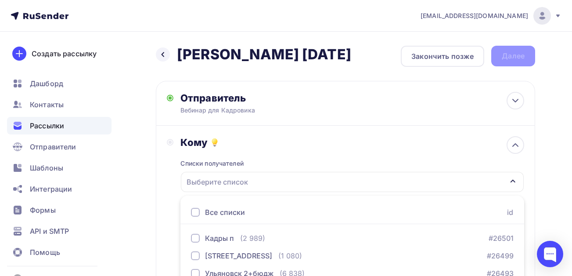
scroll to position [147, 0]
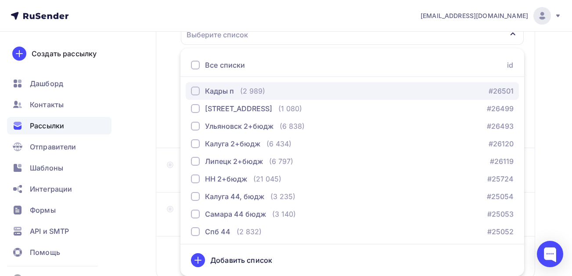
click at [195, 90] on div "button" at bounding box center [195, 91] width 9 height 9
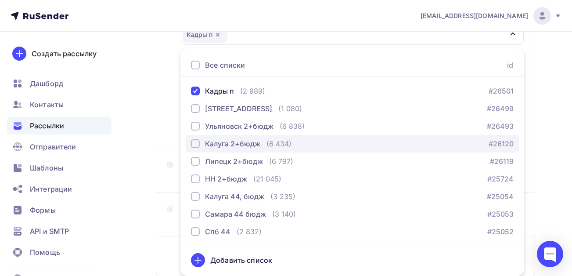
click at [198, 144] on div "button" at bounding box center [195, 143] width 9 height 9
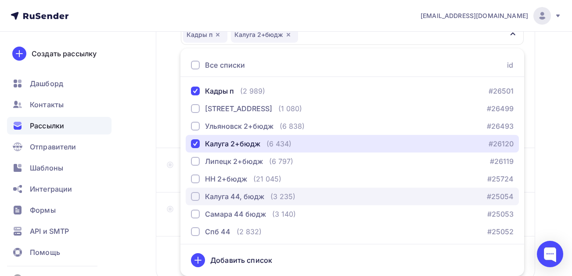
scroll to position [37, 0]
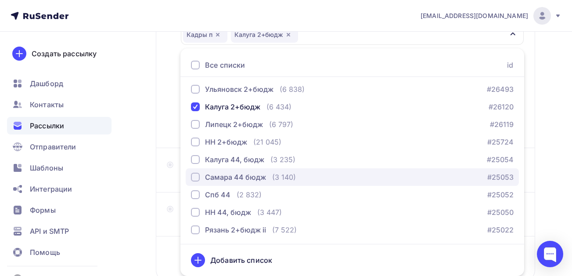
click at [195, 179] on div "button" at bounding box center [195, 177] width 9 height 9
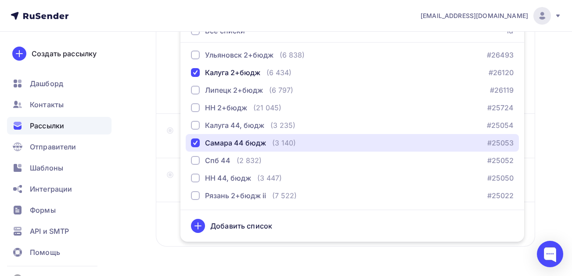
scroll to position [191, 0]
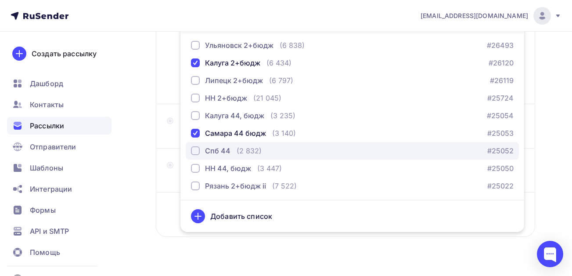
click at [194, 149] on div "button" at bounding box center [195, 150] width 9 height 9
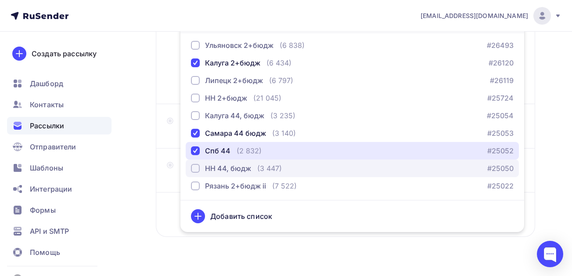
scroll to position [209, 0]
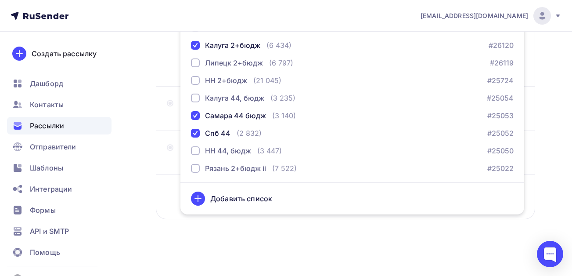
click at [141, 173] on div "Назад Кадры вебинар 5.09.25 Кадры вебинар 5.09.25 Закончить позже Далее Отправи…" at bounding box center [286, 49] width 572 height 453
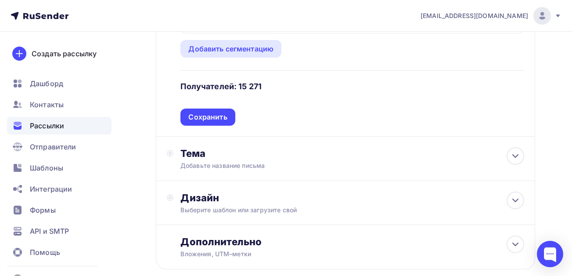
scroll to position [77, 0]
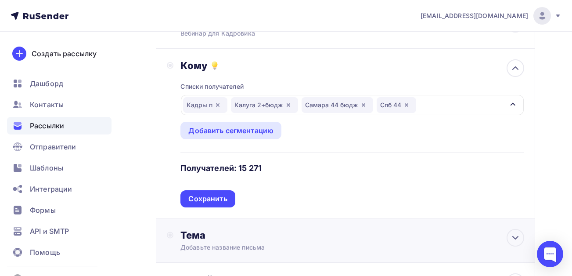
click at [236, 239] on div "Тема" at bounding box center [266, 235] width 173 height 12
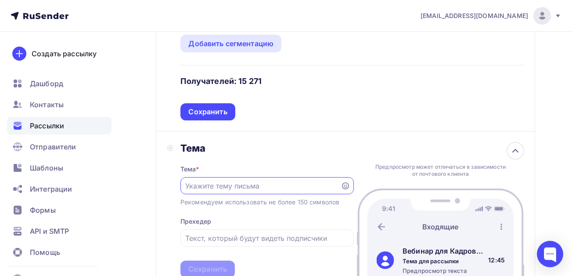
scroll to position [165, 0]
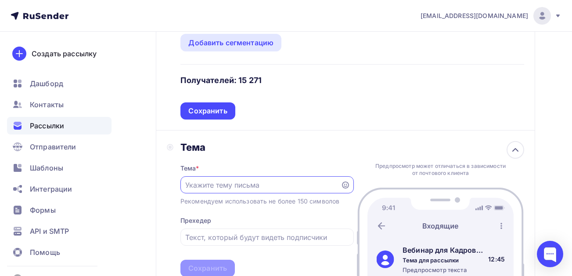
click at [276, 182] on input "text" at bounding box center [260, 185] width 150 height 11
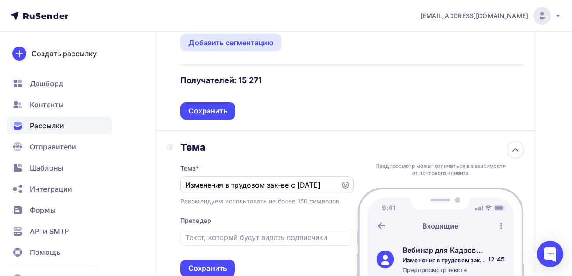
click at [184, 185] on div "Изменения в трудовом зак-ве с 1.09.25" at bounding box center [266, 184] width 173 height 17
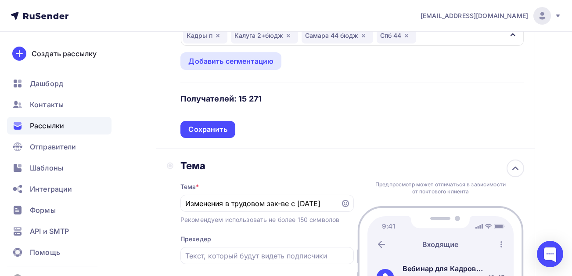
scroll to position [146, 0]
click at [218, 204] on input "Изменения в трудовом зак-ве с 1.09.25" at bounding box center [260, 203] width 150 height 11
click at [186, 203] on input "Изменения в трудовом зак-ве с 1.09.25" at bounding box center [260, 203] width 150 height 11
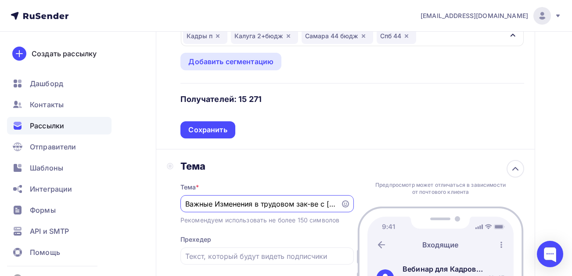
click at [220, 203] on input "Важные Изменения в трудовом зак-ве с 1.09.25" at bounding box center [260, 203] width 150 height 11
drag, startPoint x: 255, startPoint y: 202, endPoint x: 341, endPoint y: 204, distance: 86.1
click at [341, 204] on div "Важные изменения в трудовом зак-ве с 1.09.25" at bounding box center [266, 203] width 173 height 17
click at [324, 206] on input "Важные изменения в трудовом зак-ве с 1.09.25" at bounding box center [260, 203] width 150 height 11
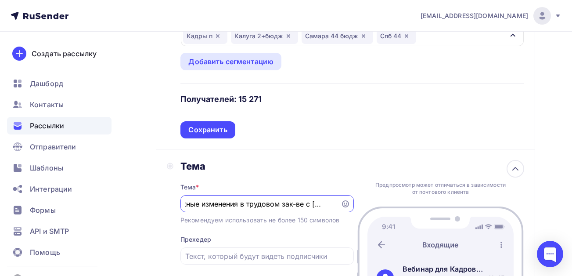
click at [334, 205] on input "Важные изменения в трудовом зак-ве с 1.09.25" at bounding box center [260, 203] width 150 height 11
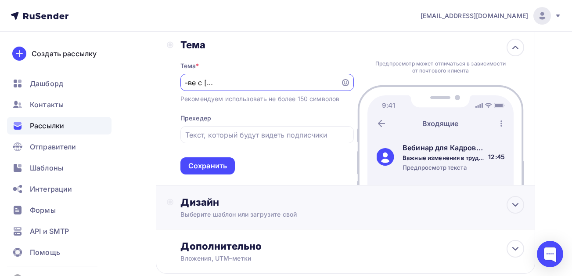
scroll to position [278, 0]
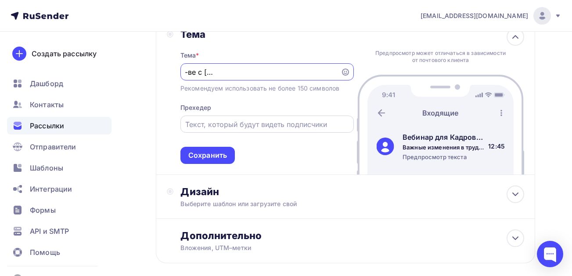
type input "Важные изменения в трудовом зак-ве с 1.09.25. пройдет 5.09.25. лектор из гит"
click at [273, 127] on input "text" at bounding box center [266, 124] width 163 height 11
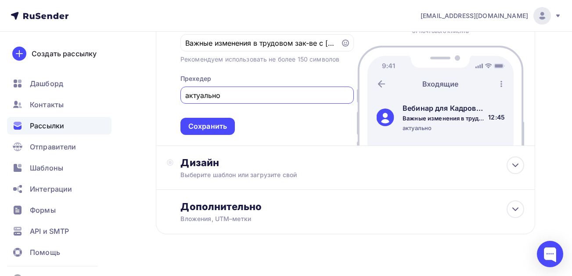
scroll to position [321, 0]
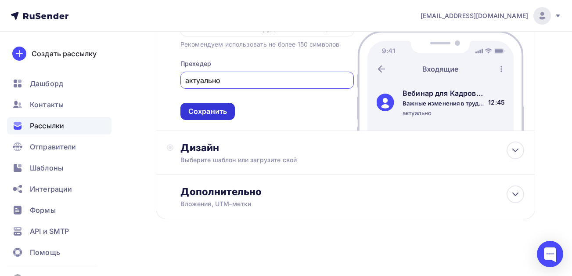
type input "актуально"
click at [209, 107] on div "Сохранить" at bounding box center [207, 111] width 39 height 10
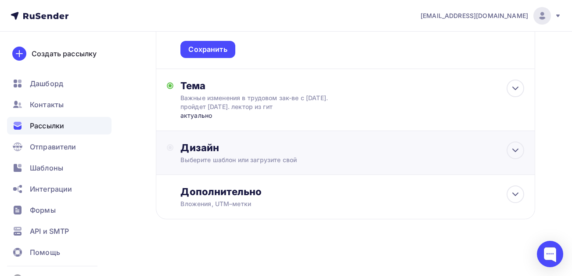
click at [214, 152] on div "Дизайн" at bounding box center [352, 147] width 344 height 12
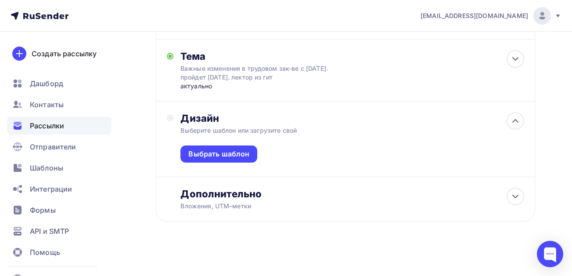
scroll to position [258, 0]
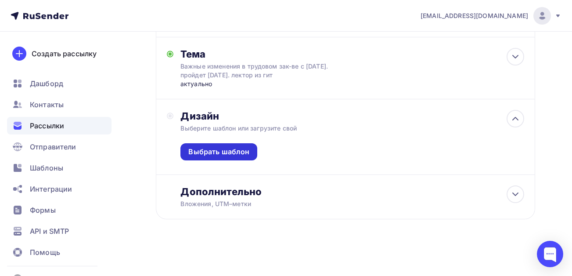
click at [217, 151] on div "Выбрать шаблон" at bounding box center [218, 152] width 61 height 10
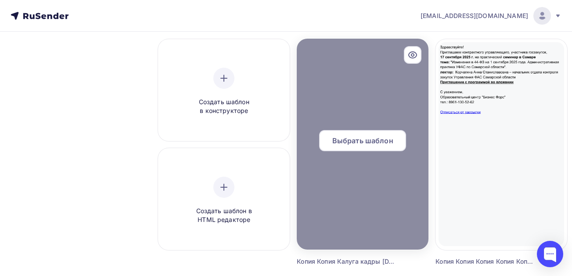
scroll to position [88, 0]
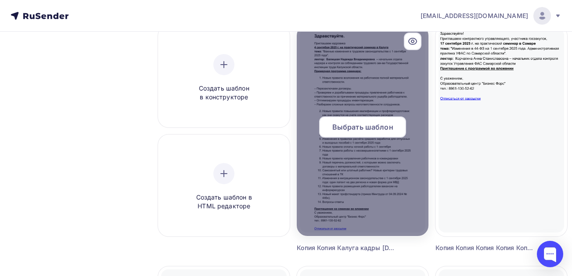
click at [368, 122] on span "Выбрать шаблон" at bounding box center [362, 127] width 61 height 11
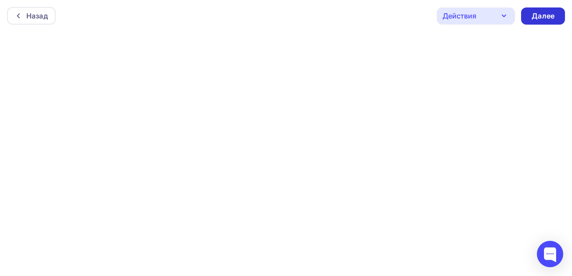
click at [545, 14] on div "Далее" at bounding box center [543, 16] width 23 height 10
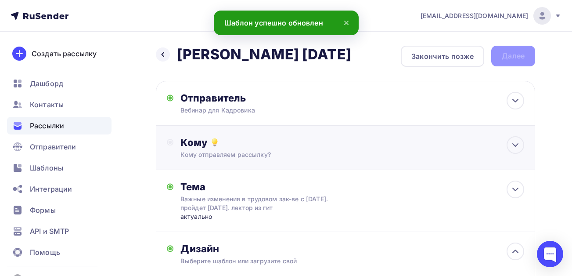
click at [263, 151] on div "Кому отправляем рассылку?" at bounding box center [334, 154] width 309 height 9
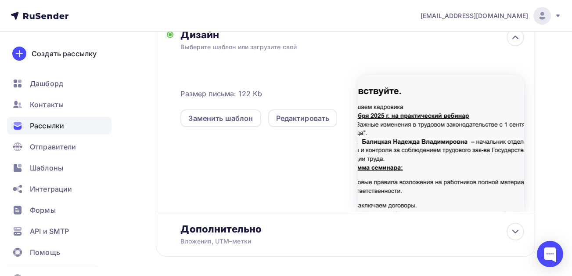
scroll to position [376, 0]
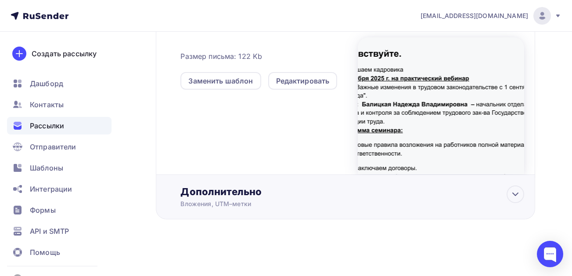
click at [213, 193] on div "Дополнительно" at bounding box center [352, 191] width 344 height 12
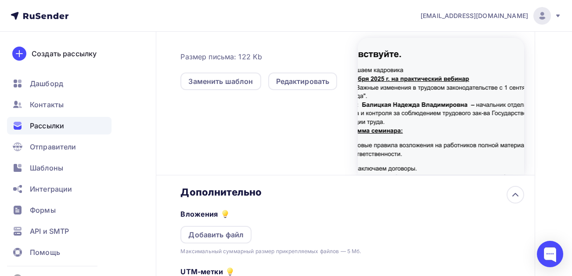
scroll to position [0, 0]
click at [221, 238] on div "Добавить файл" at bounding box center [215, 234] width 55 height 11
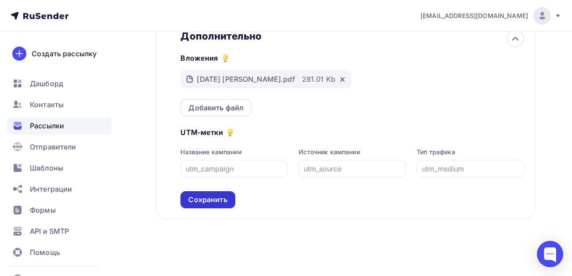
click at [214, 199] on div "Сохранить" at bounding box center [207, 200] width 39 height 10
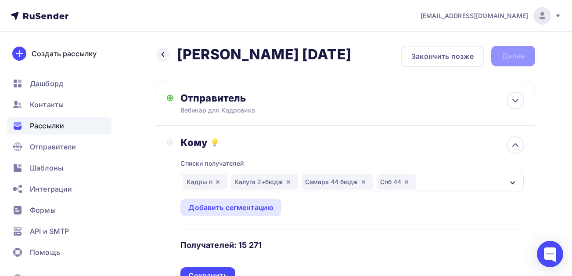
scroll to position [88, 0]
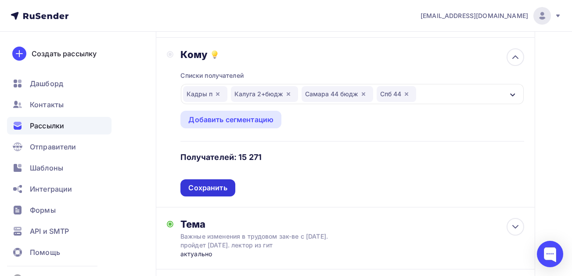
click at [210, 188] on div "Сохранить" at bounding box center [207, 188] width 39 height 10
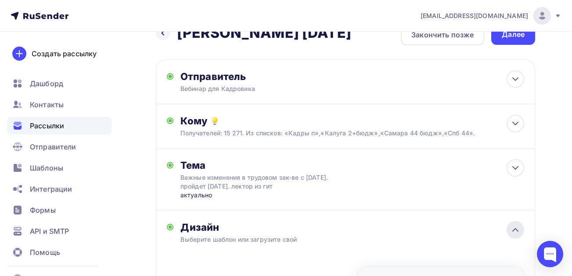
scroll to position [0, 0]
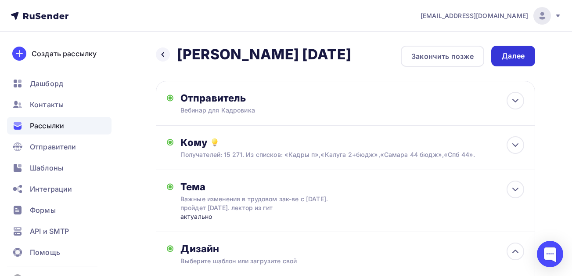
click at [511, 59] on div "Далее" at bounding box center [513, 56] width 23 height 10
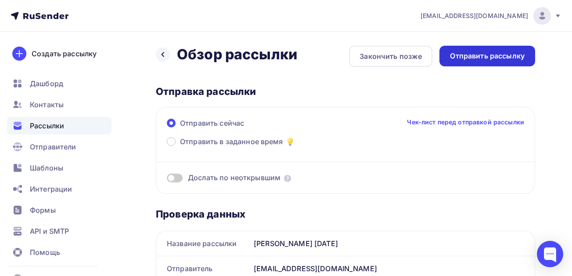
click at [460, 56] on div "Отправить рассылку" at bounding box center [487, 56] width 75 height 10
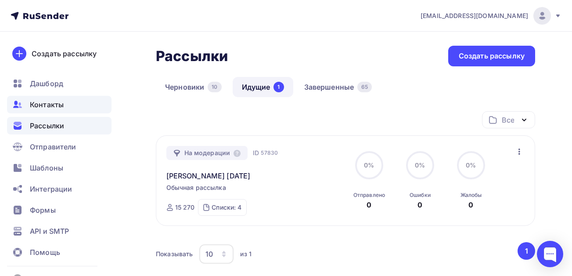
click at [45, 107] on span "Контакты" at bounding box center [47, 104] width 34 height 11
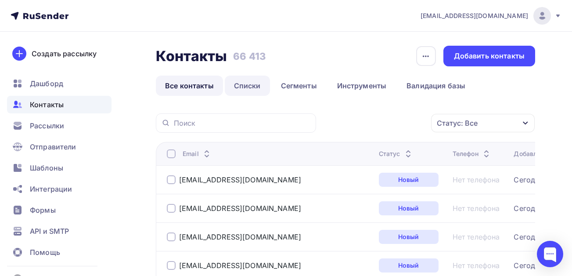
click at [248, 84] on link "Списки" at bounding box center [247, 86] width 45 height 20
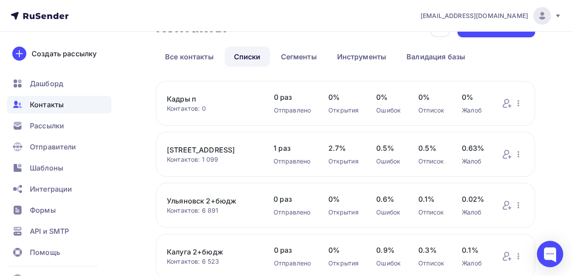
scroll to position [27, 0]
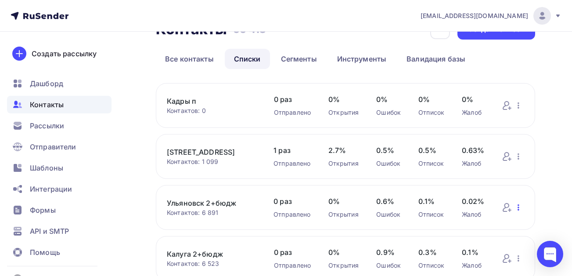
click at [520, 208] on icon "button" at bounding box center [518, 207] width 11 height 11
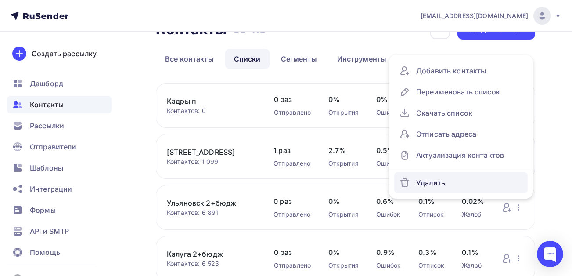
click at [430, 184] on div "Удалить" at bounding box center [461, 183] width 123 height 14
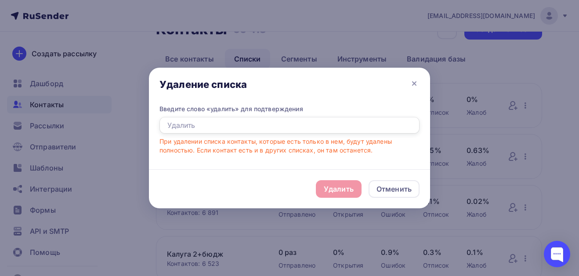
click at [202, 126] on input "text" at bounding box center [289, 125] width 260 height 17
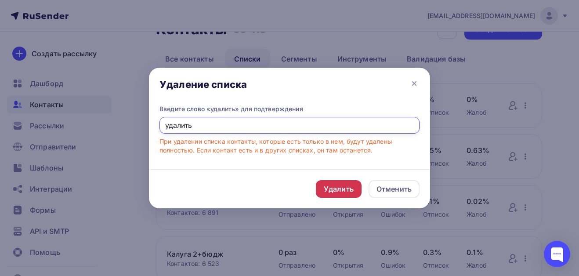
type input "удалить"
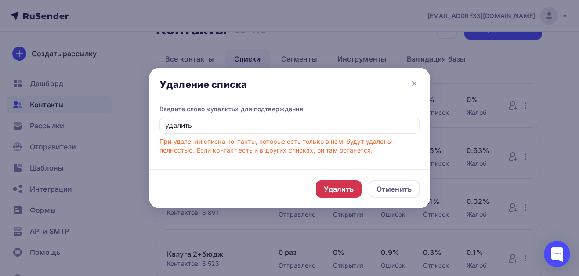
click at [338, 186] on div "Удалить" at bounding box center [339, 189] width 30 height 11
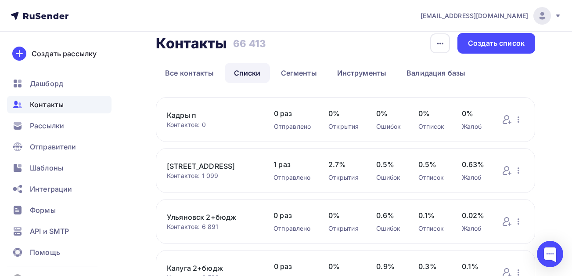
scroll to position [0, 0]
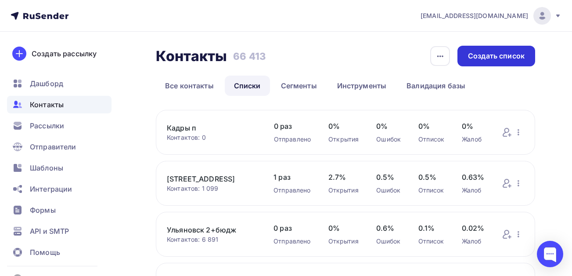
click at [498, 56] on div "Создать список" at bounding box center [496, 56] width 57 height 10
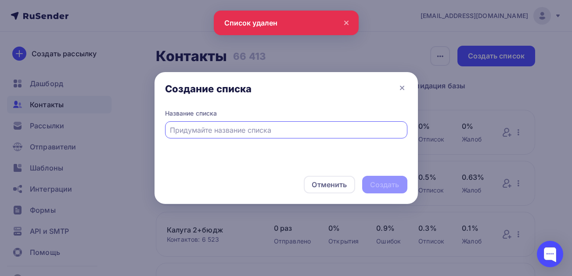
click at [207, 129] on input "text" at bounding box center [286, 130] width 232 height 11
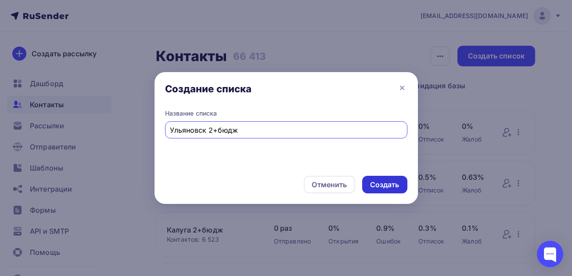
type input "Ульяновск 2+бюдж"
click at [402, 184] on div "Создать" at bounding box center [384, 185] width 45 height 18
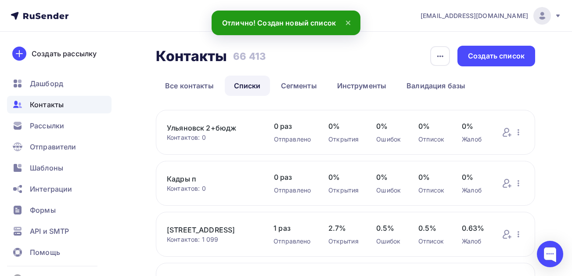
click at [213, 128] on link "Ульяновск 2+бюдж" at bounding box center [212, 128] width 90 height 11
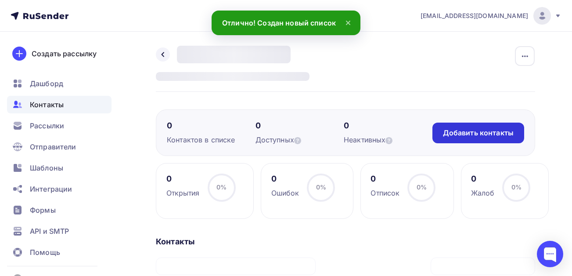
click at [476, 133] on div "Добавить контакты" at bounding box center [478, 133] width 71 height 10
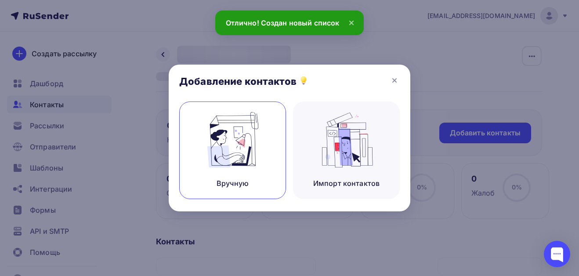
click at [255, 137] on img at bounding box center [232, 139] width 59 height 55
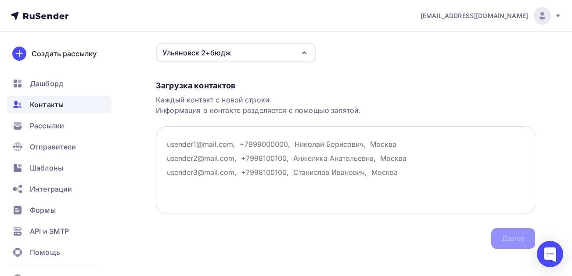
scroll to position [111, 0]
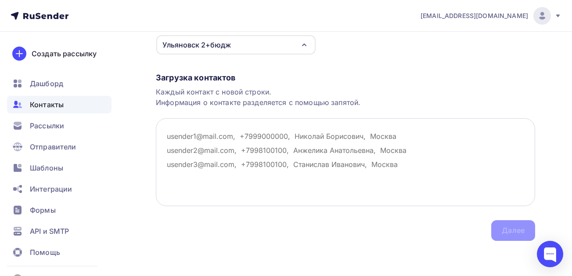
click at [198, 137] on textarea at bounding box center [345, 162] width 379 height 88
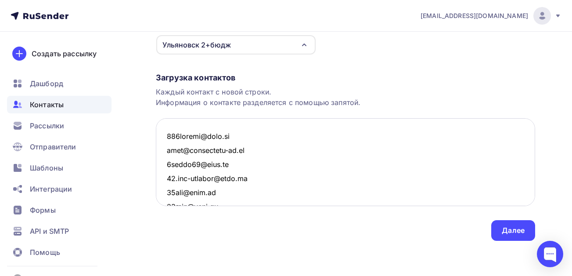
scroll to position [85949, 0]
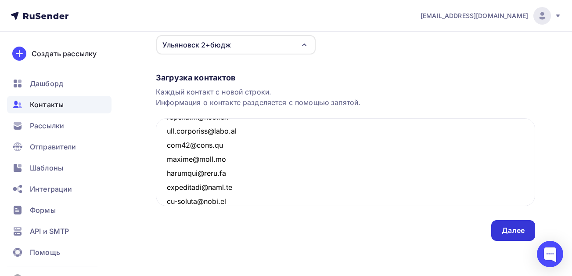
type textarea "218apteka@mail.ru info@promresurs-ul.ru 6sotok24@mail.ru 73.brs-premium@mail.ru…"
click at [511, 232] on div "Далее" at bounding box center [513, 230] width 23 height 10
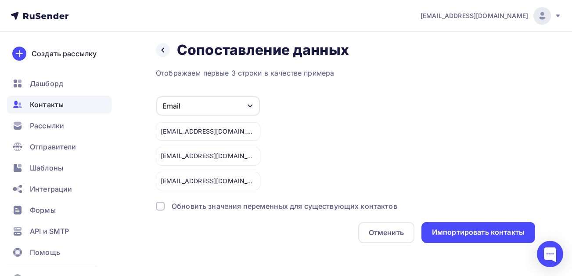
scroll to position [7, 0]
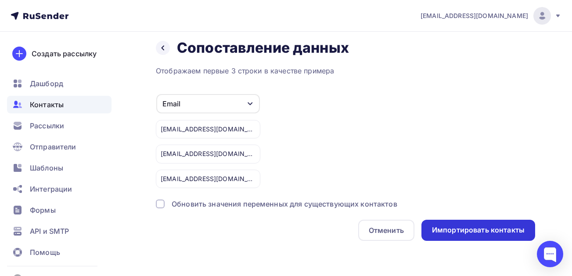
click at [479, 228] on div "Импортировать контакты" at bounding box center [478, 230] width 93 height 10
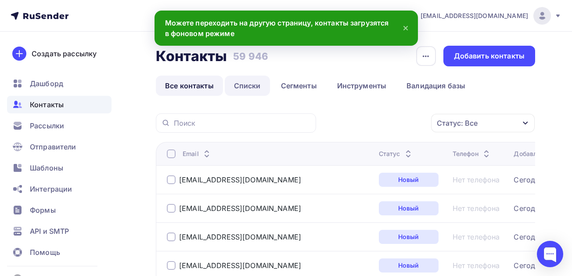
click at [259, 87] on link "Списки" at bounding box center [247, 86] width 45 height 20
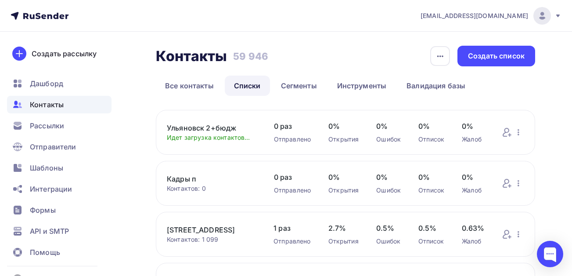
click at [183, 180] on link "Кадры п" at bounding box center [212, 178] width 90 height 11
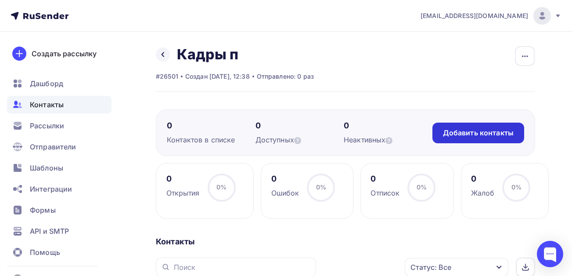
click at [472, 133] on div "Добавить контакты" at bounding box center [478, 133] width 71 height 10
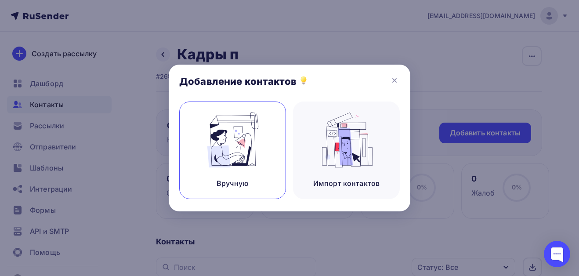
click at [255, 159] on img at bounding box center [232, 139] width 59 height 55
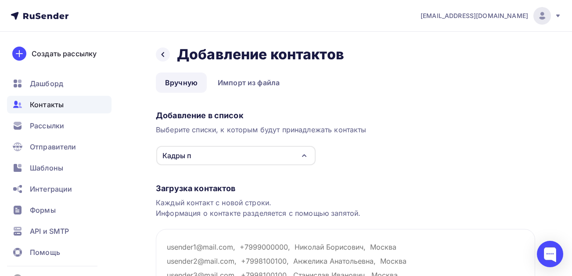
scroll to position [111, 0]
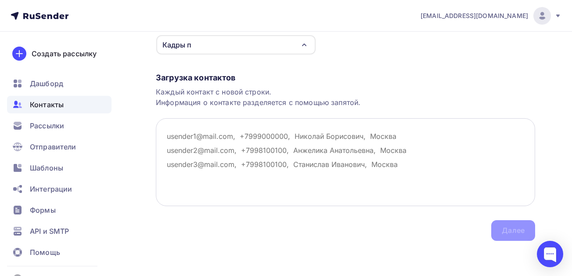
click at [209, 141] on textarea at bounding box center [345, 162] width 379 height 88
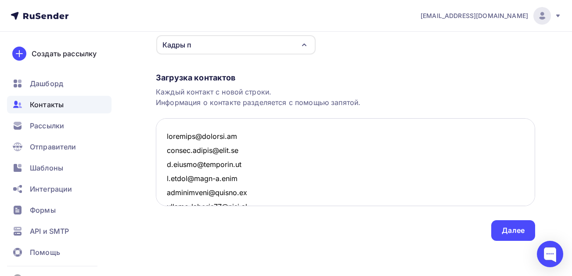
scroll to position [61344, 0]
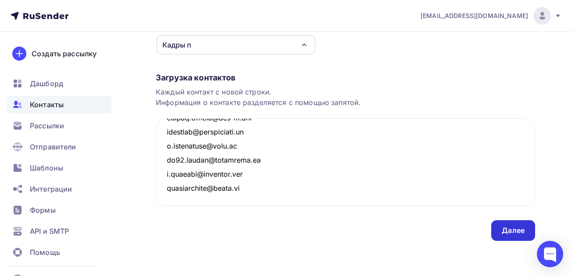
type textarea "yakubaov@tavrich.ru avrora.spbguz@mail.ru a.kaneva@corpdidi.ru o.rybak@open-s.i…"
click at [520, 231] on div "Далее" at bounding box center [513, 230] width 23 height 10
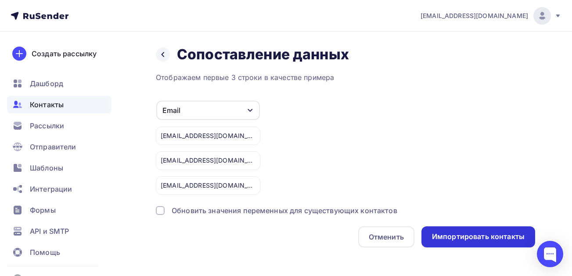
click at [475, 237] on div "Импортировать контакты" at bounding box center [478, 236] width 93 height 10
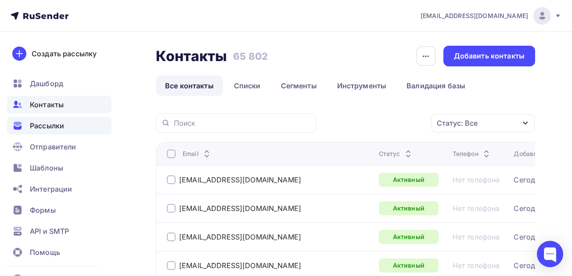
click at [50, 128] on span "Рассылки" at bounding box center [47, 125] width 34 height 11
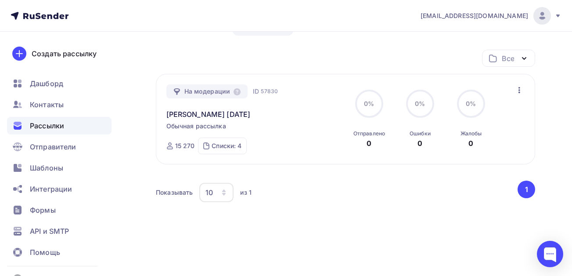
scroll to position [77, 0]
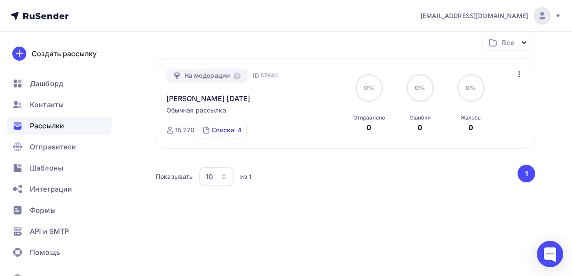
click at [234, 132] on div "Списки: 4" at bounding box center [227, 130] width 30 height 9
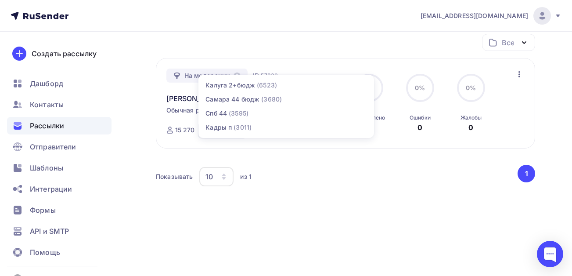
click at [269, 148] on div "На модерации ID 57830 Кадры вебинар 5.09.25 Обычная рассылка Отправка ID 57830 …" at bounding box center [345, 103] width 379 height 90
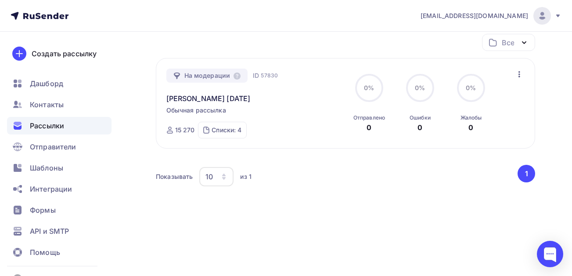
click at [47, 128] on span "Рассылки" at bounding box center [47, 125] width 34 height 11
click at [48, 123] on span "Рассылки" at bounding box center [47, 125] width 34 height 11
click at [51, 129] on span "Рассылки" at bounding box center [47, 125] width 34 height 11
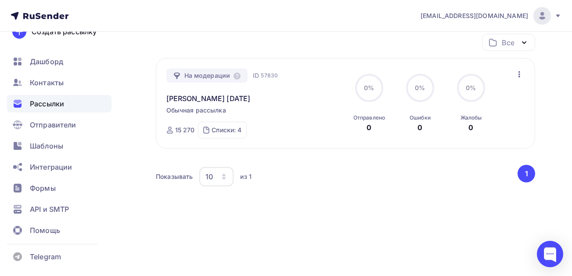
scroll to position [0, 0]
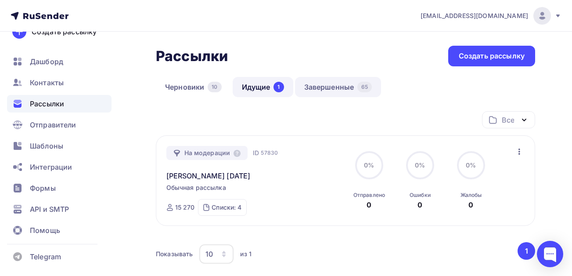
click at [336, 87] on link "Завершенные 65" at bounding box center [338, 87] width 87 height 20
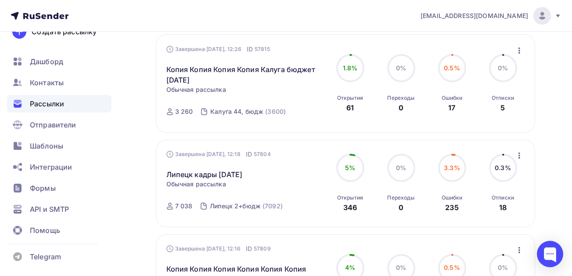
scroll to position [220, 0]
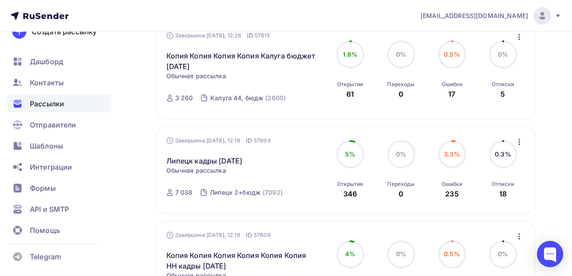
click at [521, 143] on icon "button" at bounding box center [519, 142] width 11 height 11
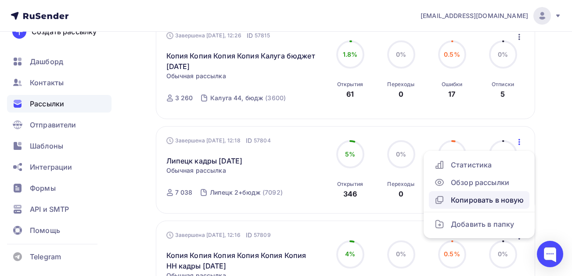
click at [484, 202] on div "Копировать в новую" at bounding box center [479, 200] width 90 height 11
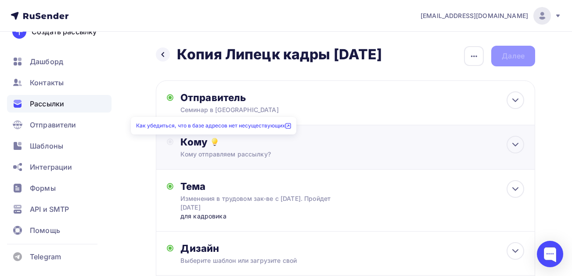
click at [214, 145] on icon at bounding box center [214, 145] width 2 height 2
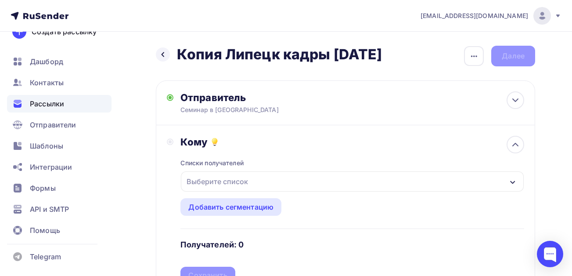
click at [195, 173] on div "Выберите список" at bounding box center [352, 181] width 343 height 20
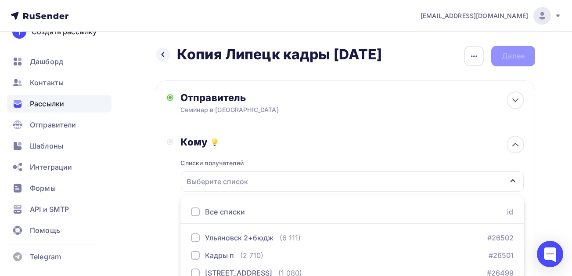
scroll to position [147, 0]
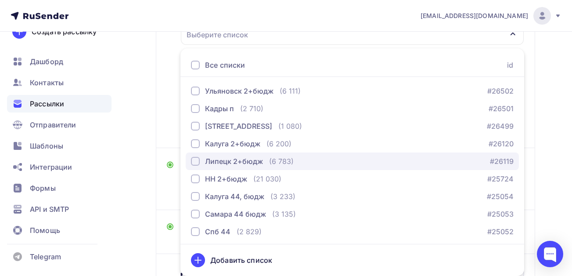
click at [198, 163] on div "button" at bounding box center [195, 161] width 9 height 9
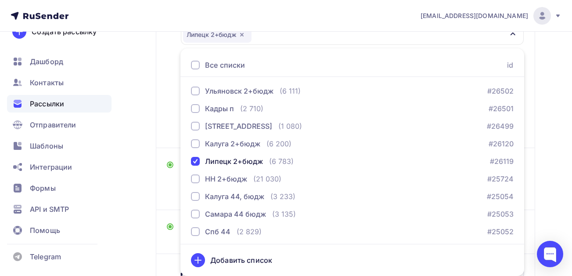
click at [143, 172] on div "Назад Копия Липецк кадры сентябрь 25 Копия Липецк кадры сентябрь 25 Закончить п…" at bounding box center [286, 120] width 572 height 470
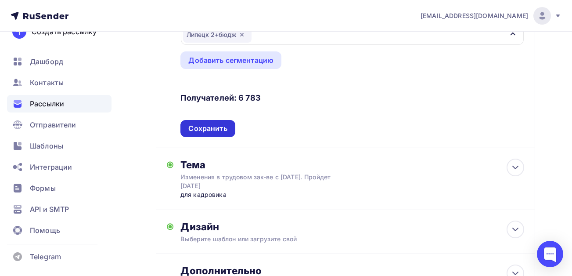
click at [228, 122] on div "Сохранить" at bounding box center [207, 128] width 54 height 17
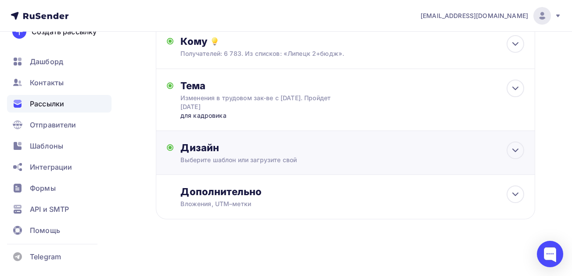
scroll to position [101, 0]
click at [276, 153] on div "Дизайн" at bounding box center [352, 147] width 344 height 12
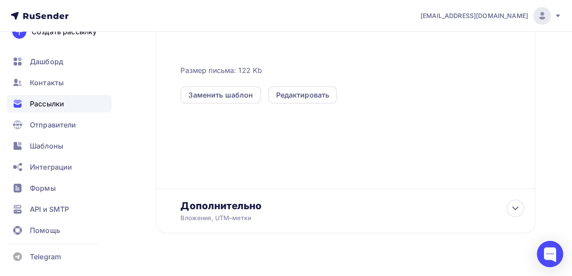
scroll to position [251, 0]
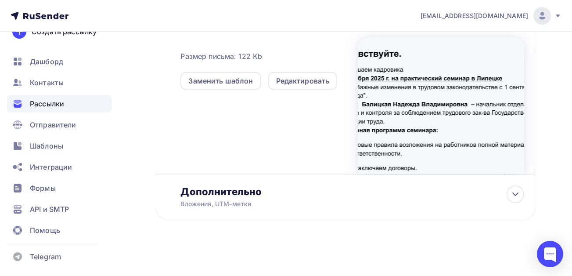
click at [148, 138] on div "Назад Копия Липецк кадры сентябрь 25 Копия Липецк кадры сентябрь 25 Закончить п…" at bounding box center [286, 28] width 572 height 495
click at [234, 187] on div "Дополнительно" at bounding box center [352, 191] width 344 height 12
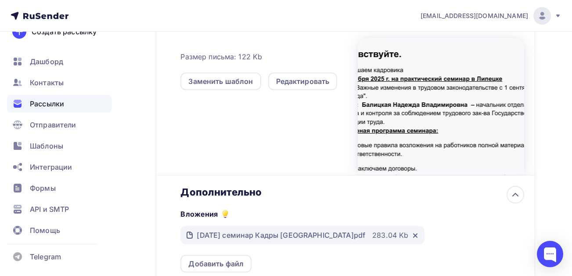
scroll to position [406, 0]
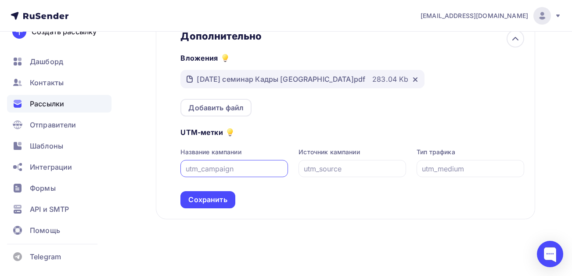
drag, startPoint x: 198, startPoint y: 202, endPoint x: 357, endPoint y: 198, distance: 158.6
click at [198, 202] on div "Сохранить" at bounding box center [207, 200] width 39 height 10
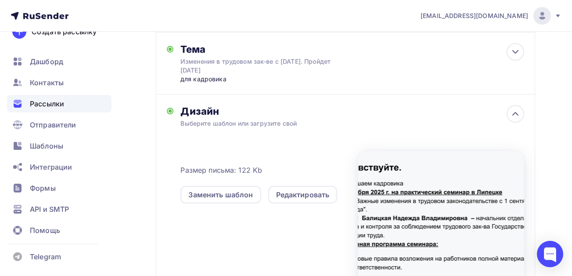
scroll to position [0, 0]
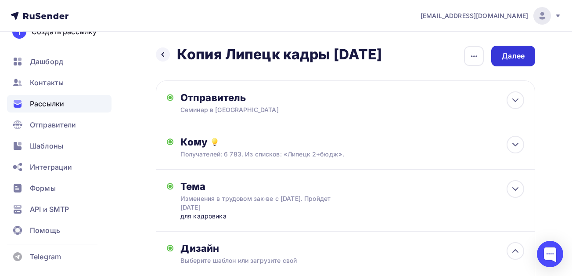
click at [513, 59] on div "Далее" at bounding box center [513, 56] width 23 height 10
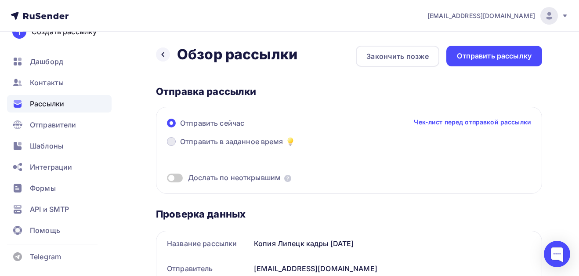
click at [208, 140] on span "Отправить в заданное время" at bounding box center [231, 141] width 103 height 11
click at [180, 147] on input "Отправить в заданное время" at bounding box center [180, 147] width 0 height 0
click at [172, 144] on span at bounding box center [171, 141] width 9 height 9
click at [180, 147] on input "Отправить в заданное время" at bounding box center [180, 147] width 0 height 0
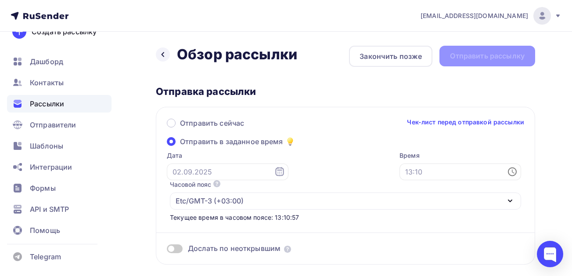
click at [274, 171] on icon at bounding box center [279, 171] width 11 height 11
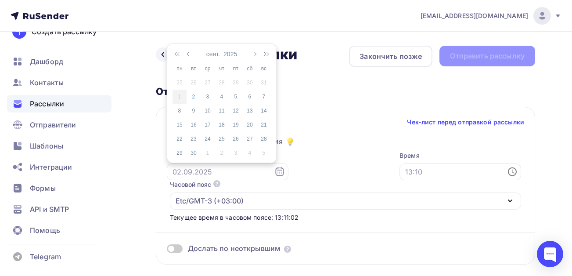
click at [274, 173] on icon at bounding box center [279, 171] width 11 height 11
click at [210, 95] on div "3" at bounding box center [208, 97] width 14 height 8
type input "03.09.2025"
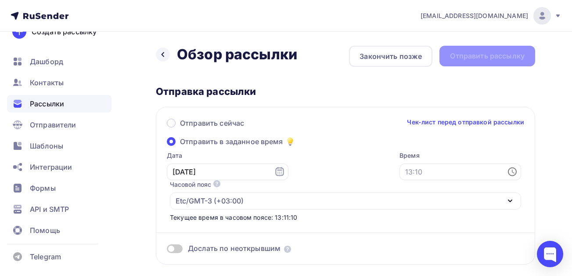
click at [516, 171] on icon at bounding box center [512, 171] width 11 height 11
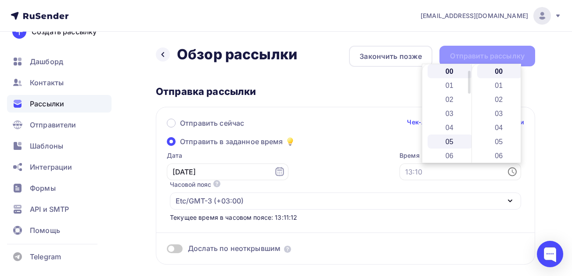
scroll to position [44, 0]
click at [452, 123] on li "07" at bounding box center [450, 126] width 45 height 14
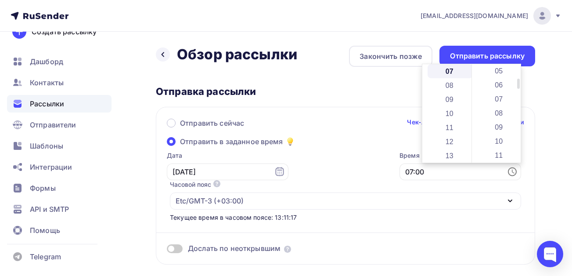
scroll to position [132, 0]
click at [497, 146] on li "33" at bounding box center [499, 140] width 45 height 14
type input "07:33"
click at [353, 133] on div "Отправить сейчас Чек-лист перед отправкой рассылки" at bounding box center [345, 127] width 357 height 18
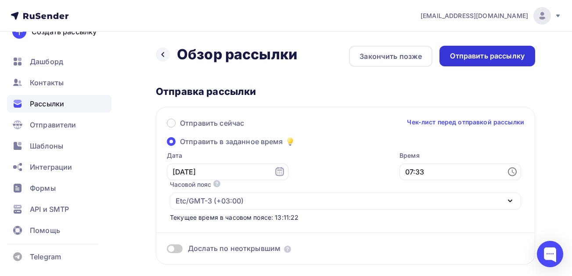
click at [471, 53] on div "Отправить рассылку" at bounding box center [487, 56] width 75 height 10
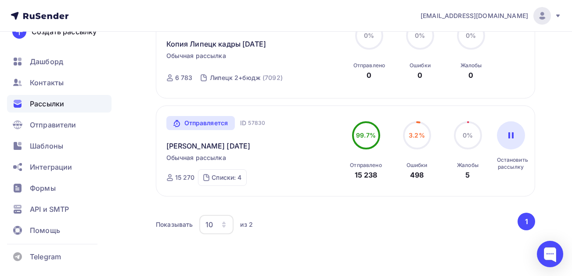
scroll to position [88, 0]
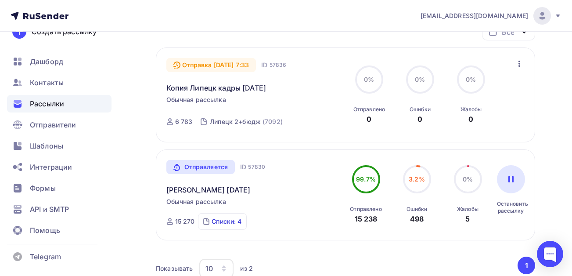
click at [215, 220] on div "Списки: 4" at bounding box center [227, 221] width 30 height 9
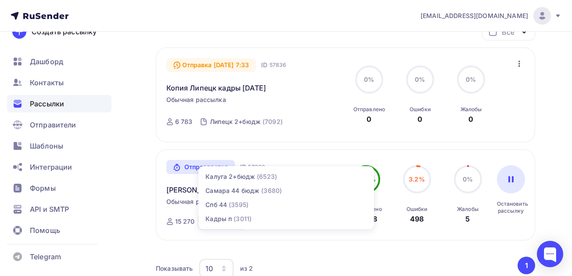
click at [133, 190] on div "Рассылки Рассылки Создать рассылку Черновики 10 Идущие 2 Завершенные 65 Идущие …" at bounding box center [286, 156] width 572 height 424
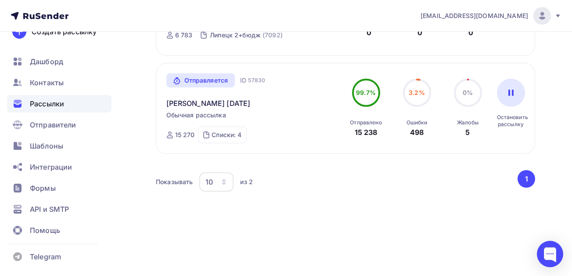
scroll to position [180, 0]
